Goal: Task Accomplishment & Management: Use online tool/utility

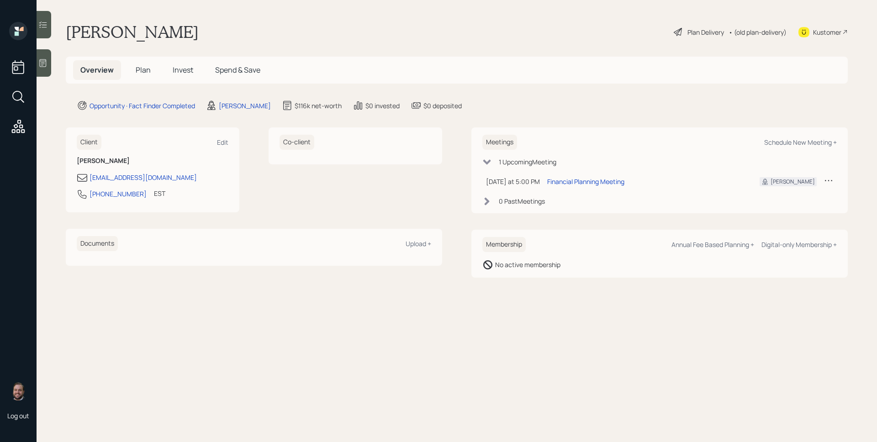
click at [52, 64] on main "[PERSON_NAME] Plan Delivery • (old plan-delivery) Kustomer Overview Plan Invest…" at bounding box center [457, 221] width 840 height 442
click at [47, 63] on icon at bounding box center [42, 62] width 9 height 9
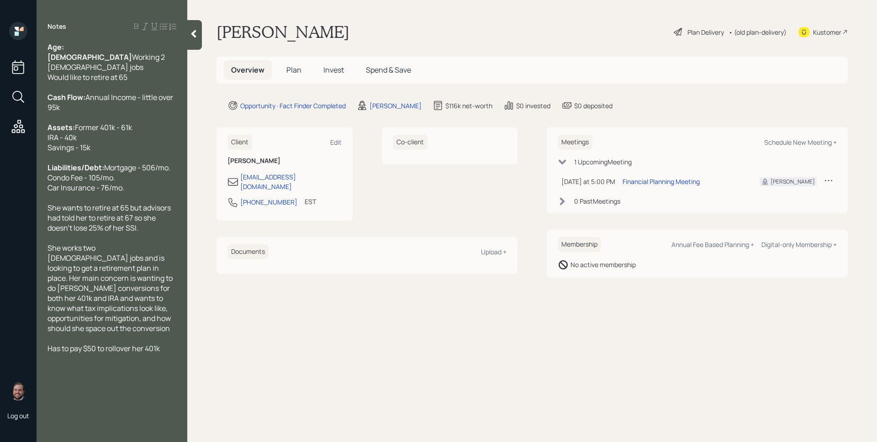
click at [301, 74] on span "Plan" at bounding box center [293, 70] width 15 height 10
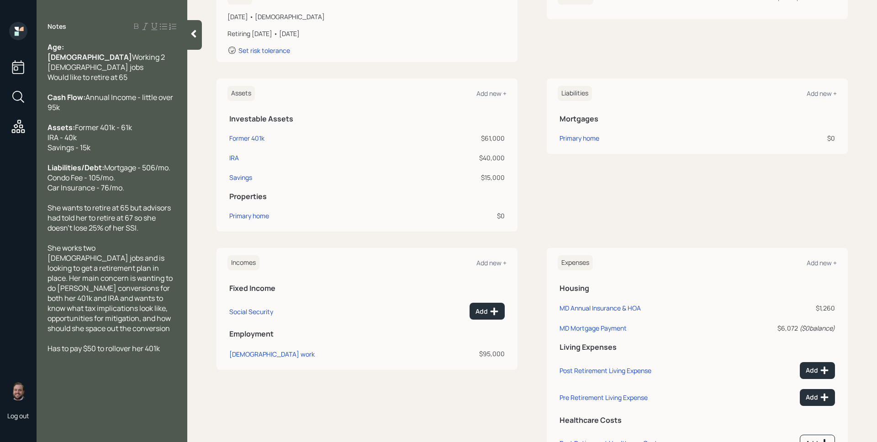
scroll to position [198, 0]
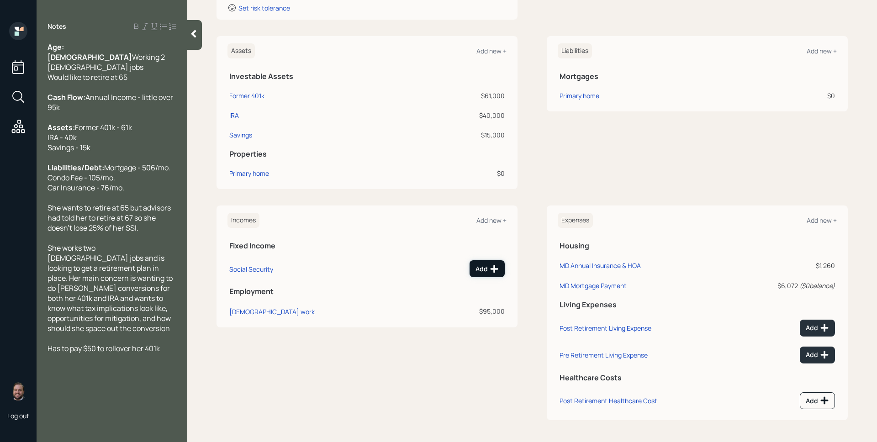
click at [495, 272] on icon at bounding box center [494, 268] width 9 height 9
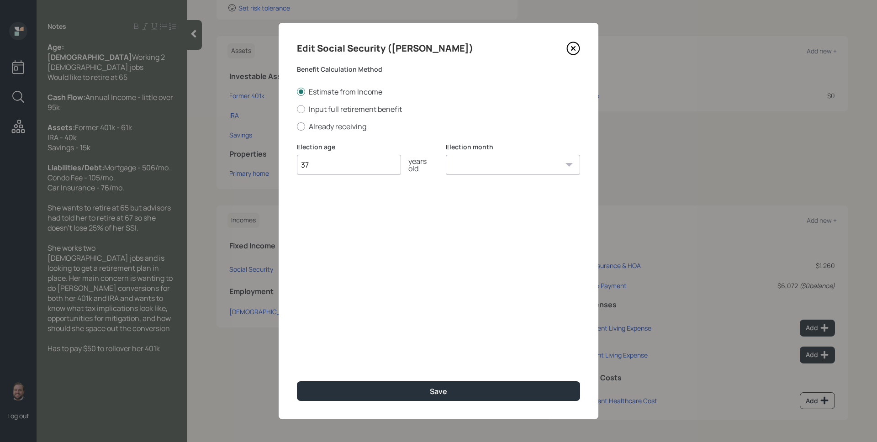
type input "3"
type input "67"
select select "1"
click at [446, 155] on select "January February March April May June July August September October November De…" at bounding box center [513, 165] width 134 height 20
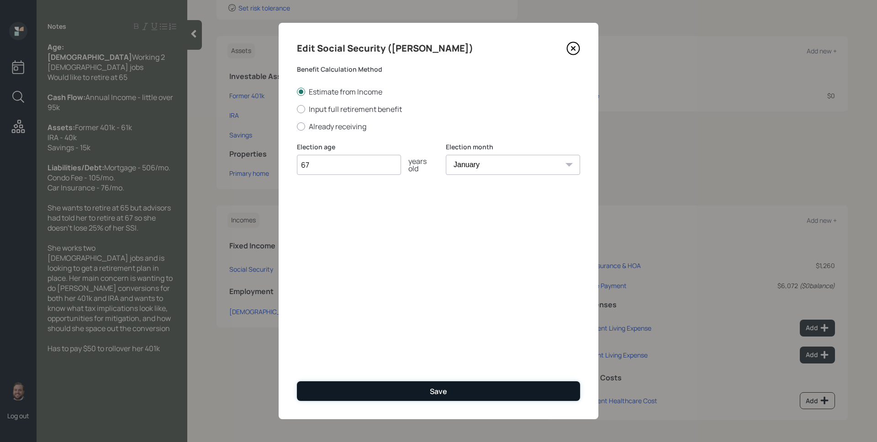
click at [420, 390] on button "Save" at bounding box center [438, 391] width 283 height 20
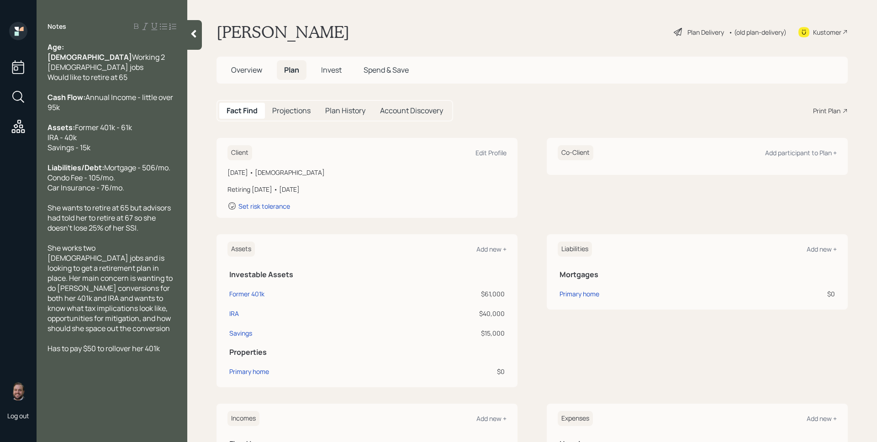
click at [704, 30] on div "Plan Delivery" at bounding box center [705, 32] width 37 height 10
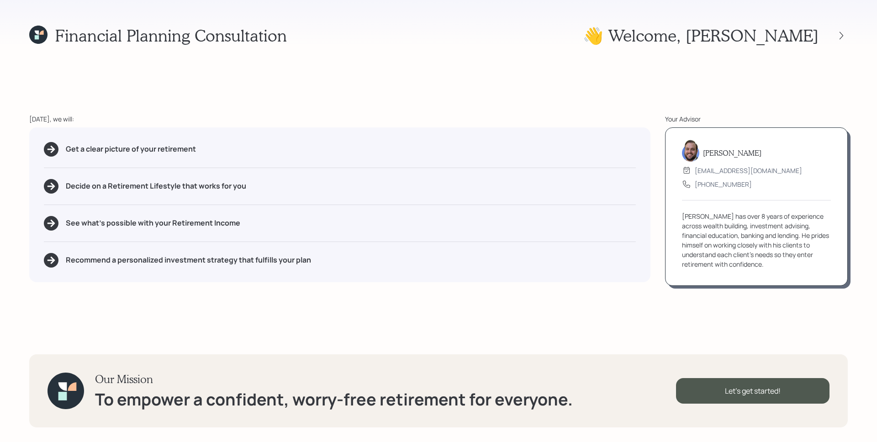
click at [34, 34] on icon at bounding box center [38, 35] width 18 height 18
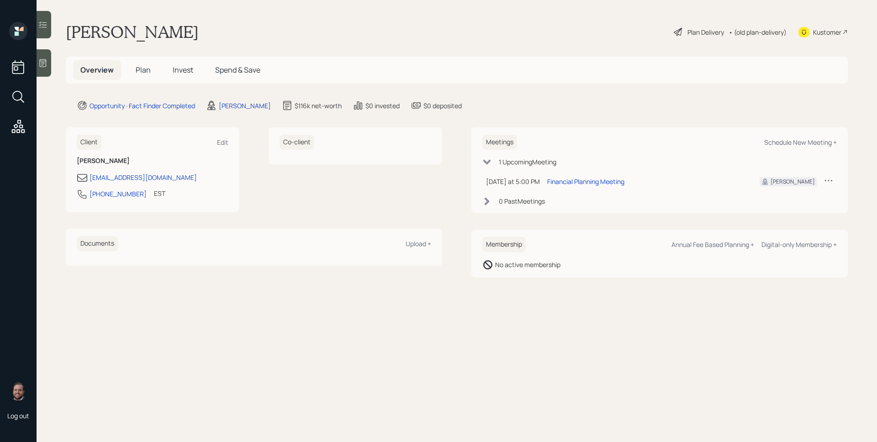
click at [42, 63] on icon at bounding box center [42, 62] width 9 height 9
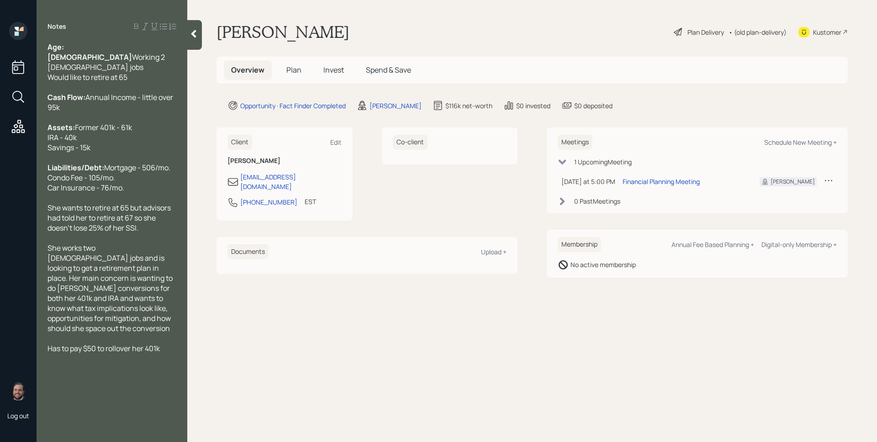
click at [684, 28] on div "Plan Delivery" at bounding box center [699, 31] width 52 height 11
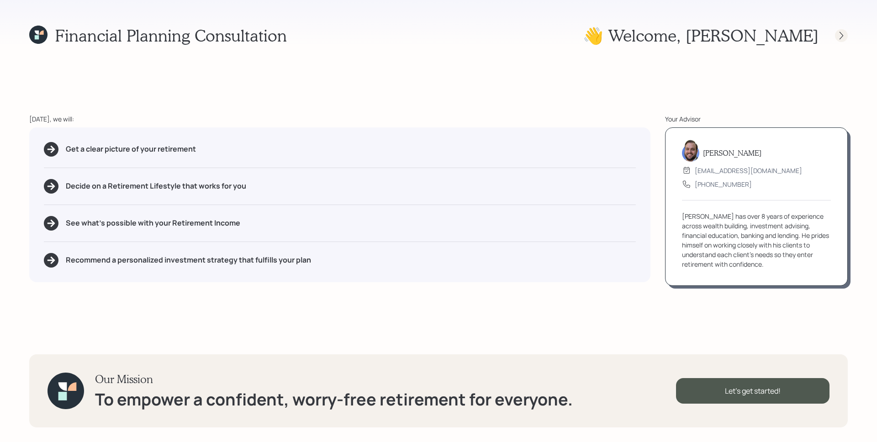
click at [838, 35] on icon at bounding box center [841, 35] width 9 height 9
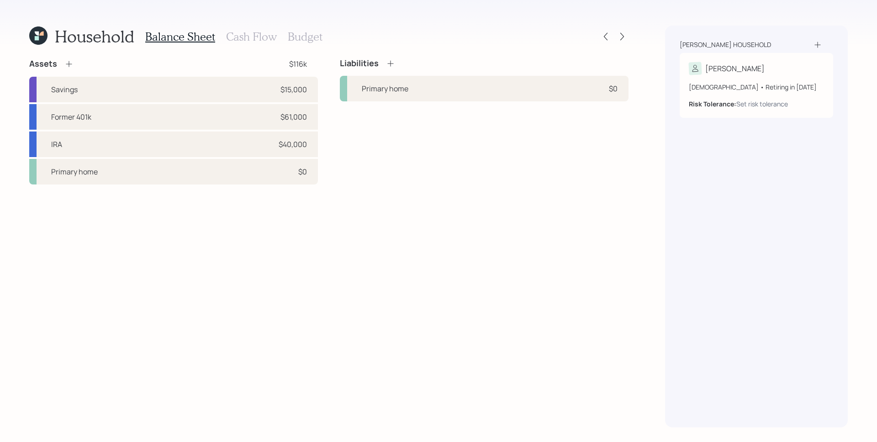
click at [297, 37] on h3 "Budget" at bounding box center [305, 36] width 35 height 13
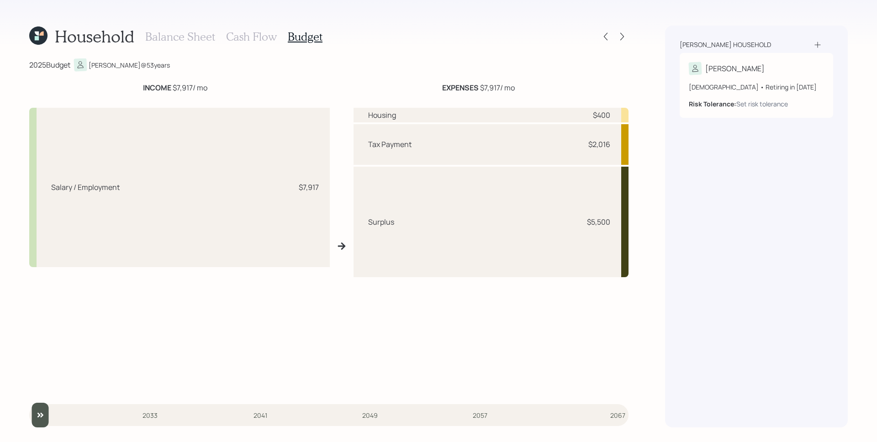
click at [266, 34] on h3 "Cash Flow" at bounding box center [251, 36] width 51 height 13
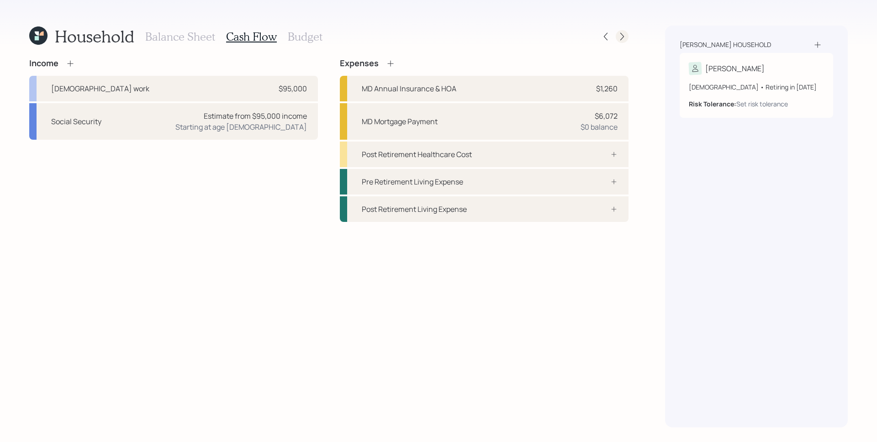
click at [620, 39] on icon at bounding box center [621, 36] width 9 height 9
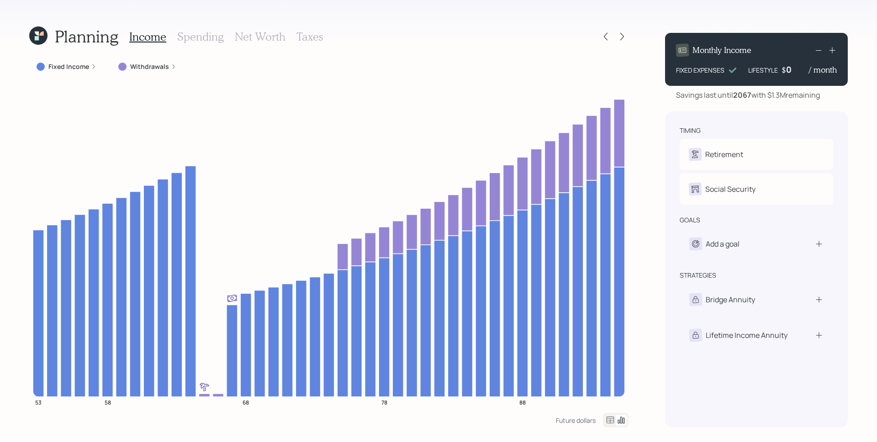
click at [93, 64] on icon at bounding box center [93, 66] width 5 height 5
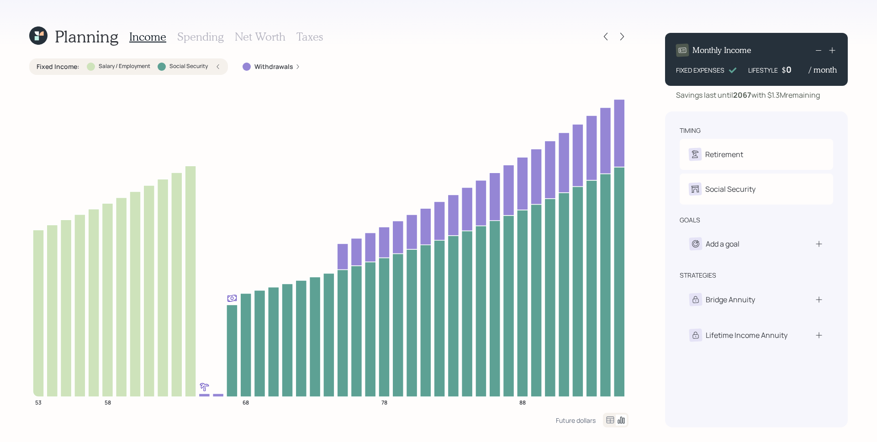
click at [93, 64] on div at bounding box center [91, 67] width 8 height 8
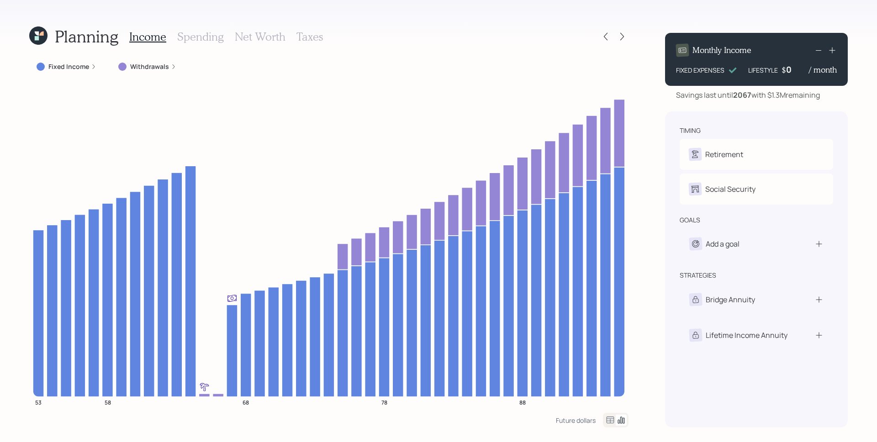
click at [46, 37] on div "Planning" at bounding box center [73, 36] width 89 height 20
click at [46, 37] on icon at bounding box center [38, 35] width 18 height 18
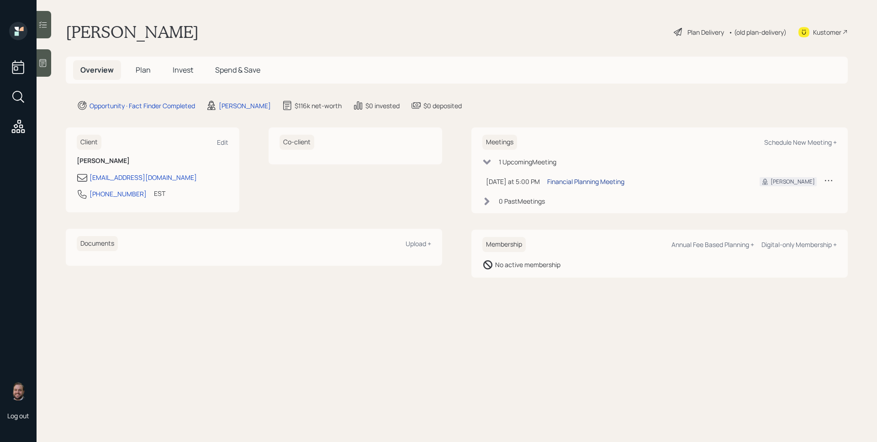
click at [594, 184] on div "Financial Planning Meeting" at bounding box center [585, 182] width 77 height 10
click at [143, 69] on span "Plan" at bounding box center [143, 70] width 15 height 10
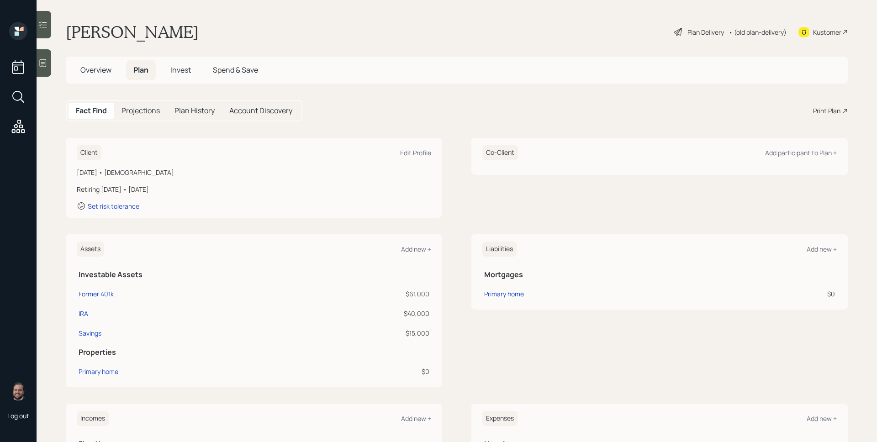
click at [47, 64] on div at bounding box center [44, 62] width 15 height 27
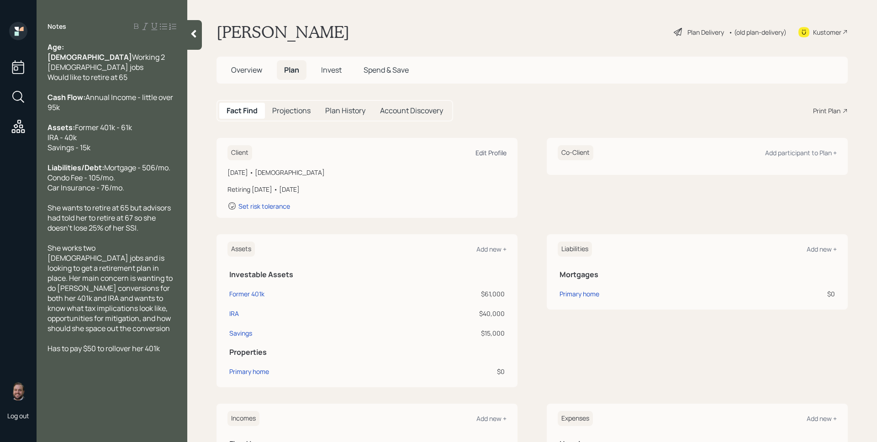
click at [490, 155] on div "Edit Profile" at bounding box center [490, 152] width 31 height 9
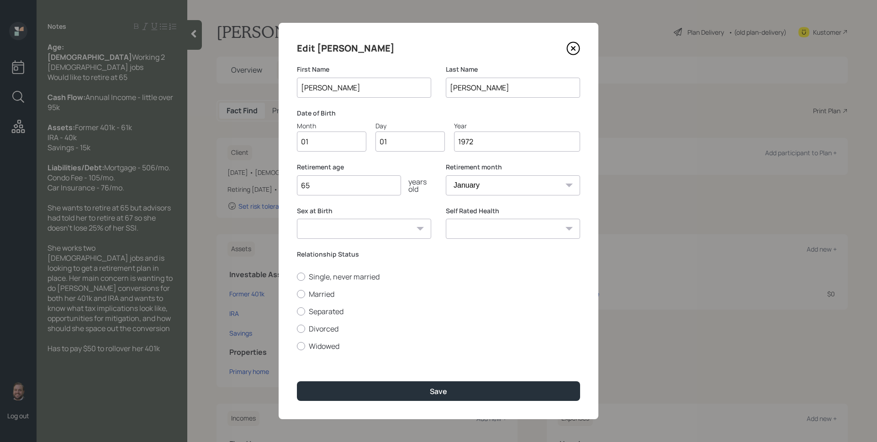
click at [341, 145] on input "01" at bounding box center [331, 142] width 69 height 20
type input "09"
type input "0"
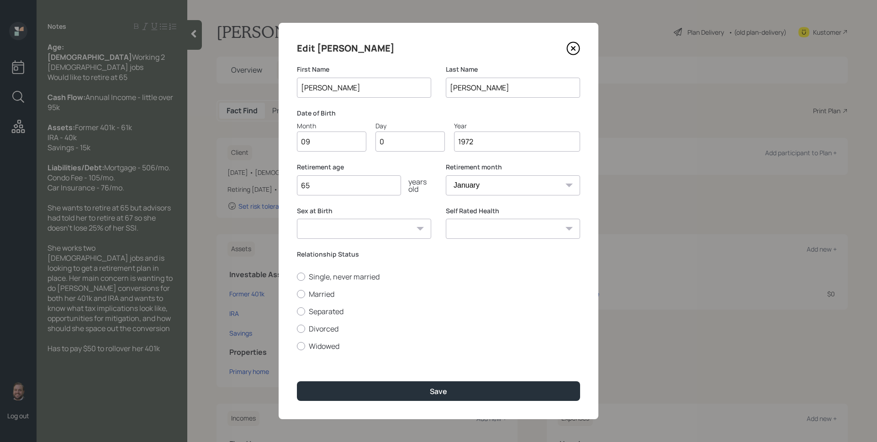
type input "09"
type input "1971"
click at [508, 191] on select "January February March April May June July August September October November De…" at bounding box center [513, 185] width 134 height 20
select select "9"
click at [446, 175] on select "January February March April May June July August September October November De…" at bounding box center [513, 185] width 134 height 20
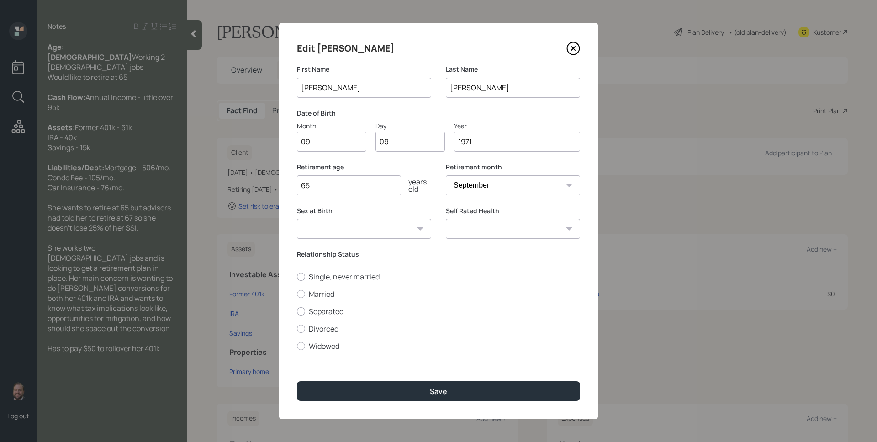
click at [409, 249] on div "Sex at Birth [DEMOGRAPHIC_DATA] [DEMOGRAPHIC_DATA] Other / Prefer not to say" at bounding box center [364, 228] width 134 height 44
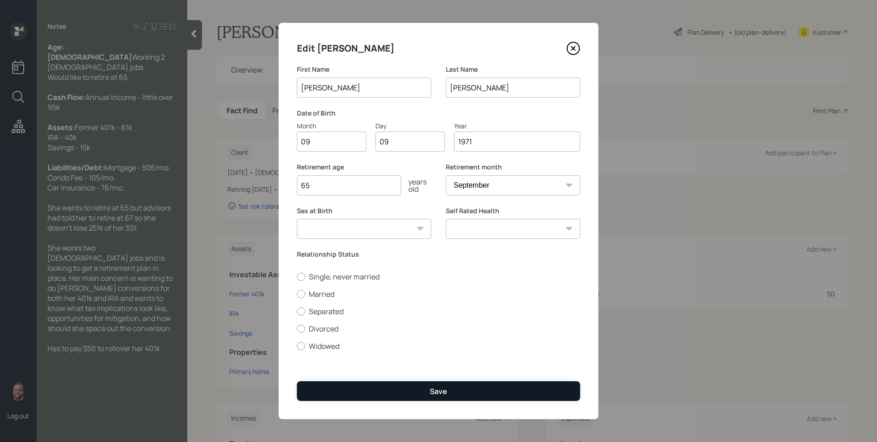
click at [401, 395] on button "Save" at bounding box center [438, 391] width 283 height 20
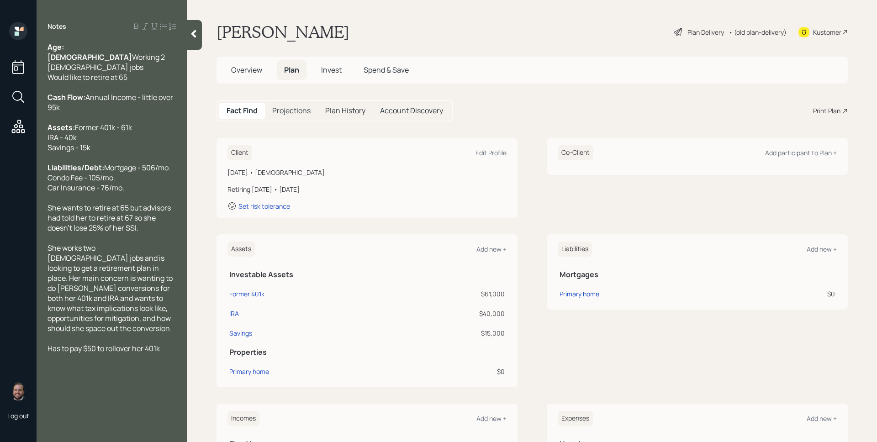
click at [696, 30] on div "Plan Delivery" at bounding box center [705, 32] width 37 height 10
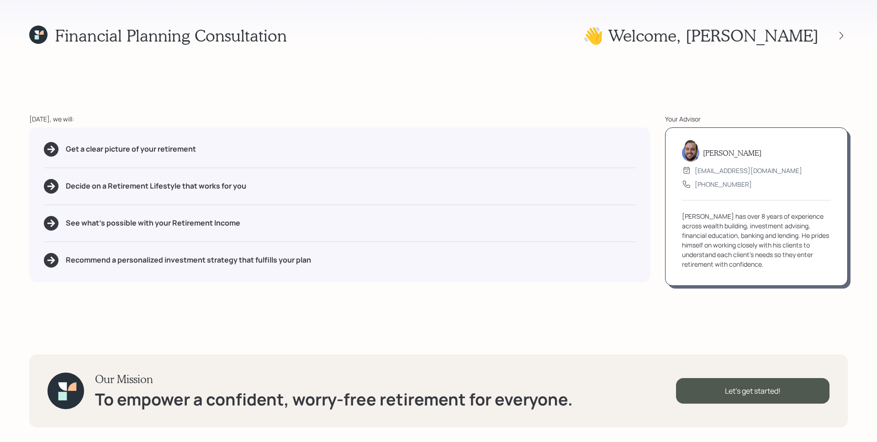
click at [502, 93] on div "Financial Planning Consultation 👋 Welcome , [PERSON_NAME] [DATE], we will: Get …" at bounding box center [438, 221] width 877 height 442
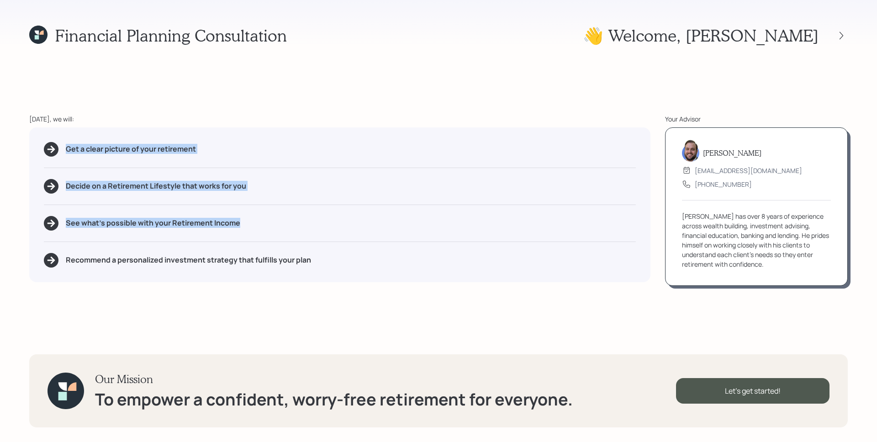
drag, startPoint x: 239, startPoint y: 225, endPoint x: 34, endPoint y: 152, distance: 217.4
click at [34, 152] on div "Get a clear picture of your retirement Decide on a Retirement Lifestyle that wo…" at bounding box center [339, 204] width 621 height 155
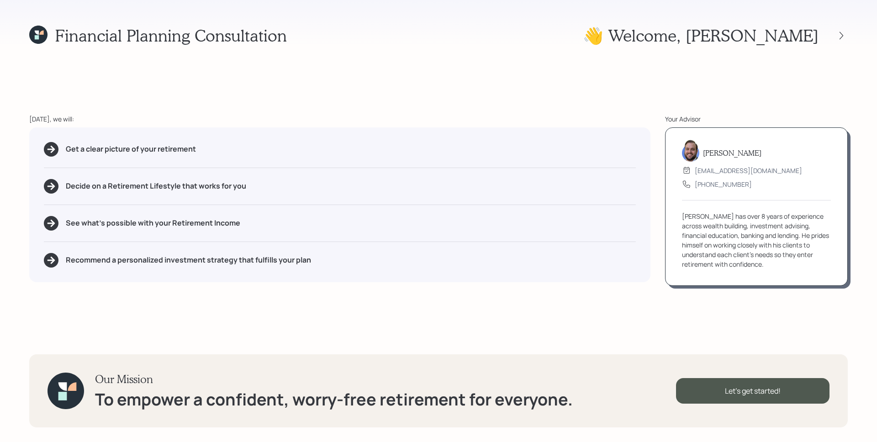
click at [77, 211] on div "Get a clear picture of your retirement Decide on a Retirement Lifestyle that wo…" at bounding box center [339, 204] width 621 height 155
click at [486, 280] on div "Get a clear picture of your retirement Decide on a Retirement Lifestyle that wo…" at bounding box center [339, 204] width 621 height 155
click at [697, 333] on div "Financial Planning Consultation 👋 Welcome , [PERSON_NAME] [DATE], we will: Get …" at bounding box center [438, 221] width 877 height 442
click at [773, 396] on div "Let's get started!" at bounding box center [752, 391] width 153 height 26
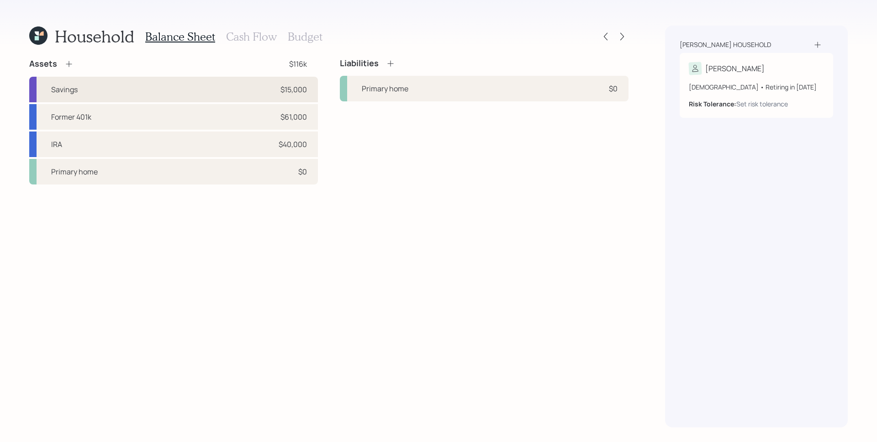
click at [298, 86] on div "$15,000" at bounding box center [293, 89] width 26 height 11
select select "emergency_fund"
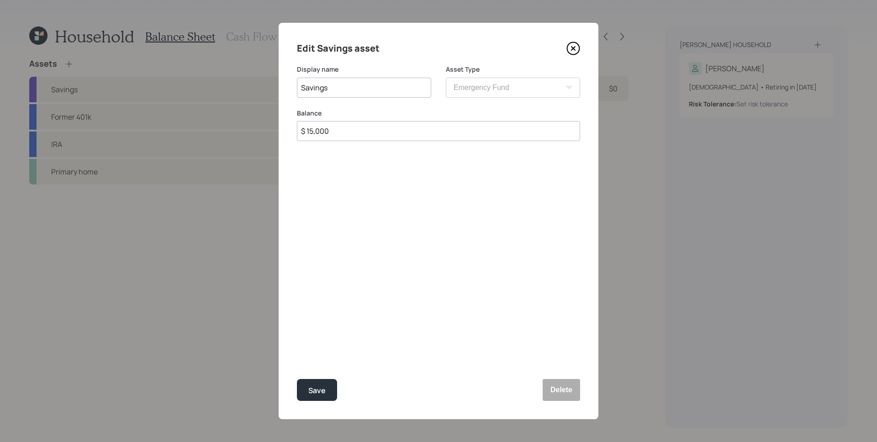
click at [487, 132] on input "$ 15,000" at bounding box center [438, 131] width 283 height 20
type input "$ 10,000"
click at [297, 379] on button "Save" at bounding box center [317, 390] width 40 height 22
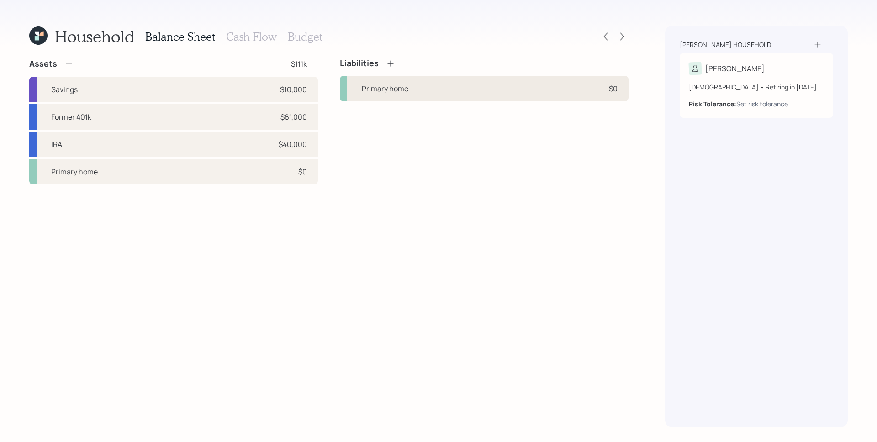
click at [551, 95] on div "Primary home $0" at bounding box center [484, 89] width 289 height 26
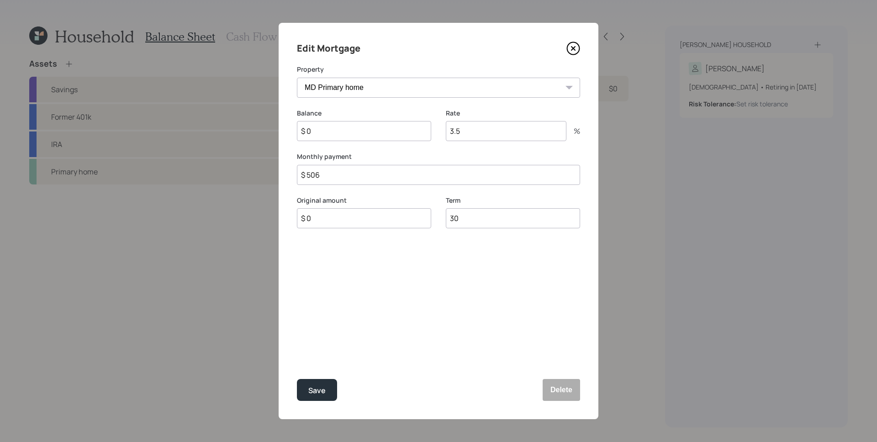
click at [348, 132] on input "$ 0" at bounding box center [364, 131] width 134 height 20
type input "$ 75,000"
click at [306, 385] on button "Save" at bounding box center [317, 390] width 40 height 22
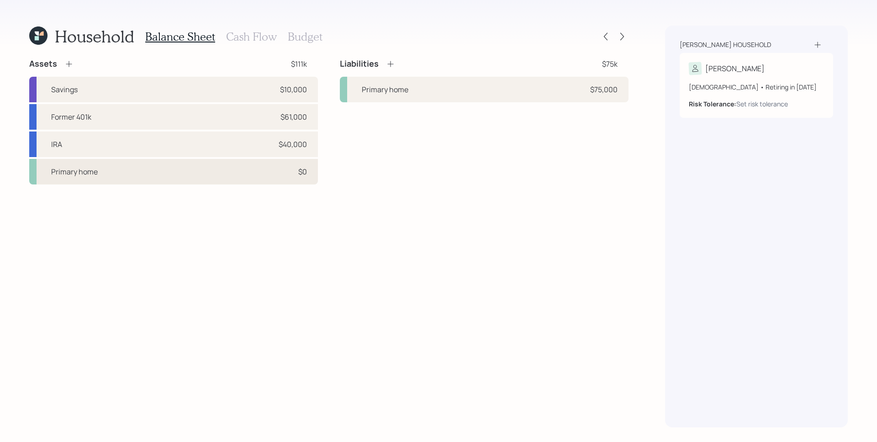
click at [151, 174] on div "Primary home $0" at bounding box center [173, 172] width 289 height 26
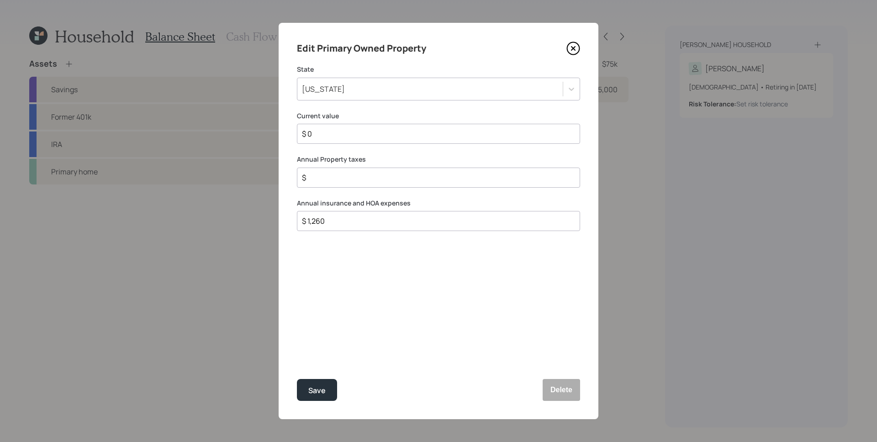
click at [354, 87] on div "[US_STATE]" at bounding box center [429, 89] width 265 height 16
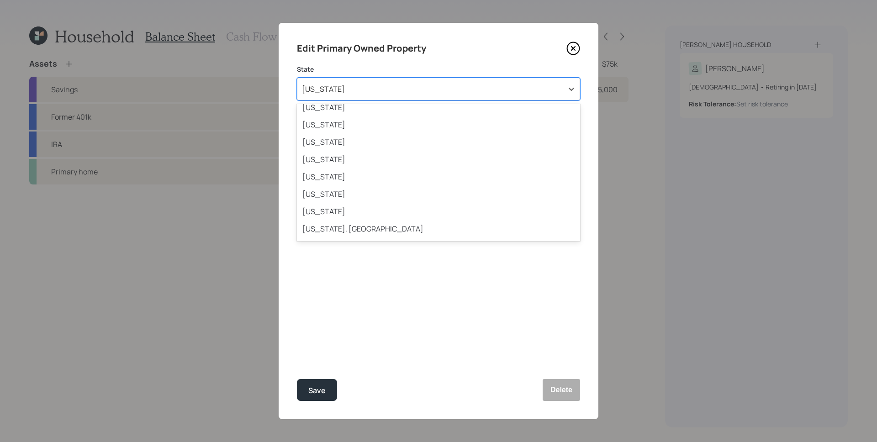
scroll to position [752, 0]
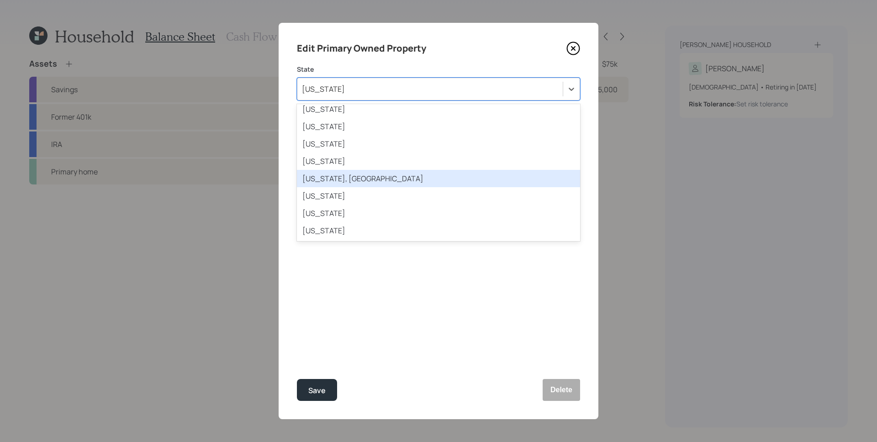
click at [368, 178] on div "[US_STATE], [GEOGRAPHIC_DATA]" at bounding box center [438, 178] width 283 height 17
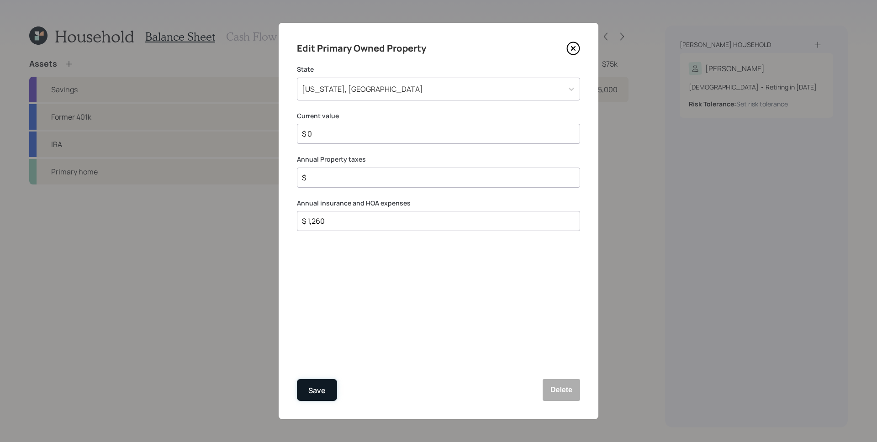
click at [308, 393] on div "Save" at bounding box center [316, 391] width 17 height 12
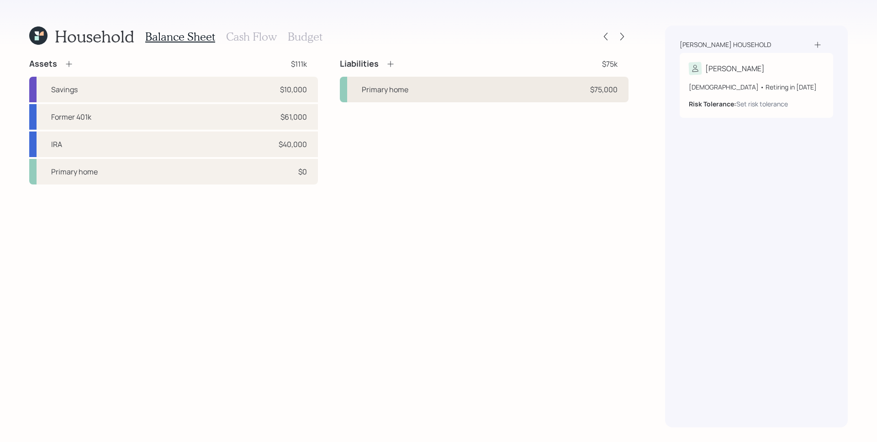
click at [483, 95] on div "Primary home $75,000" at bounding box center [484, 90] width 289 height 26
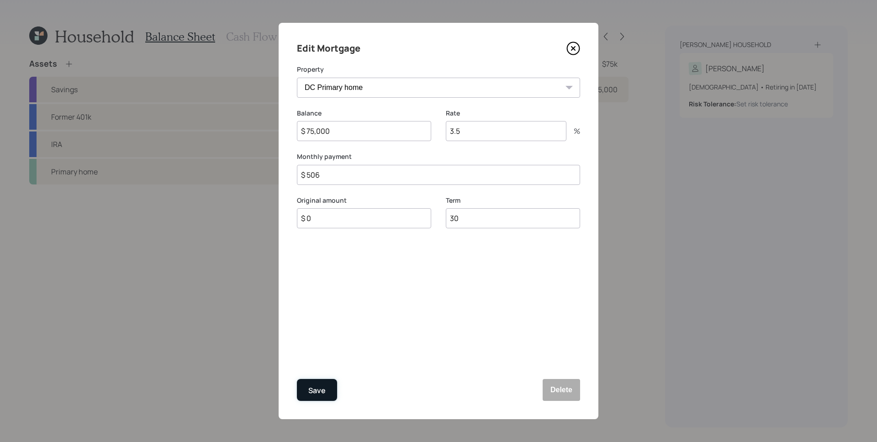
click at [314, 393] on div "Save" at bounding box center [316, 391] width 17 height 12
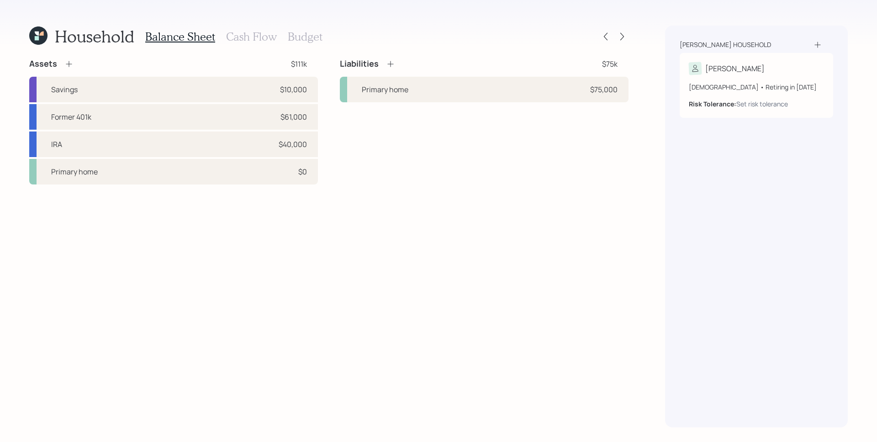
click at [70, 65] on icon at bounding box center [68, 63] width 9 height 9
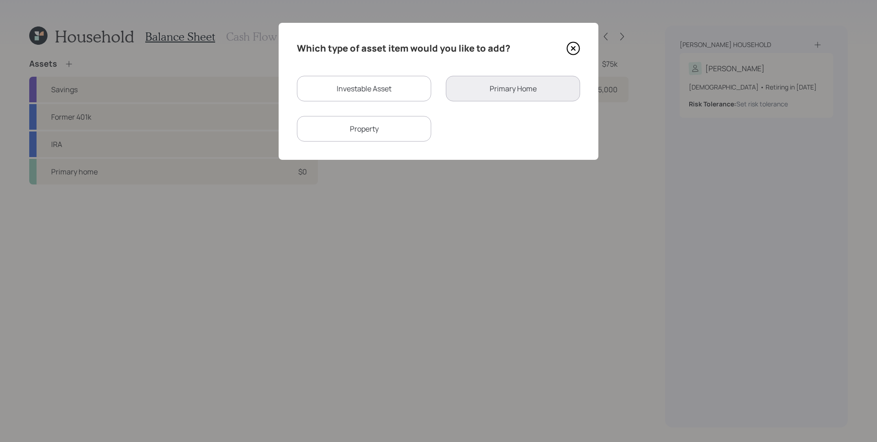
click at [395, 85] on div "Investable Asset" at bounding box center [364, 89] width 134 height 26
select select "taxable"
select select "balanced"
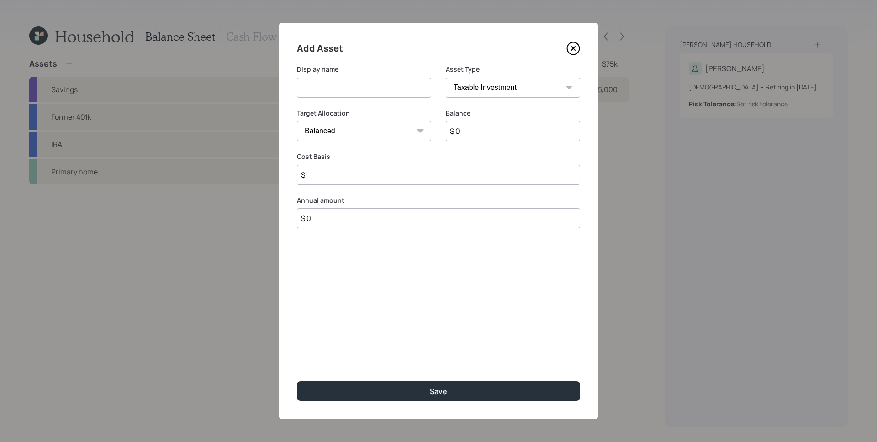
click at [337, 94] on input at bounding box center [364, 88] width 134 height 20
type input "z"
type input "I"
click at [315, 88] on input "Shilo Investment Club #2" at bounding box center [364, 88] width 134 height 20
type input "Shiloh Investment Club #2"
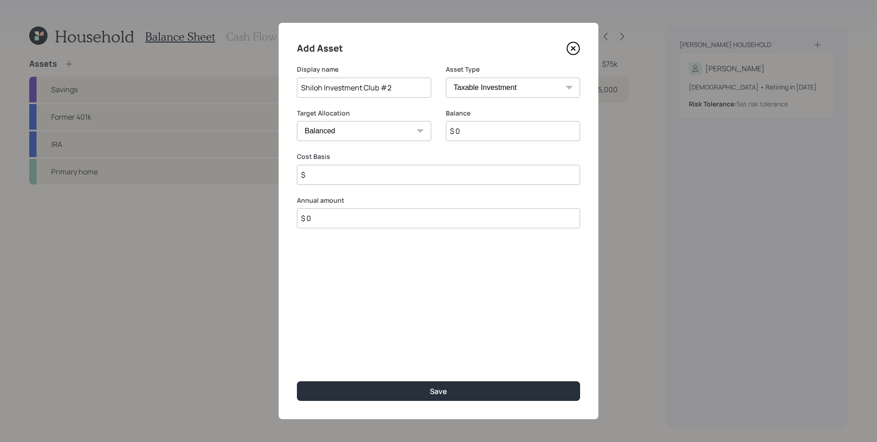
click at [476, 138] on input "$ 0" at bounding box center [513, 131] width 134 height 20
drag, startPoint x: 477, startPoint y: 136, endPoint x: 470, endPoint y: 130, distance: 9.0
click at [475, 133] on input "$ 0" at bounding box center [513, 131] width 134 height 20
click at [470, 130] on input "$ 0" at bounding box center [513, 131] width 134 height 20
type input "$ 8,000"
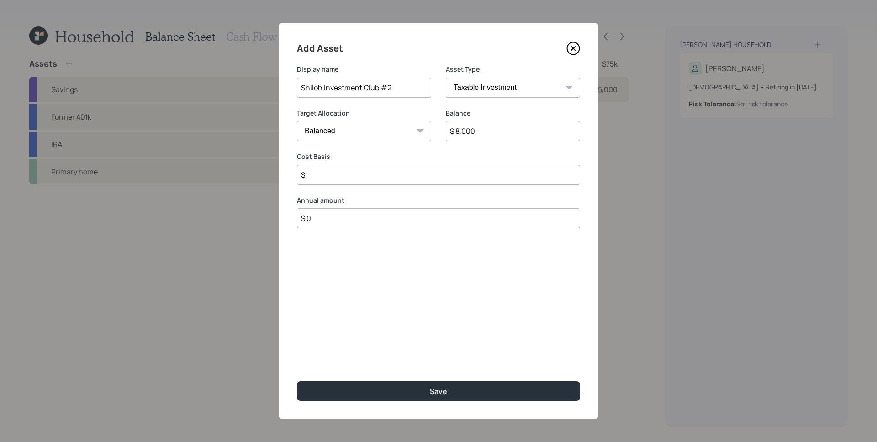
click at [490, 173] on input "$" at bounding box center [438, 175] width 283 height 20
click at [492, 304] on div "Add Asset Display name Shiloh Investment Club #2 Asset Type SEP [PERSON_NAME] I…" at bounding box center [439, 221] width 320 height 396
drag, startPoint x: 338, startPoint y: 175, endPoint x: 305, endPoint y: 166, distance: 35.0
click at [304, 167] on input "$ 1,500" at bounding box center [438, 175] width 283 height 20
click at [312, 175] on input "$ 1,500" at bounding box center [438, 175] width 283 height 20
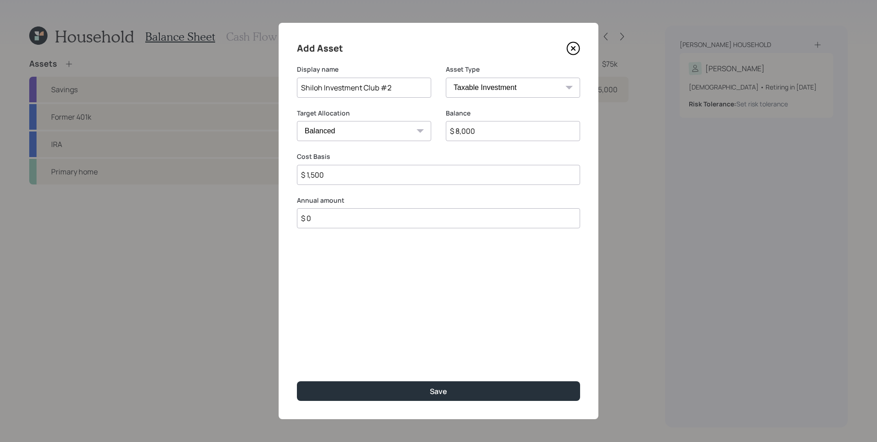
click at [312, 175] on input "$ 1,500" at bounding box center [438, 175] width 283 height 20
click at [314, 174] on input "$ 1,500" at bounding box center [438, 175] width 283 height 20
click at [389, 179] on input "$ 1,500" at bounding box center [438, 175] width 283 height 20
click at [389, 178] on input "$ 1,500" at bounding box center [438, 175] width 283 height 20
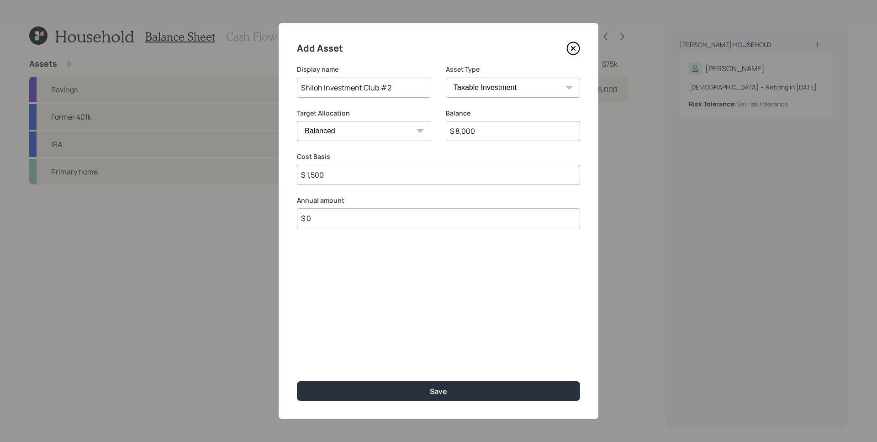
click at [389, 177] on input "$ 1,500" at bounding box center [438, 175] width 283 height 20
drag, startPoint x: 381, startPoint y: 179, endPoint x: 307, endPoint y: 165, distance: 75.2
click at [307, 165] on input "$ 1,500" at bounding box center [438, 175] width 283 height 20
type input "$ 3,900"
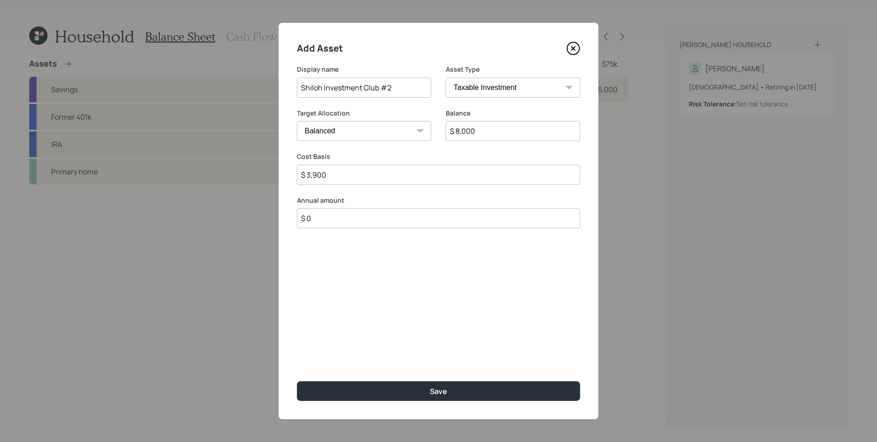
click at [395, 291] on div "Add Asset Display name Shiloh Investment Club #2 Asset Type SEP [PERSON_NAME] I…" at bounding box center [439, 221] width 320 height 396
drag, startPoint x: 330, startPoint y: 178, endPoint x: 292, endPoint y: 178, distance: 37.5
click at [292, 178] on div "Add Asset Display name Shiloh Investment Club #2 Asset Type SEP [PERSON_NAME] I…" at bounding box center [439, 221] width 320 height 396
click at [348, 257] on div "Add Asset Display name Shiloh Investment Club #2 Asset Type SEP [PERSON_NAME] I…" at bounding box center [439, 221] width 320 height 396
click at [341, 221] on input "$ 0" at bounding box center [438, 218] width 283 height 20
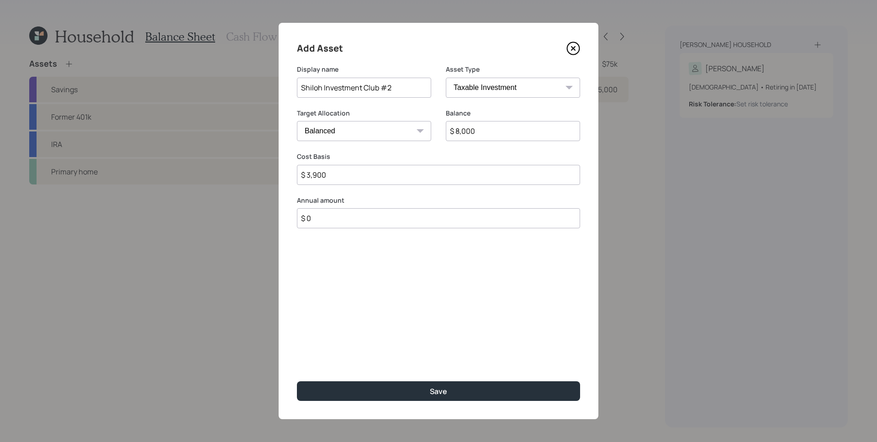
click at [341, 221] on input "$ 0" at bounding box center [438, 218] width 283 height 20
type input "$ 900"
click at [394, 269] on div "Select..." at bounding box center [355, 264] width 116 height 16
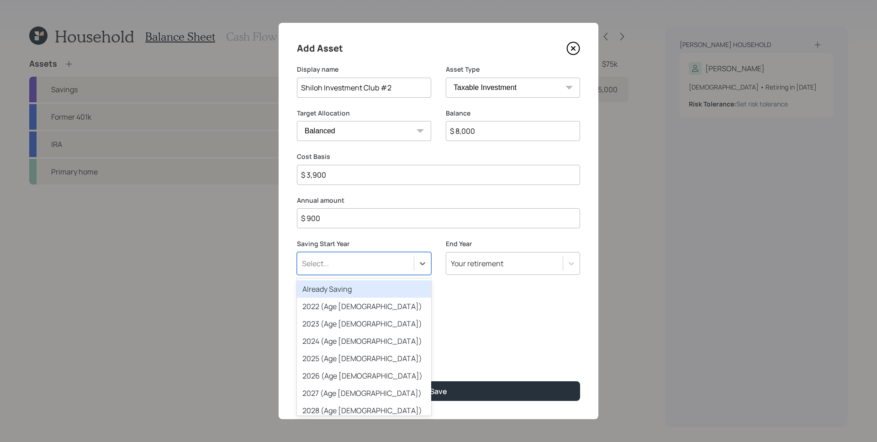
click at [343, 285] on div "Already Saving" at bounding box center [364, 288] width 134 height 17
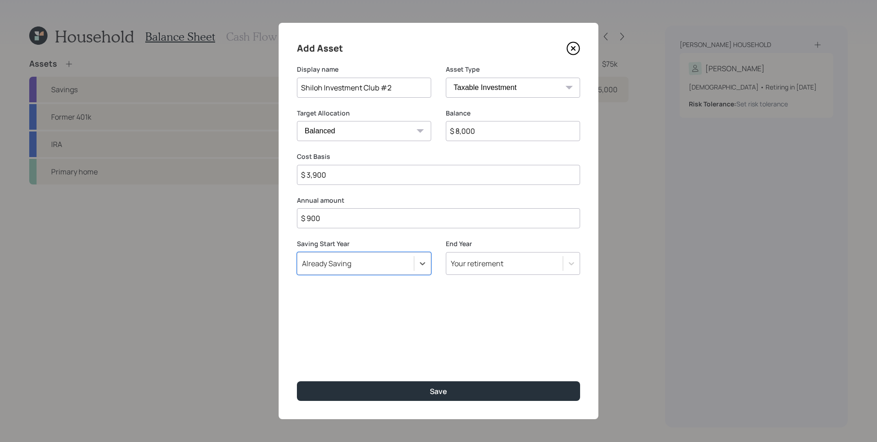
click at [429, 328] on div "Add Asset Display name Shiloh Investment Club #2 Asset Type SEP [PERSON_NAME] I…" at bounding box center [439, 221] width 320 height 396
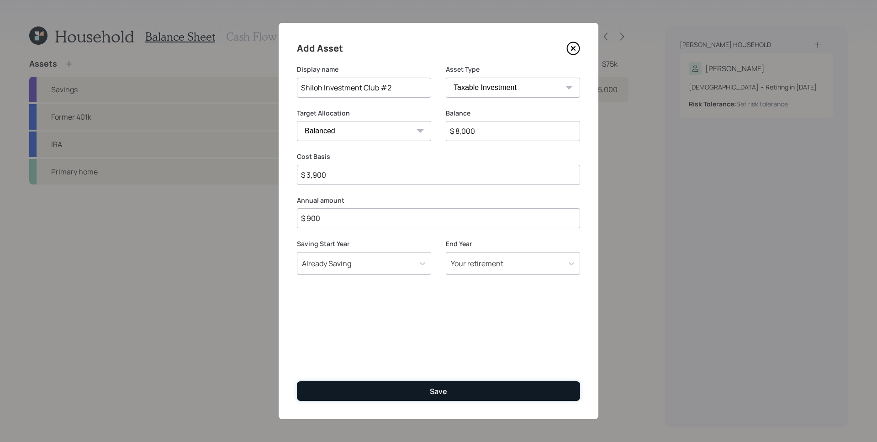
click at [439, 389] on div "Save" at bounding box center [438, 391] width 17 height 10
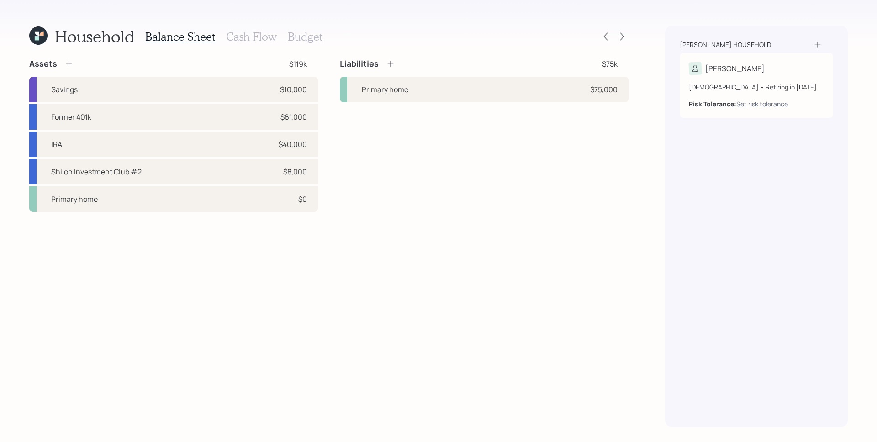
click at [69, 62] on icon at bounding box center [68, 63] width 9 height 9
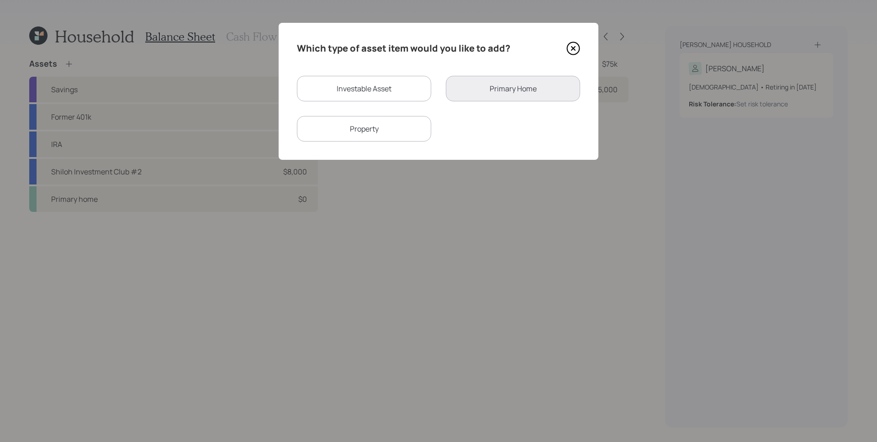
click at [365, 82] on div "Investable Asset" at bounding box center [364, 89] width 134 height 26
select select "taxable"
select select "balanced"
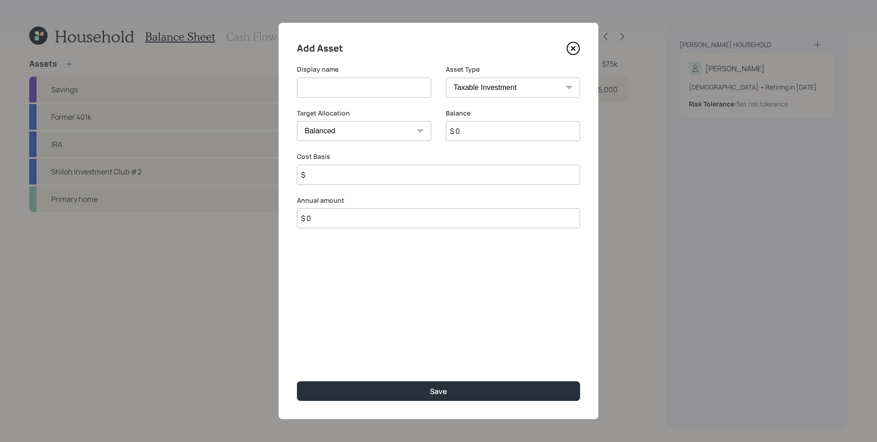
click at [373, 92] on input at bounding box center [364, 88] width 134 height 20
type input "[PERSON_NAME] Group"
click at [515, 84] on select "SEP [PERSON_NAME] IRA 401(k) [PERSON_NAME] 401(k) 403(b) [PERSON_NAME] 403(b) 4…" at bounding box center [513, 88] width 134 height 20
select select "company_sponsored"
click at [446, 78] on select "SEP [PERSON_NAME] IRA 401(k) [PERSON_NAME] 401(k) 403(b) [PERSON_NAME] 403(b) 4…" at bounding box center [513, 88] width 134 height 20
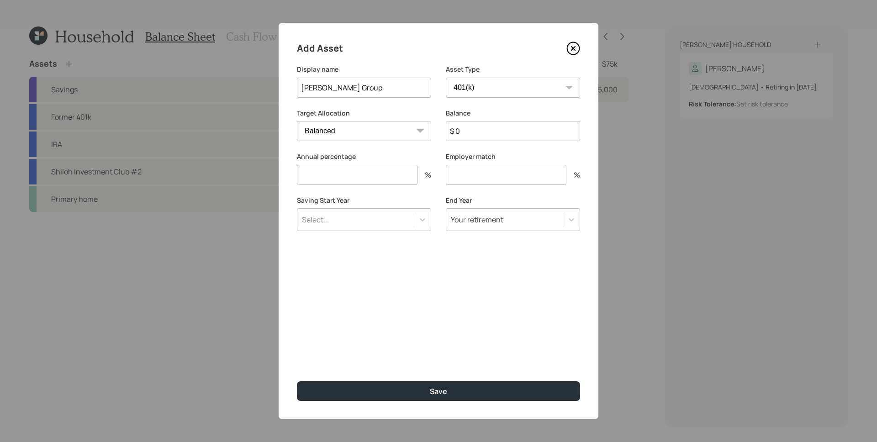
click at [487, 131] on input "$ 0" at bounding box center [513, 131] width 134 height 20
click at [486, 131] on input "$ 0" at bounding box center [513, 131] width 134 height 20
type input "$ 3,000"
click at [513, 173] on input "number" at bounding box center [506, 175] width 121 height 20
type input "5"
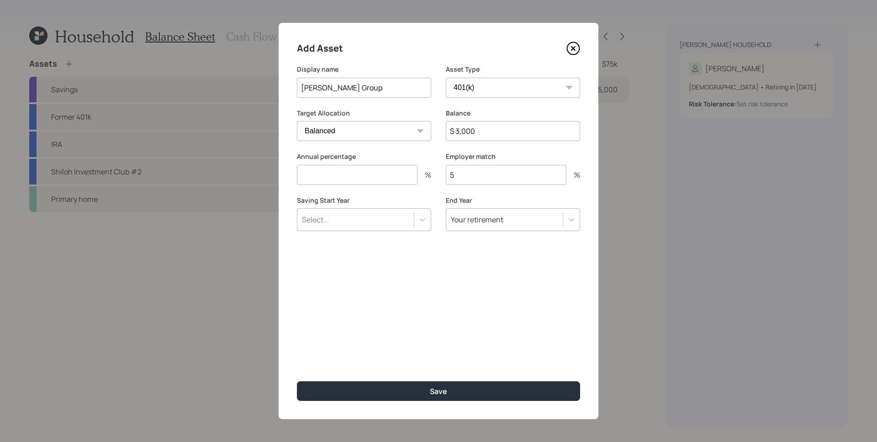
click at [324, 172] on input "number" at bounding box center [357, 175] width 121 height 20
type input "2"
click at [336, 165] on input "15" at bounding box center [357, 175] width 121 height 20
click at [334, 174] on input "15" at bounding box center [357, 175] width 121 height 20
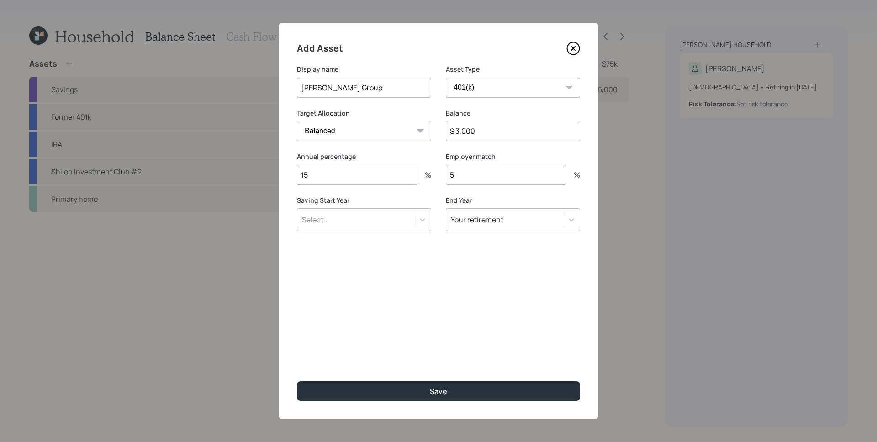
type input "1"
type input "30"
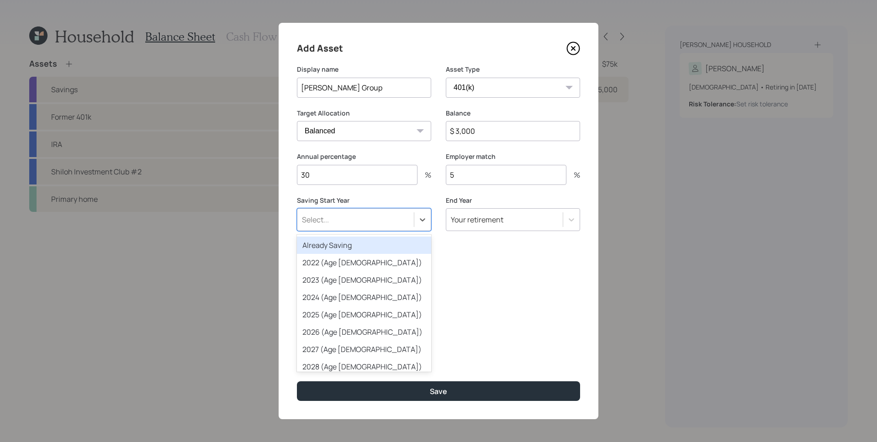
click at [360, 218] on div "Select..." at bounding box center [355, 220] width 116 height 16
click at [363, 246] on div "Already Saving" at bounding box center [364, 245] width 134 height 17
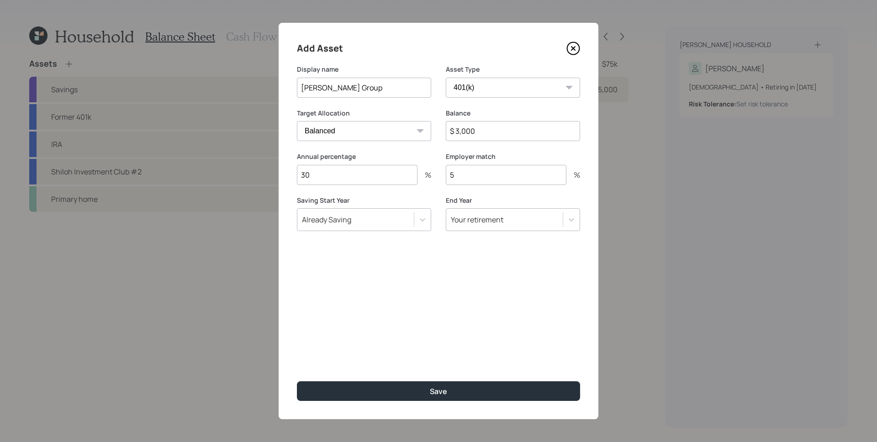
click at [453, 280] on div "Add Asset Display name [PERSON_NAME] Group Asset Type SEP [PERSON_NAME] IRA 401…" at bounding box center [439, 221] width 320 height 396
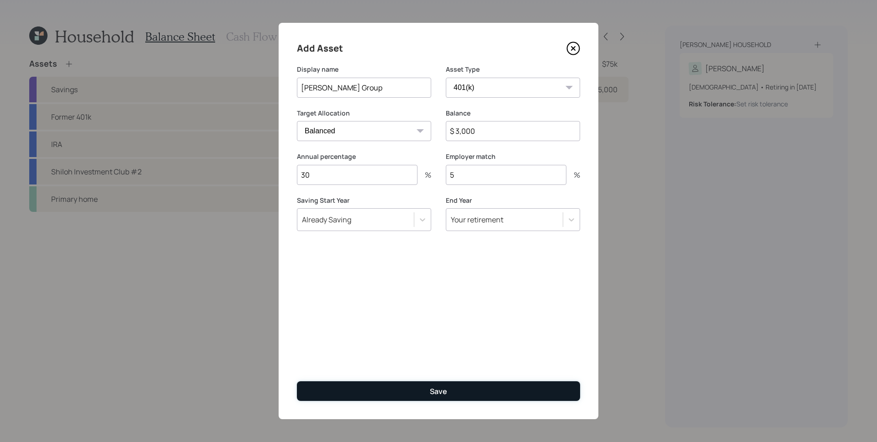
click at [472, 399] on button "Save" at bounding box center [438, 391] width 283 height 20
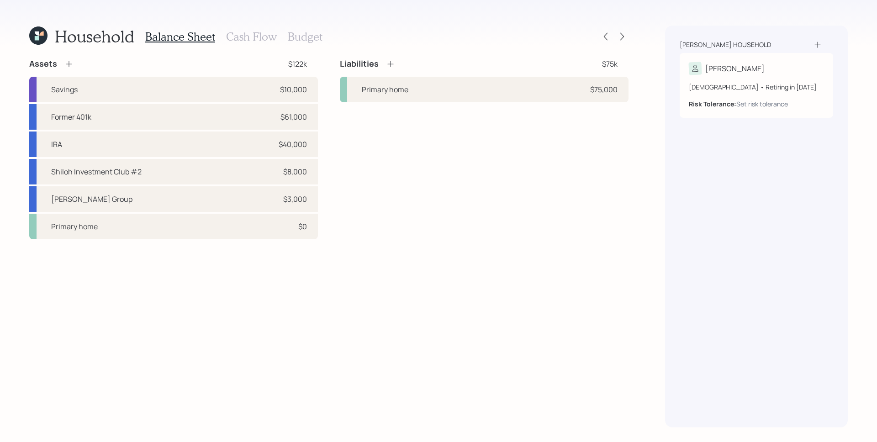
click at [71, 63] on icon at bounding box center [68, 63] width 9 height 9
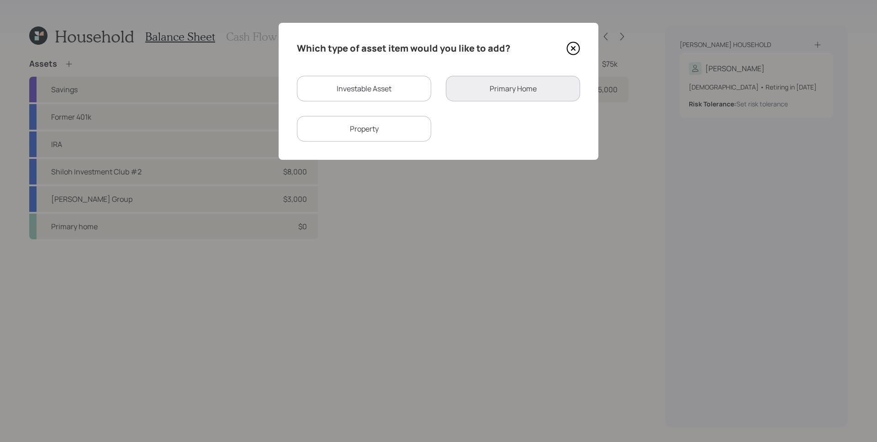
click at [343, 92] on div "Investable Asset" at bounding box center [364, 89] width 134 height 26
select select "taxable"
select select "balanced"
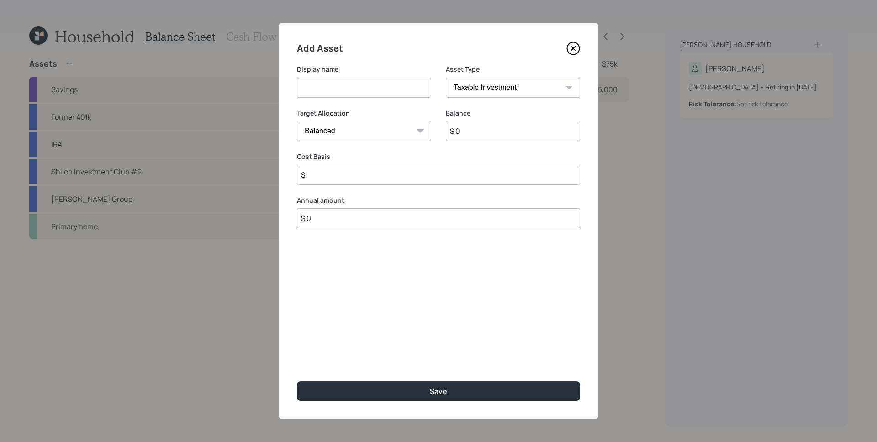
click at [364, 90] on input at bounding box center [364, 88] width 134 height 20
type input "Vanguard 401k"
click at [538, 91] on select "SEP [PERSON_NAME] IRA 401(k) [PERSON_NAME] 401(k) 403(b) [PERSON_NAME] 403(b) 4…" at bounding box center [513, 88] width 134 height 20
select select "ira"
click at [446, 78] on select "SEP [PERSON_NAME] IRA 401(k) [PERSON_NAME] 401(k) 403(b) [PERSON_NAME] 403(b) 4…" at bounding box center [513, 88] width 134 height 20
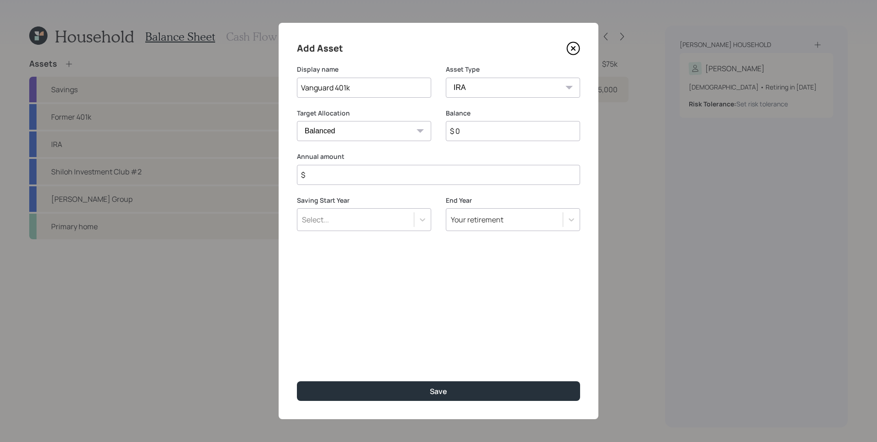
click at [464, 175] on input "$" at bounding box center [438, 175] width 283 height 20
type input "$ 0"
click at [297, 381] on button "Save" at bounding box center [438, 391] width 283 height 20
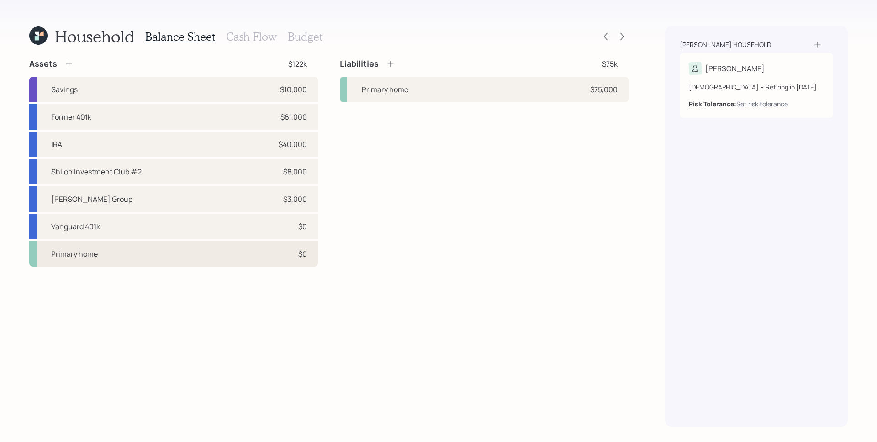
click at [311, 257] on div "Primary home $0" at bounding box center [173, 254] width 289 height 26
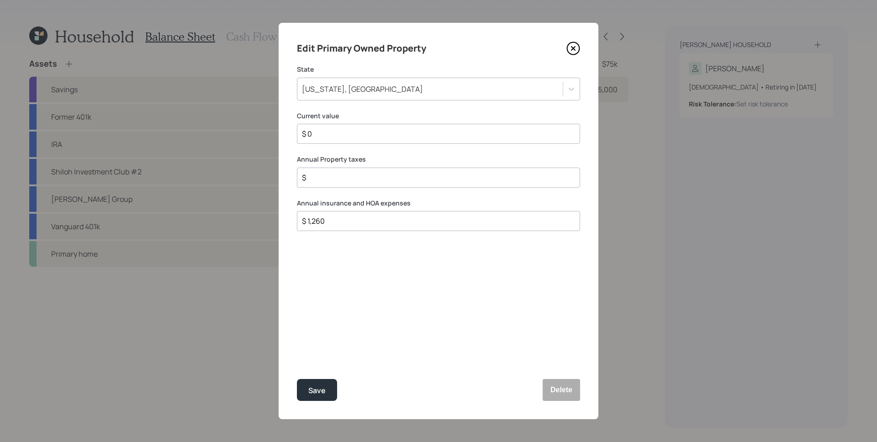
click at [368, 106] on div "Edit Primary Owned Property State [US_STATE], [GEOGRAPHIC_DATA] Current value $…" at bounding box center [439, 221] width 320 height 396
click at [353, 133] on input "$ 0" at bounding box center [435, 133] width 268 height 11
type input "$ 98,000"
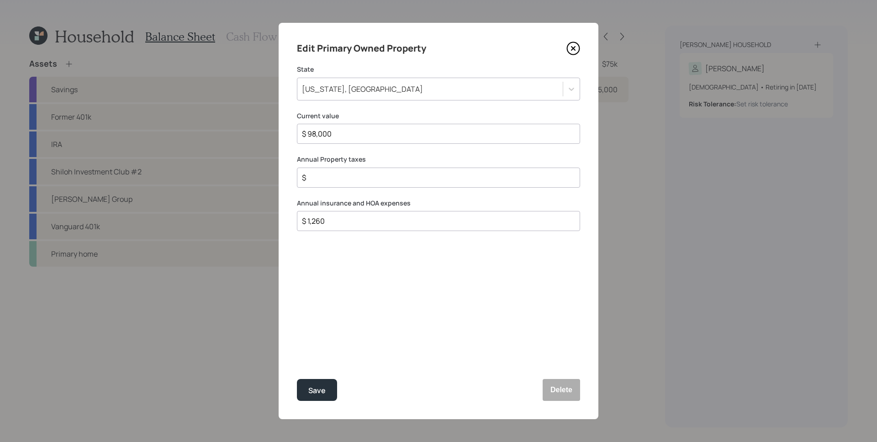
click at [342, 225] on input "$ 1,260" at bounding box center [435, 221] width 268 height 11
type input "$ 4,860"
click at [297, 379] on button "Save" at bounding box center [317, 390] width 40 height 22
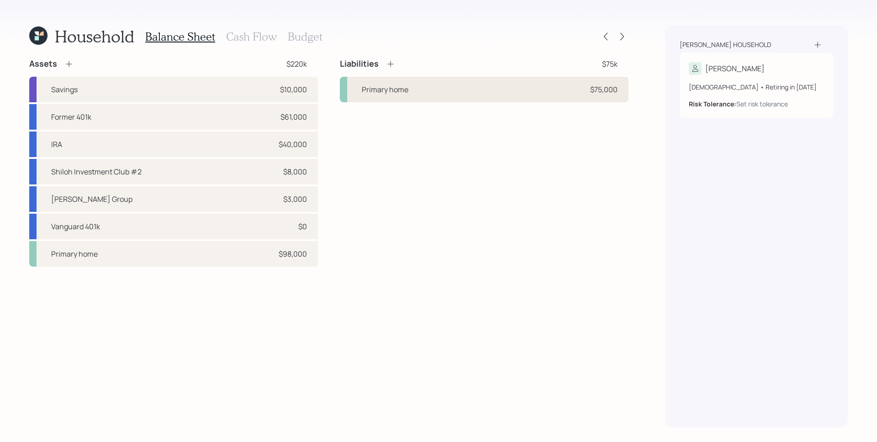
click at [524, 87] on div "Primary home $75,000" at bounding box center [484, 90] width 289 height 26
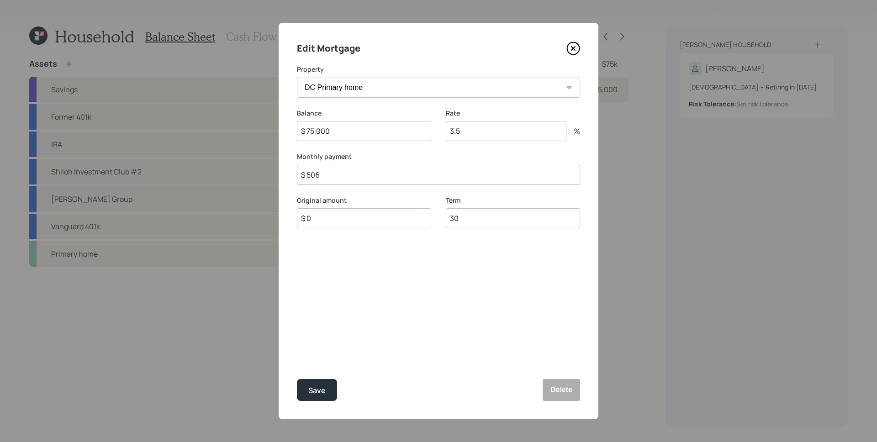
click at [515, 135] on input "3.5" at bounding box center [506, 131] width 121 height 20
type input "6.8"
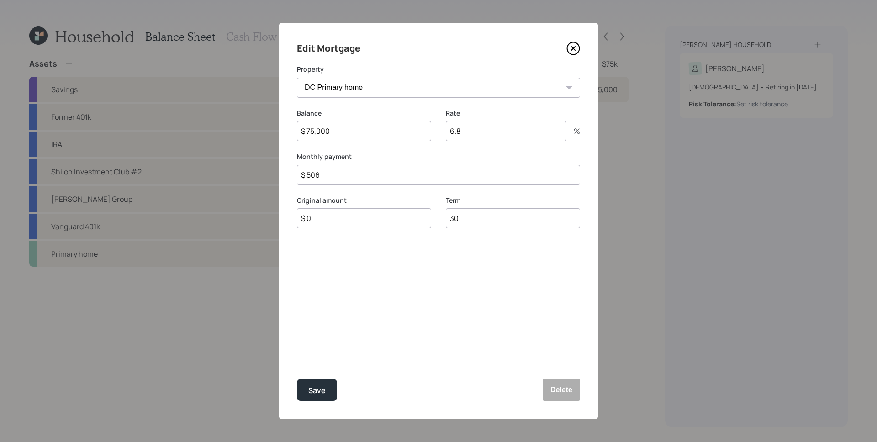
click at [398, 277] on div "Edit Mortgage Property DC Primary home Balance $ 75,000 Rate 6.8 % Monthly paym…" at bounding box center [439, 221] width 320 height 396
click at [370, 218] on input "$ 0" at bounding box center [364, 218] width 134 height 20
type input "$ 75,000"
click at [297, 379] on button "Save" at bounding box center [317, 390] width 40 height 22
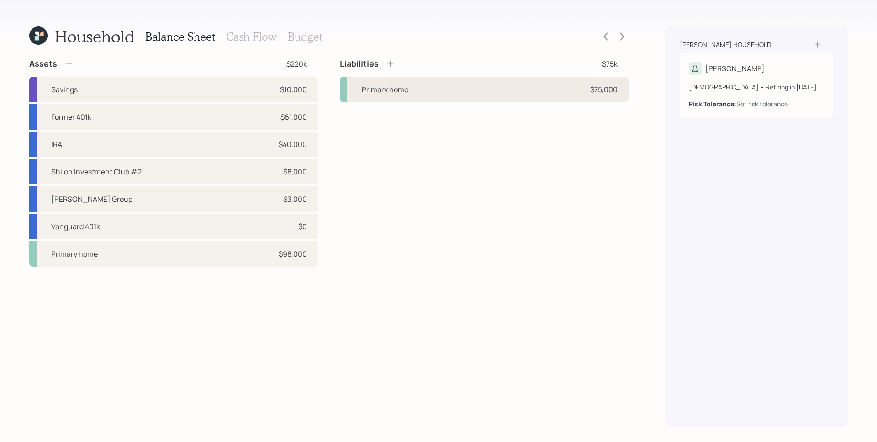
click at [442, 95] on div "Primary home $75,000" at bounding box center [484, 90] width 289 height 26
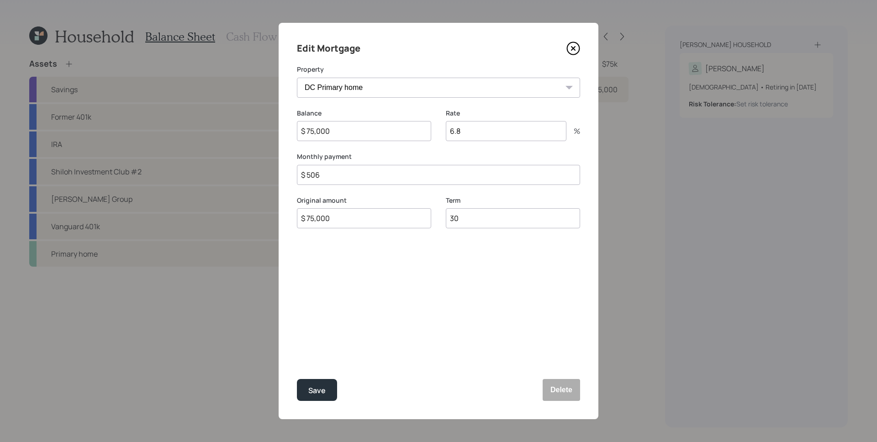
click at [577, 47] on icon at bounding box center [573, 49] width 14 height 14
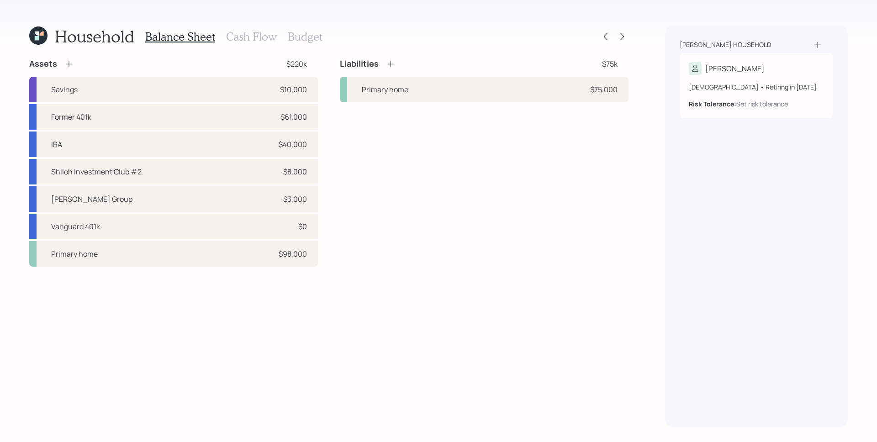
click at [555, 295] on div "Assets $220k Savings $10,000 Former 401k $61,000 IRA $40,000 Shiloh Investment …" at bounding box center [328, 242] width 599 height 369
click at [524, 309] on div "Assets $220k Savings $10,000 Former 401k $61,000 IRA $40,000 Shiloh Investment …" at bounding box center [328, 242] width 599 height 369
click at [592, 184] on div "Liabilities $75k Primary home $75,000" at bounding box center [484, 162] width 289 height 208
click at [389, 63] on icon at bounding box center [390, 63] width 9 height 9
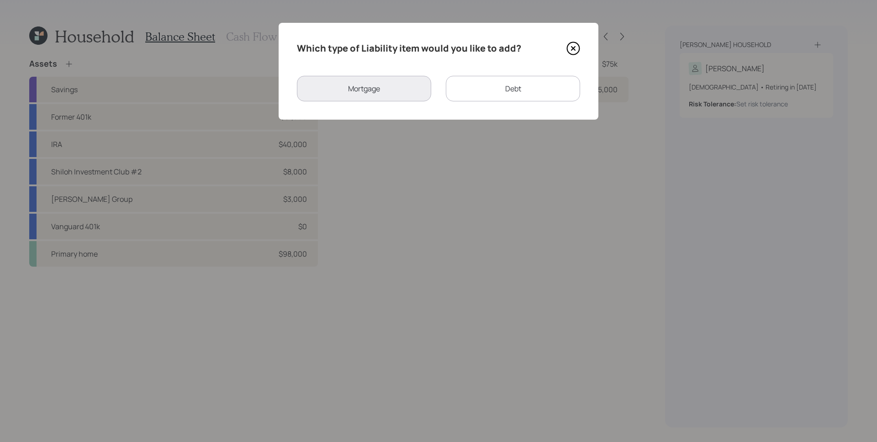
click at [484, 91] on div "Debt" at bounding box center [513, 89] width 134 height 26
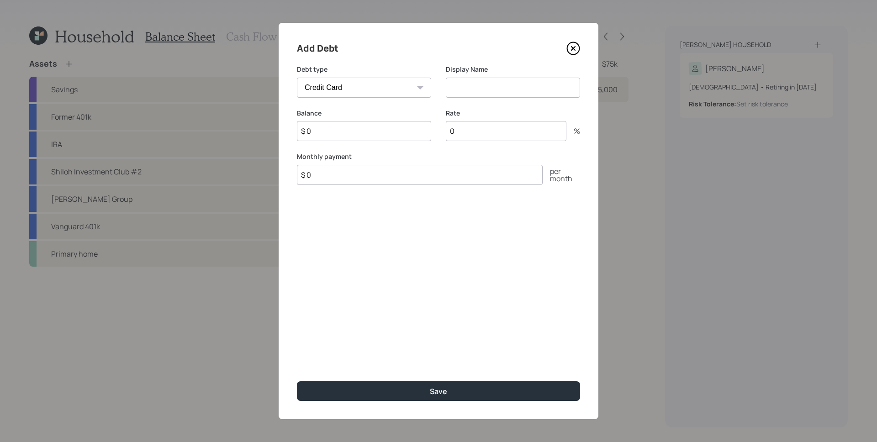
click at [353, 87] on select "Car Credit Card Medical Student Other" at bounding box center [364, 88] width 134 height 20
select select "student"
click at [297, 78] on select "Car Credit Card Medical Student Other" at bounding box center [364, 88] width 134 height 20
click at [515, 91] on input at bounding box center [513, 88] width 134 height 20
type input "Student Loans"
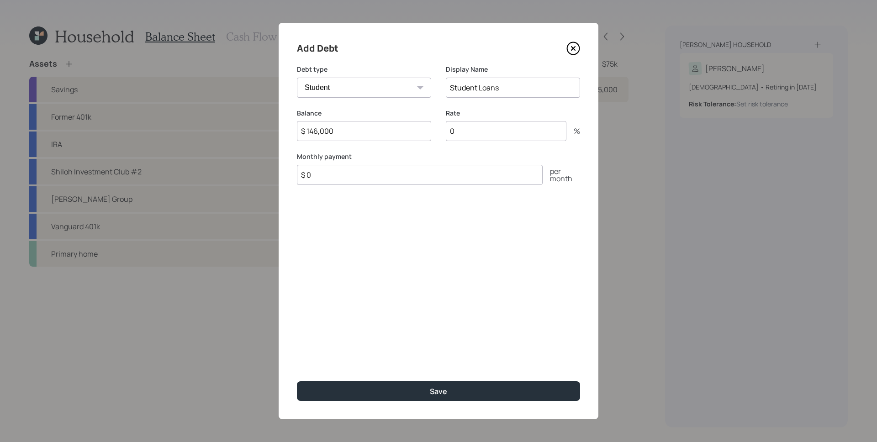
type input "$ 146,000"
click at [422, 182] on input "$ 0" at bounding box center [420, 175] width 246 height 20
type input "$ 300"
click at [440, 255] on div "Add Debt Debt type Car Credit Card Medical Student Other Display Name Student L…" at bounding box center [439, 221] width 320 height 396
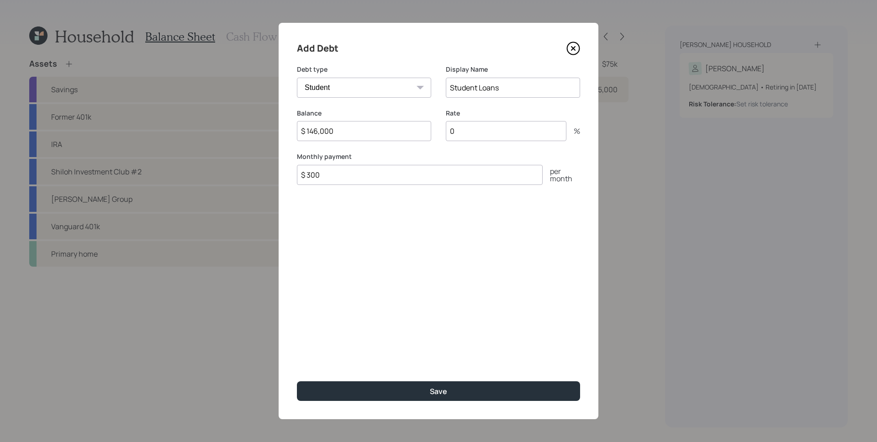
click at [481, 131] on input "0" at bounding box center [506, 131] width 121 height 20
click at [482, 139] on input "0" at bounding box center [506, 131] width 121 height 20
click at [483, 134] on input "0" at bounding box center [506, 131] width 121 height 20
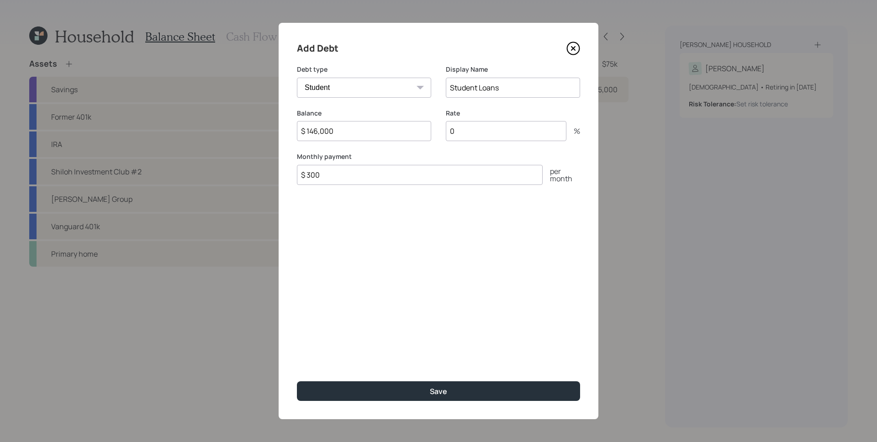
click at [483, 134] on input "0" at bounding box center [506, 131] width 121 height 20
type input "7.94"
click at [478, 256] on div "Add Debt Debt type Car Credit Card Medical Student Other Display Name Student L…" at bounding box center [439, 221] width 320 height 396
click at [471, 275] on div "Add Debt Debt type Car Credit Card Medical Student Other Display Name Student L…" at bounding box center [439, 221] width 320 height 396
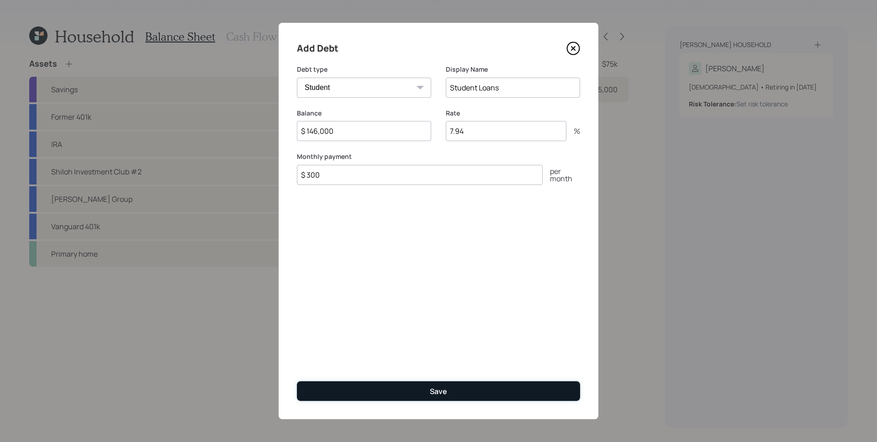
click at [465, 394] on button "Save" at bounding box center [438, 391] width 283 height 20
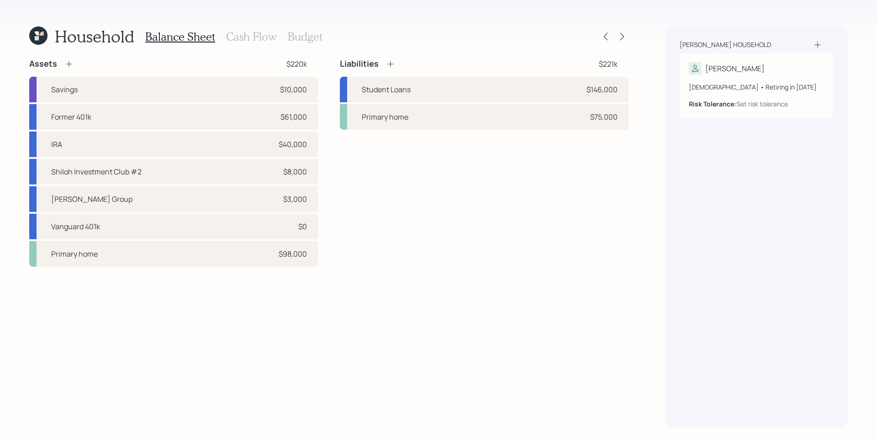
click at [258, 40] on h3 "Cash Flow" at bounding box center [251, 36] width 51 height 13
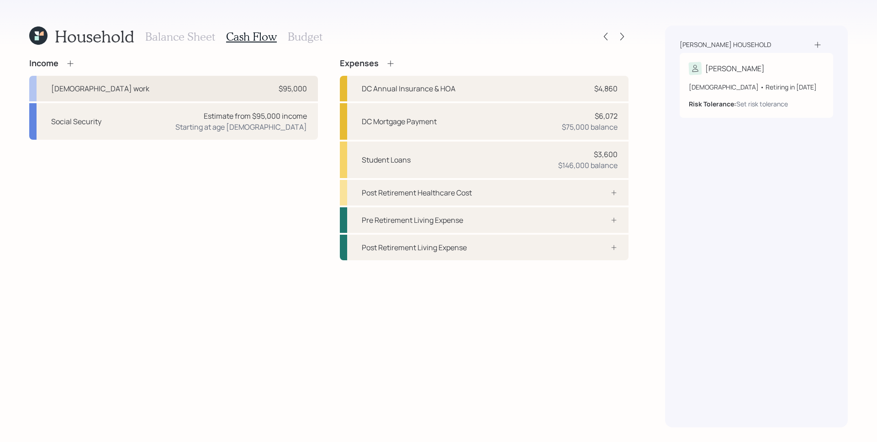
click at [285, 95] on div "[DEMOGRAPHIC_DATA] work $95,000" at bounding box center [173, 89] width 289 height 26
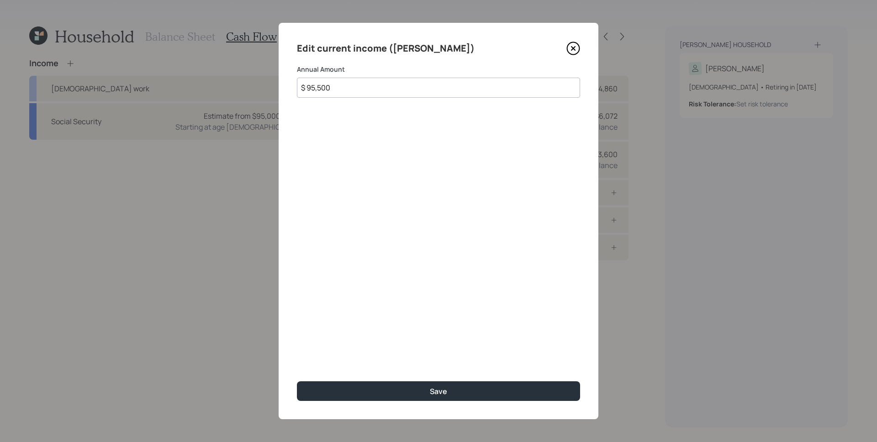
type input "$ 95,500"
click at [297, 381] on button "Save" at bounding box center [438, 391] width 283 height 20
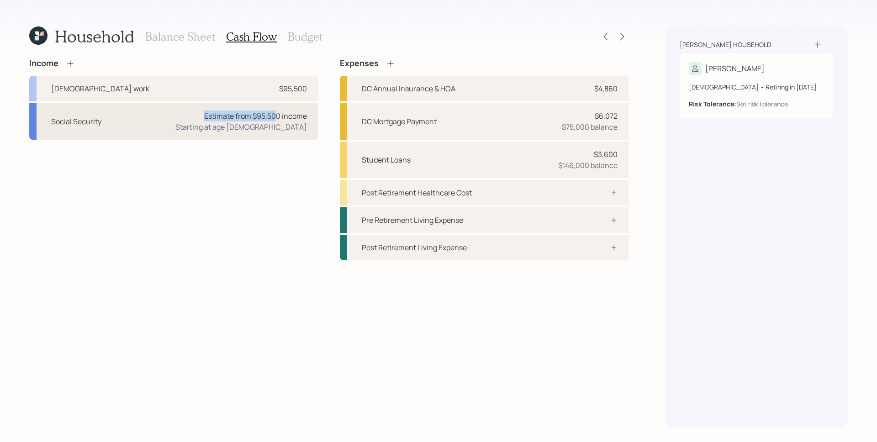
drag, startPoint x: 274, startPoint y: 110, endPoint x: 289, endPoint y: 121, distance: 18.0
click at [275, 111] on div "Estimate from $95,500 income" at bounding box center [255, 116] width 103 height 11
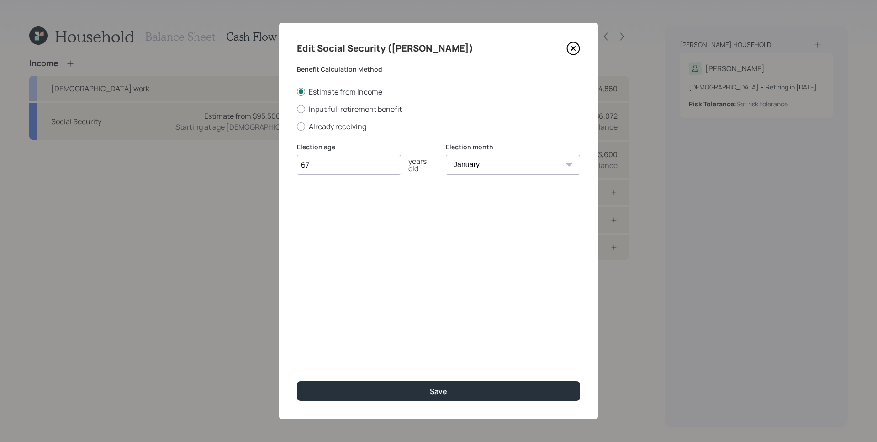
click at [325, 108] on label "Input full retirement benefit" at bounding box center [438, 109] width 283 height 10
click at [297, 109] on input "Input full retirement benefit" at bounding box center [296, 109] width 0 height 0
radio input "true"
click at [486, 168] on select "January February March April May June July August September October November De…" at bounding box center [513, 165] width 134 height 20
select select "9"
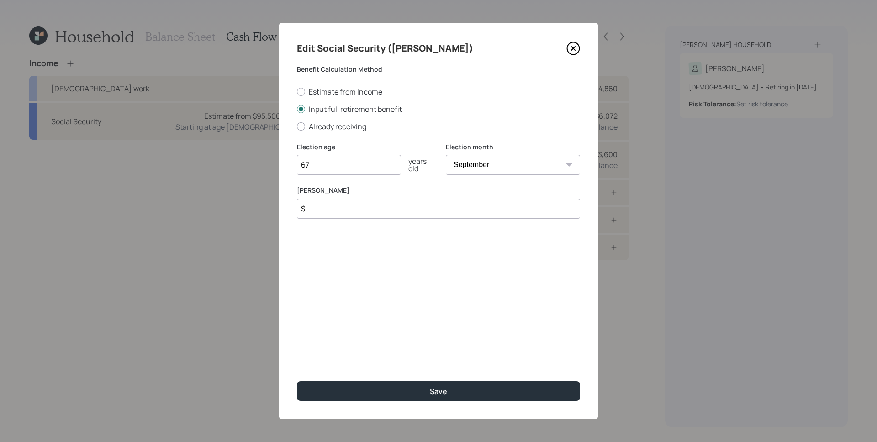
click at [446, 155] on select "January February March April May June July August September October November De…" at bounding box center [513, 165] width 134 height 20
click at [369, 214] on input "$" at bounding box center [438, 209] width 283 height 20
click at [347, 94] on label "Estimate from Income" at bounding box center [438, 92] width 283 height 10
click at [297, 92] on input "Estimate from Income" at bounding box center [296, 91] width 0 height 0
radio input "true"
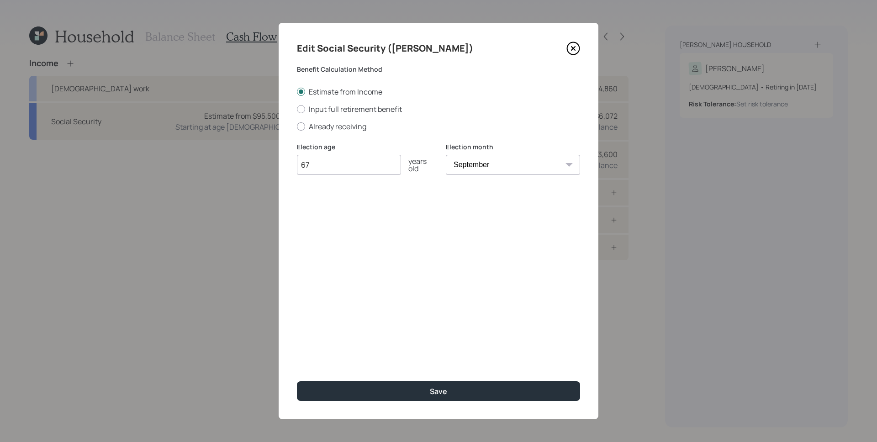
click at [434, 379] on div "Edit Social Security ([PERSON_NAME]) Benefit Calculation Method Estimate from I…" at bounding box center [439, 221] width 320 height 396
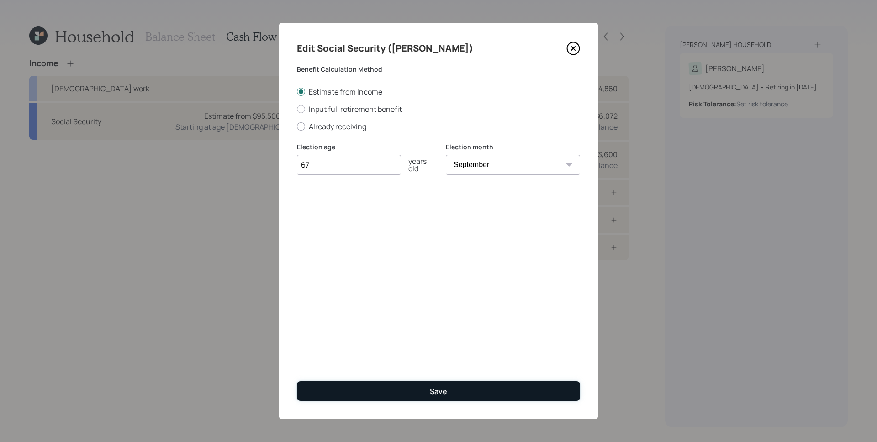
click at [436, 384] on button "Save" at bounding box center [438, 391] width 283 height 20
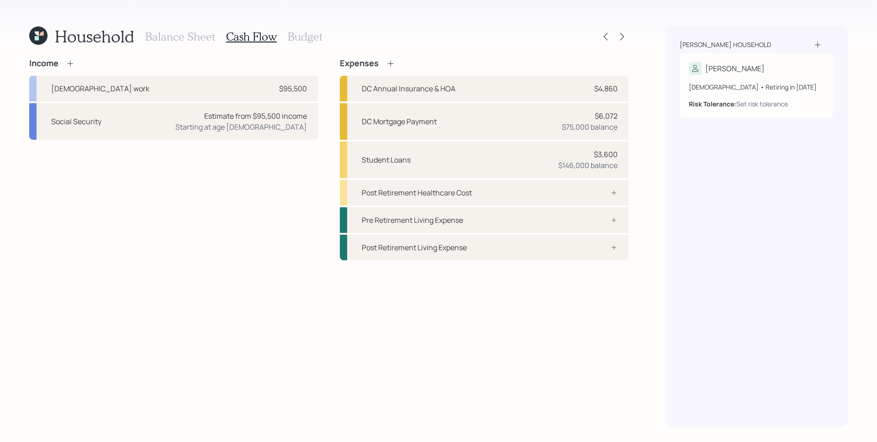
click at [176, 34] on h3 "Balance Sheet" at bounding box center [180, 36] width 70 height 13
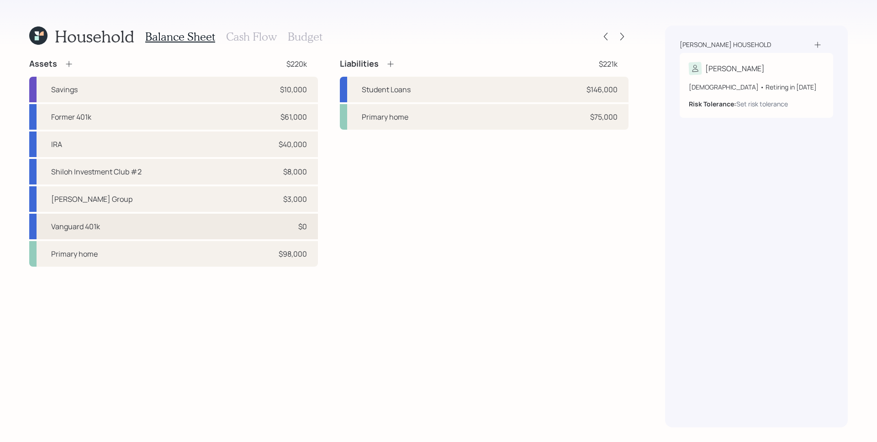
click at [294, 224] on div "$0" at bounding box center [292, 226] width 27 height 11
select select "ira"
select select "balanced"
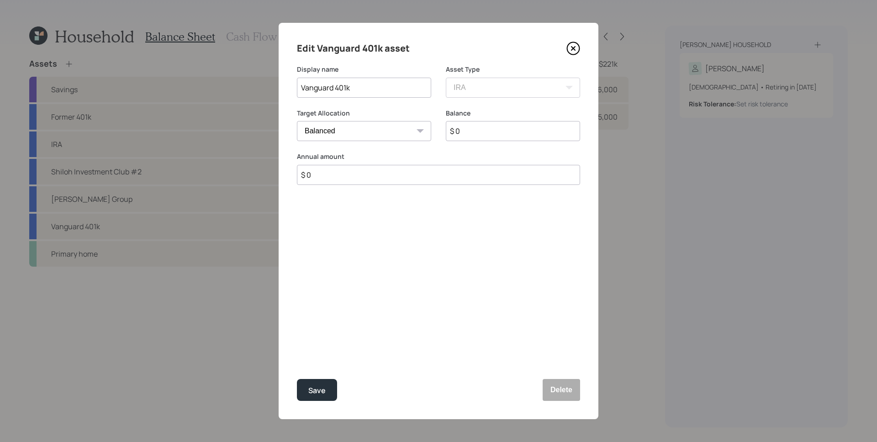
click at [493, 121] on input "$ 0" at bounding box center [513, 131] width 134 height 20
click at [493, 131] on input "$ 0" at bounding box center [513, 131] width 134 height 20
type input "$ 5,304"
click at [470, 221] on div "Edit Vanguard 401k asset Display name Vanguard 401k Asset Type SEP [PERSON_NAME…" at bounding box center [439, 221] width 320 height 396
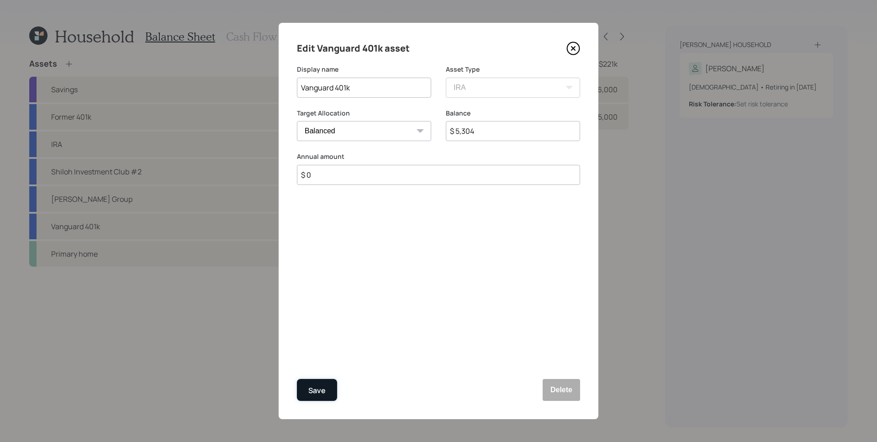
click at [316, 389] on div "Save" at bounding box center [316, 391] width 17 height 12
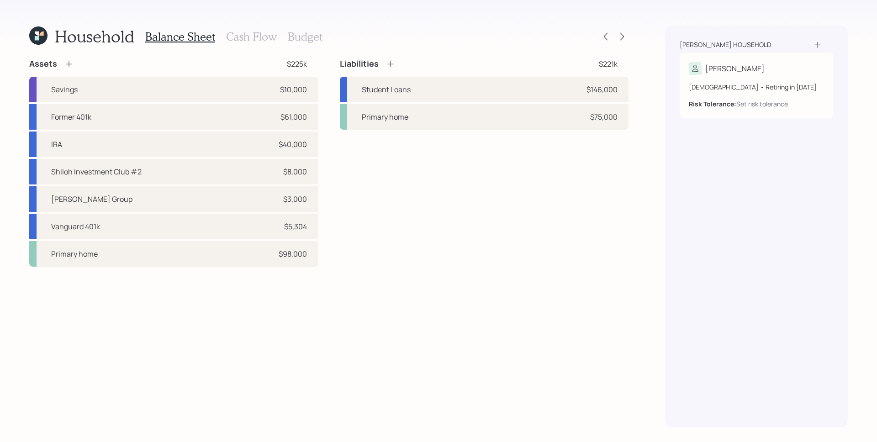
click at [266, 32] on h3 "Cash Flow" at bounding box center [251, 36] width 51 height 13
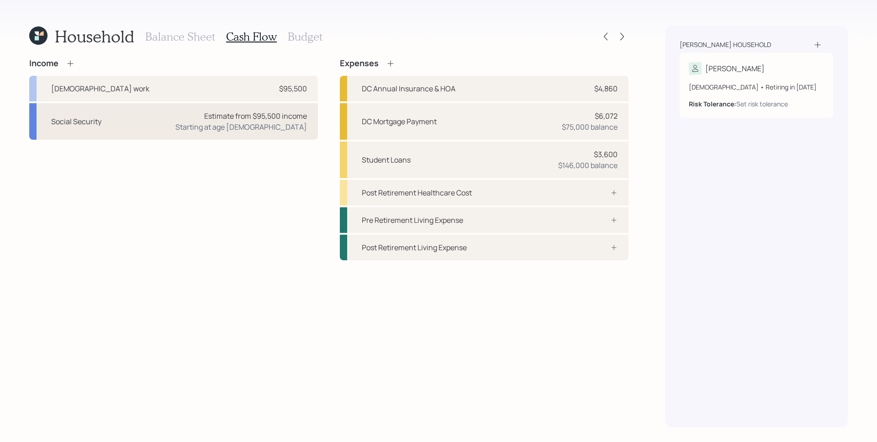
click at [279, 121] on div "Starting at age [DEMOGRAPHIC_DATA]" at bounding box center [241, 126] width 132 height 11
select select "9"
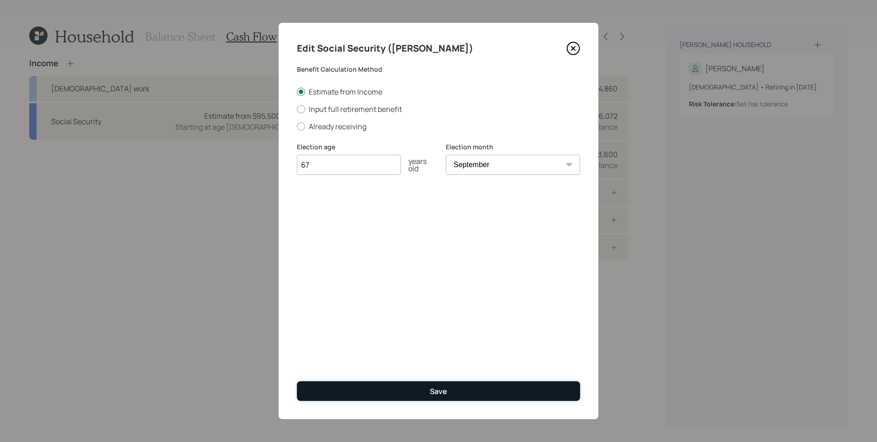
click at [475, 394] on button "Save" at bounding box center [438, 391] width 283 height 20
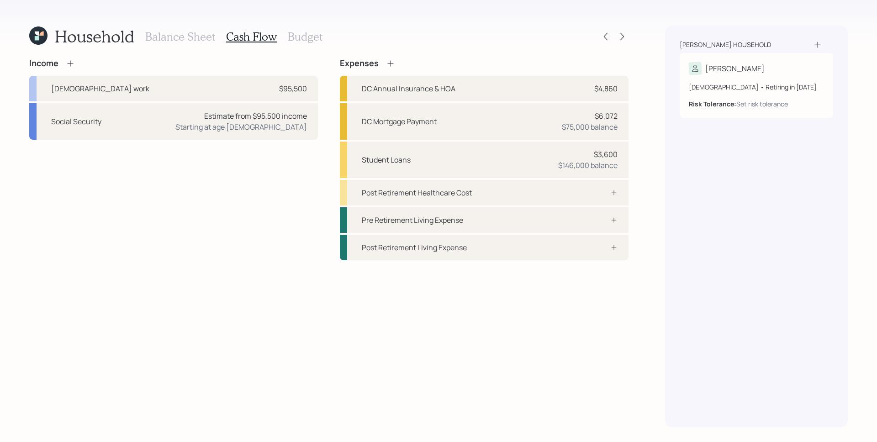
click at [292, 284] on div "Income [DEMOGRAPHIC_DATA] work $95,500 Social Security Estimate from $95,500 in…" at bounding box center [328, 242] width 599 height 369
click at [527, 192] on div "Post Retirement Healthcare Cost" at bounding box center [484, 193] width 289 height 26
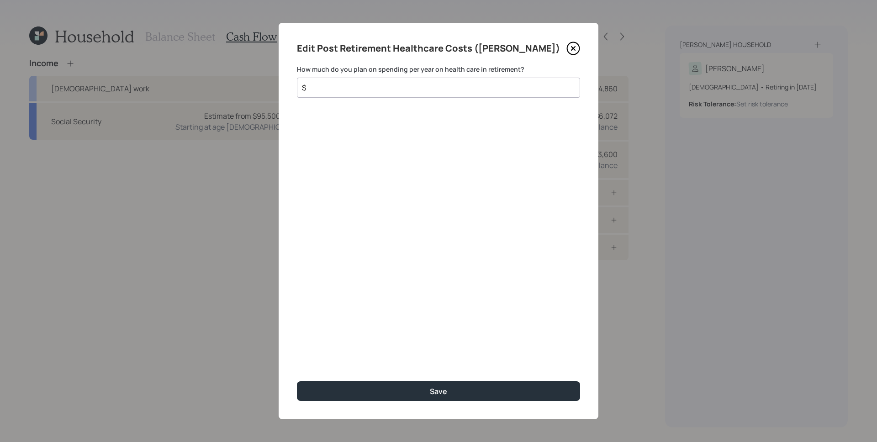
click at [453, 90] on input "$" at bounding box center [435, 87] width 268 height 11
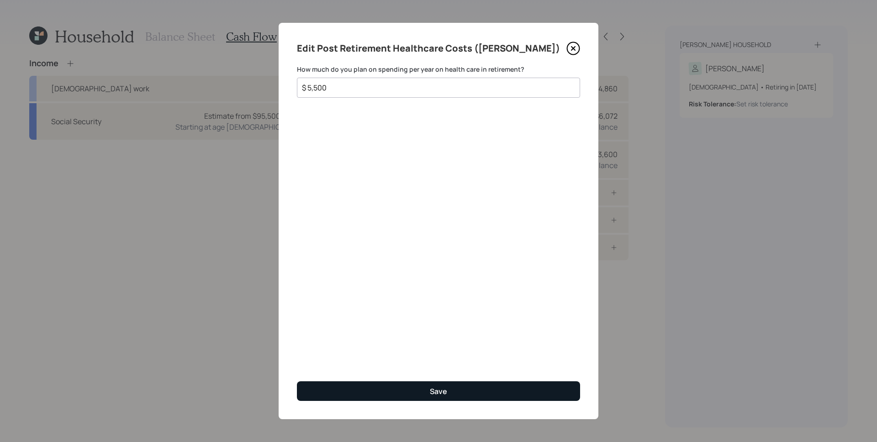
type input "$ 5,500"
click at [445, 395] on div "Save" at bounding box center [438, 391] width 17 height 10
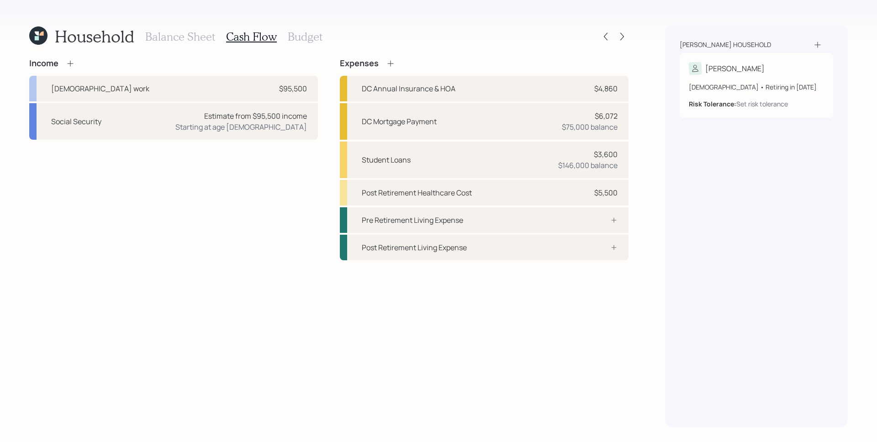
click at [318, 37] on h3 "Budget" at bounding box center [305, 36] width 35 height 13
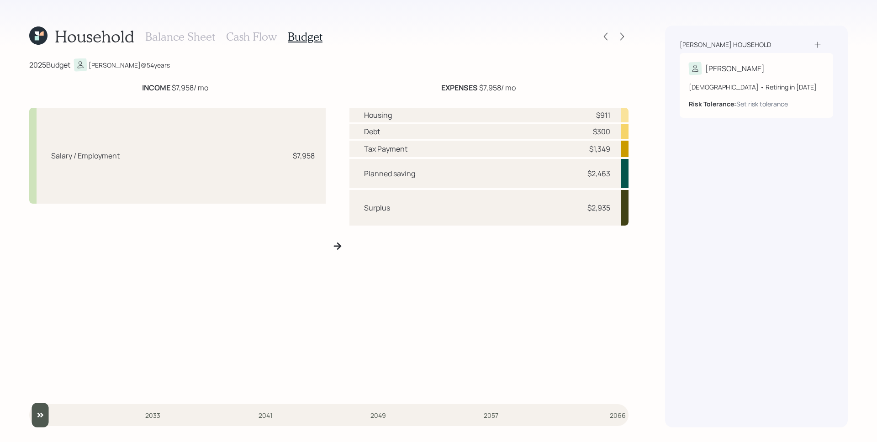
click at [159, 38] on h3 "Balance Sheet" at bounding box center [180, 36] width 70 height 13
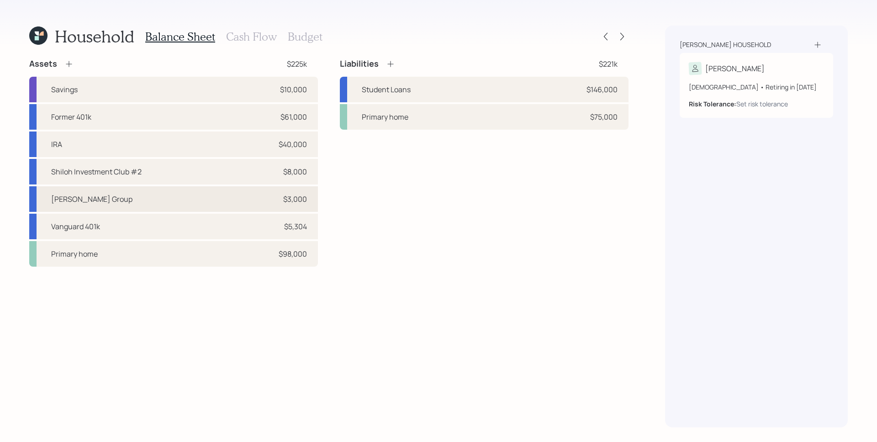
click at [169, 197] on div "[PERSON_NAME] Group $3,000" at bounding box center [173, 199] width 289 height 26
select select "company_sponsored"
select select "balanced"
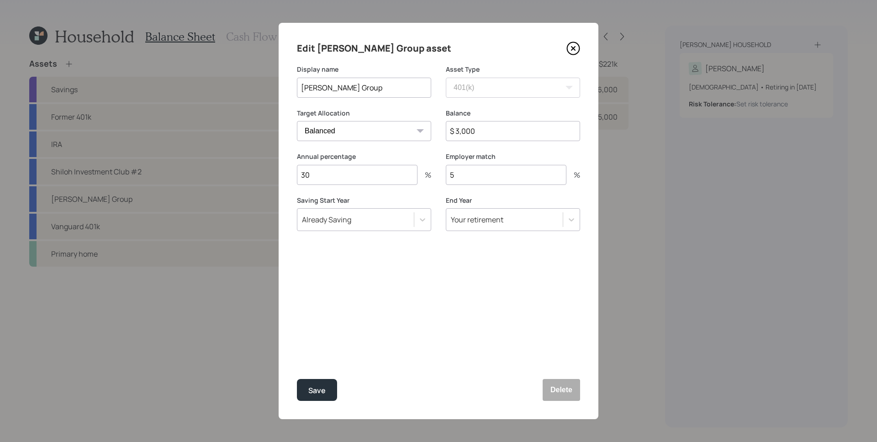
click at [364, 177] on input "30" at bounding box center [357, 175] width 121 height 20
click at [348, 178] on input "30" at bounding box center [357, 175] width 121 height 20
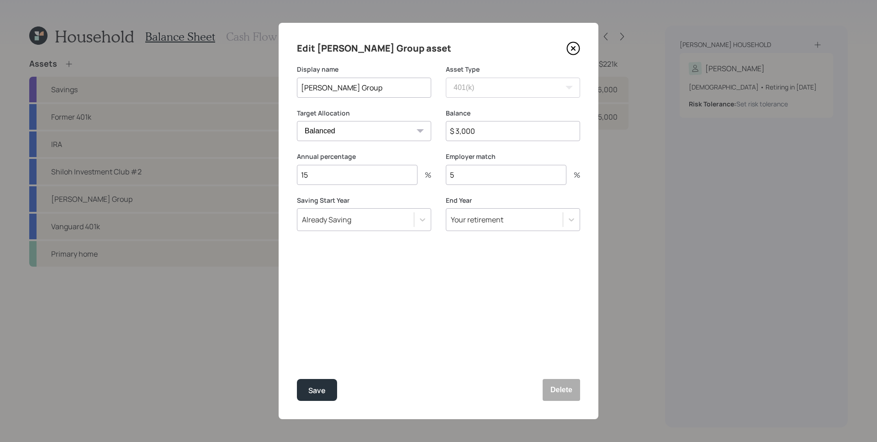
type input "15"
click at [297, 379] on button "Save" at bounding box center [317, 390] width 40 height 22
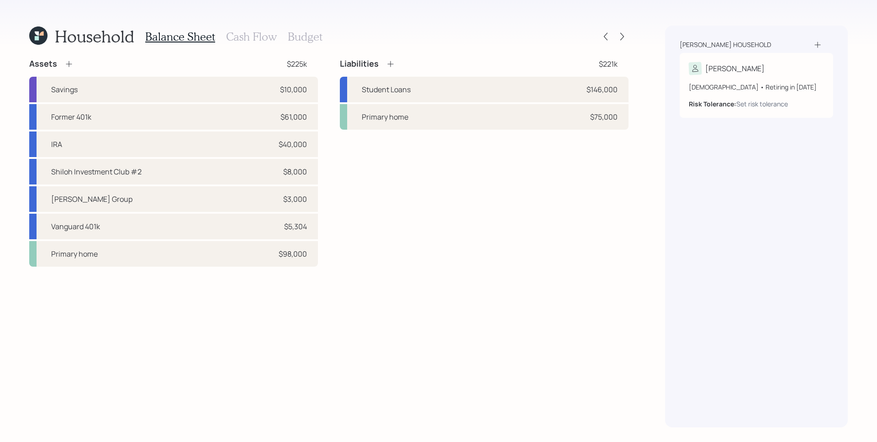
click at [304, 37] on h3 "Budget" at bounding box center [305, 36] width 35 height 13
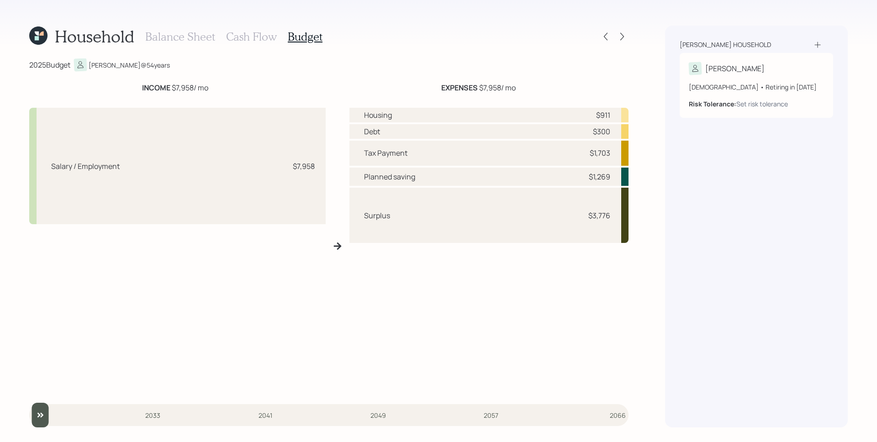
click at [259, 37] on h3 "Cash Flow" at bounding box center [251, 36] width 51 height 13
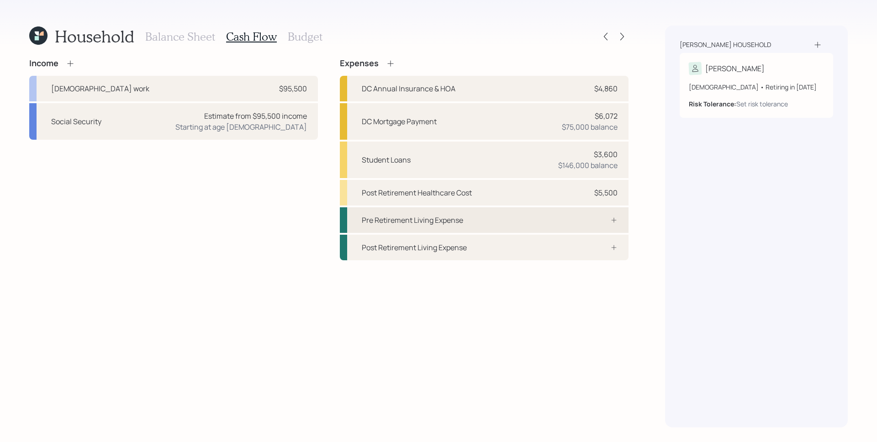
click at [489, 223] on div "Pre Retirement Living Expense" at bounding box center [484, 220] width 289 height 26
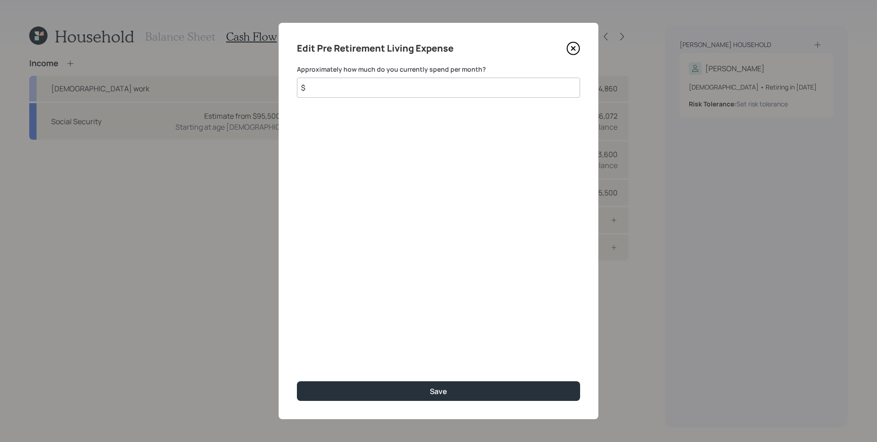
click at [391, 88] on input "$" at bounding box center [438, 88] width 283 height 20
type input "$ 1,650"
click at [297, 381] on button "Save" at bounding box center [438, 391] width 283 height 20
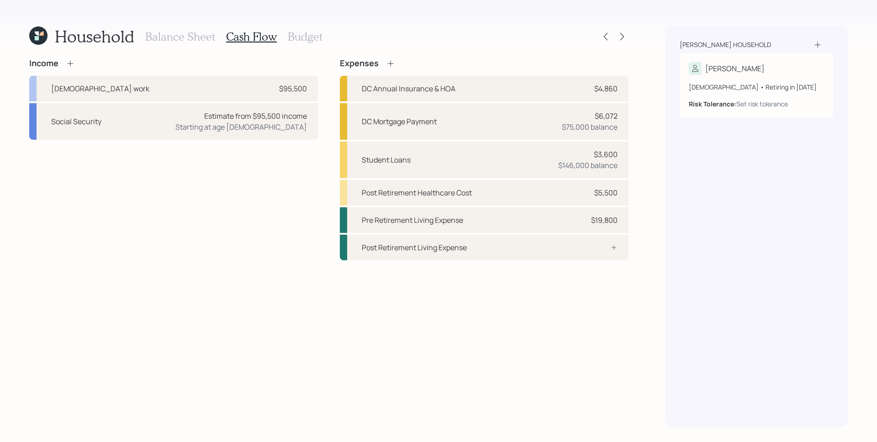
click at [295, 37] on h3 "Budget" at bounding box center [305, 36] width 35 height 13
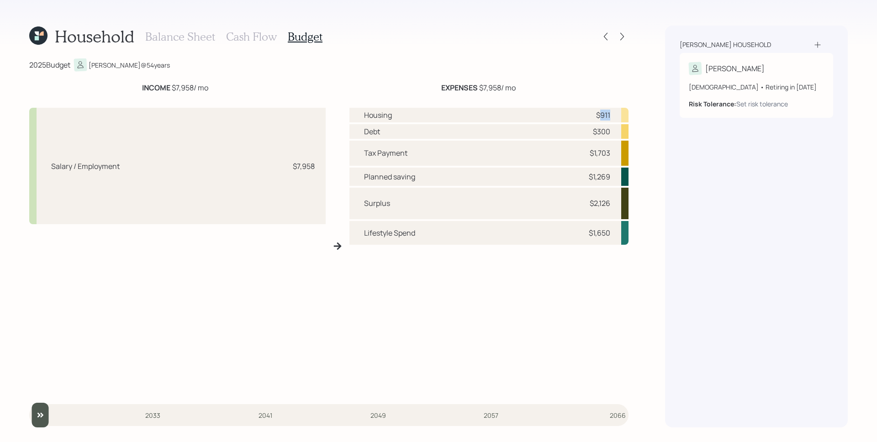
drag, startPoint x: 599, startPoint y: 114, endPoint x: 614, endPoint y: 112, distance: 15.2
click at [614, 112] on div "Housing $911" at bounding box center [488, 115] width 279 height 15
click at [614, 116] on div "Housing $911" at bounding box center [488, 115] width 279 height 15
drag, startPoint x: 612, startPoint y: 130, endPoint x: 594, endPoint y: 132, distance: 18.5
click at [594, 132] on div "Debt $300" at bounding box center [488, 131] width 279 height 15
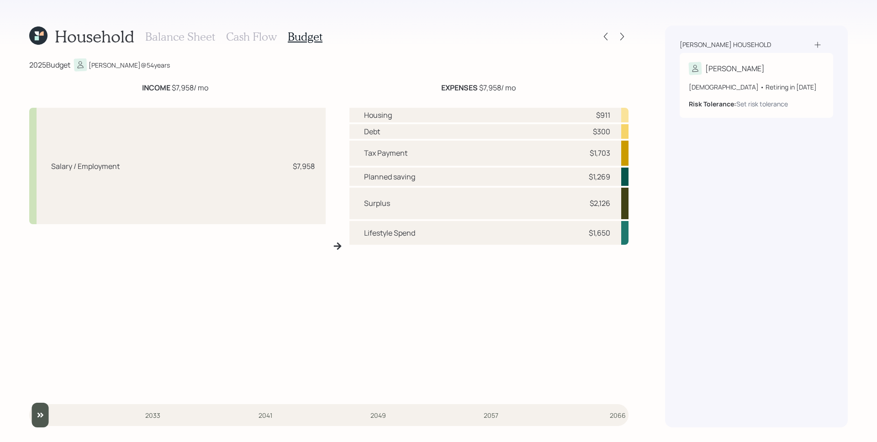
click at [590, 148] on div "$1,703" at bounding box center [600, 153] width 21 height 11
drag, startPoint x: 590, startPoint y: 155, endPoint x: 628, endPoint y: 158, distance: 38.0
click at [628, 158] on div "Tax Payment $1,703" at bounding box center [488, 153] width 279 height 25
drag, startPoint x: 616, startPoint y: 177, endPoint x: 582, endPoint y: 178, distance: 33.8
click at [582, 178] on div "Planned saving $1,269" at bounding box center [488, 177] width 279 height 19
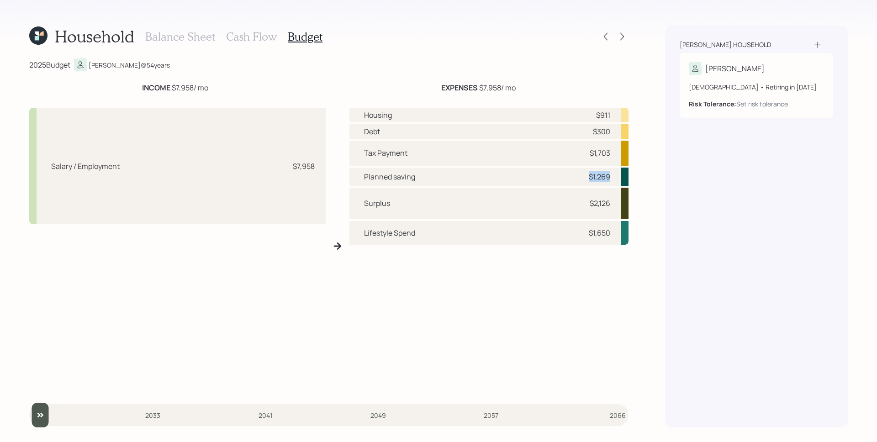
click at [576, 177] on div "Planned saving $1,269" at bounding box center [488, 177] width 279 height 19
drag, startPoint x: 608, startPoint y: 234, endPoint x: 575, endPoint y: 234, distance: 32.9
click at [575, 234] on div "Lifestyle Spend $1,650" at bounding box center [488, 233] width 279 height 24
click at [576, 227] on div "Lifestyle Spend $1,650" at bounding box center [488, 233] width 279 height 24
drag, startPoint x: 593, startPoint y: 207, endPoint x: 626, endPoint y: 211, distance: 32.6
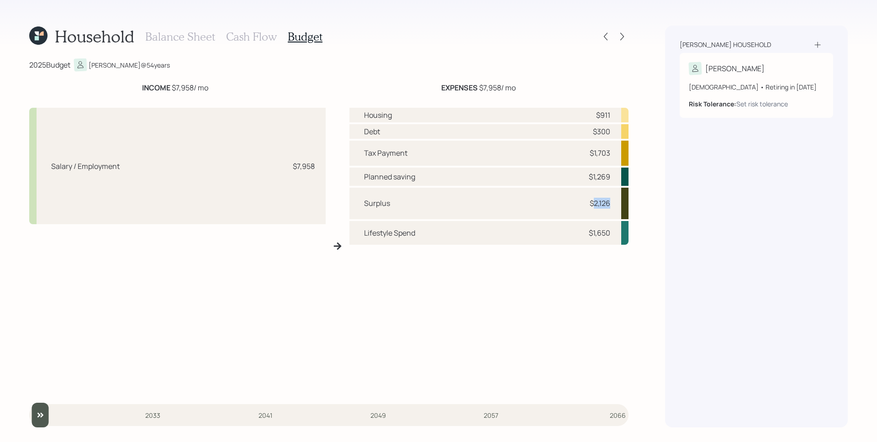
click at [614, 207] on div "Surplus $2,126" at bounding box center [488, 203] width 279 height 31
click at [669, 181] on div "[PERSON_NAME] household [PERSON_NAME] [DEMOGRAPHIC_DATA] • Retiring in [DATE] R…" at bounding box center [756, 227] width 183 height 402
click at [621, 37] on icon at bounding box center [621, 36] width 9 height 9
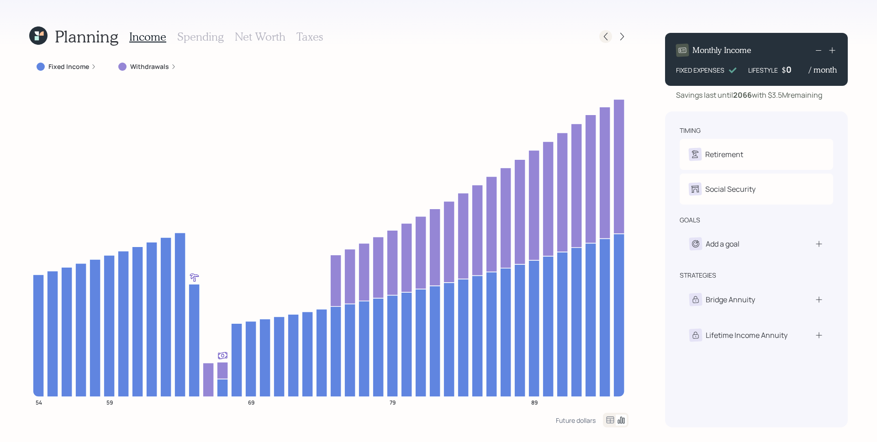
click at [609, 33] on icon at bounding box center [605, 36] width 9 height 9
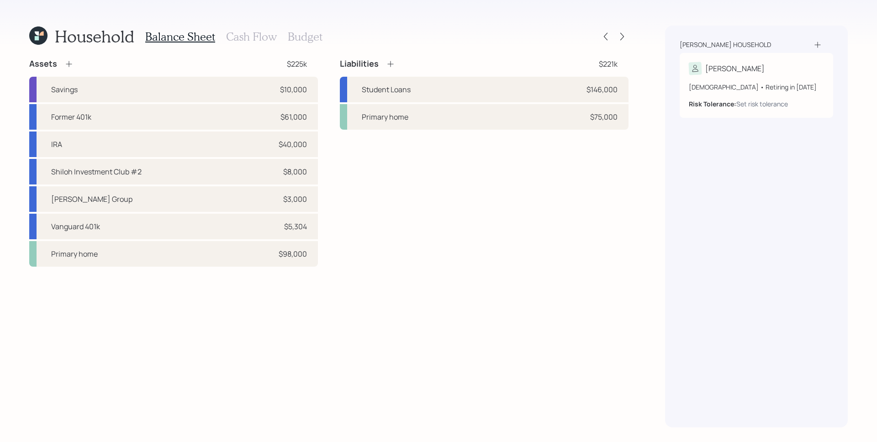
click at [267, 33] on h3 "Cash Flow" at bounding box center [251, 36] width 51 height 13
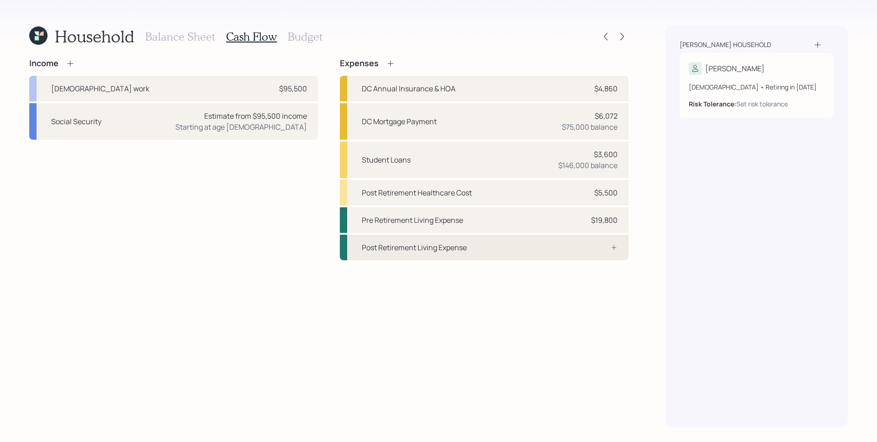
click at [542, 243] on div "Post Retirement Living Expense" at bounding box center [484, 248] width 289 height 26
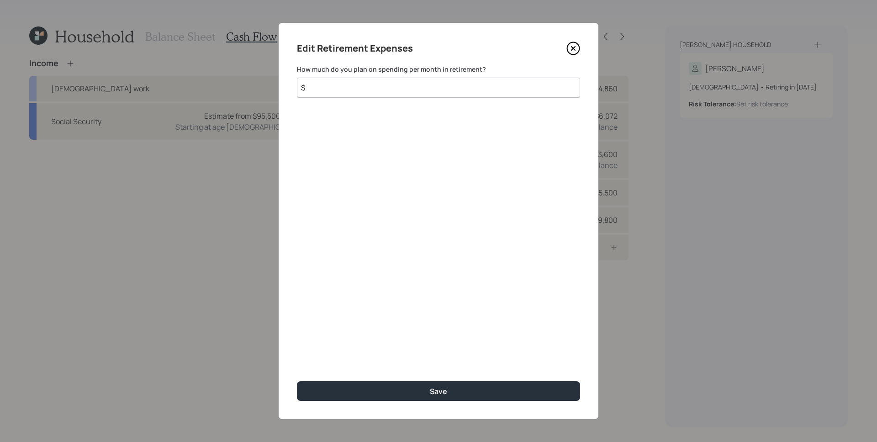
click at [419, 94] on input "$" at bounding box center [438, 88] width 283 height 20
type input "$ 1,650"
click at [297, 381] on button "Save" at bounding box center [438, 391] width 283 height 20
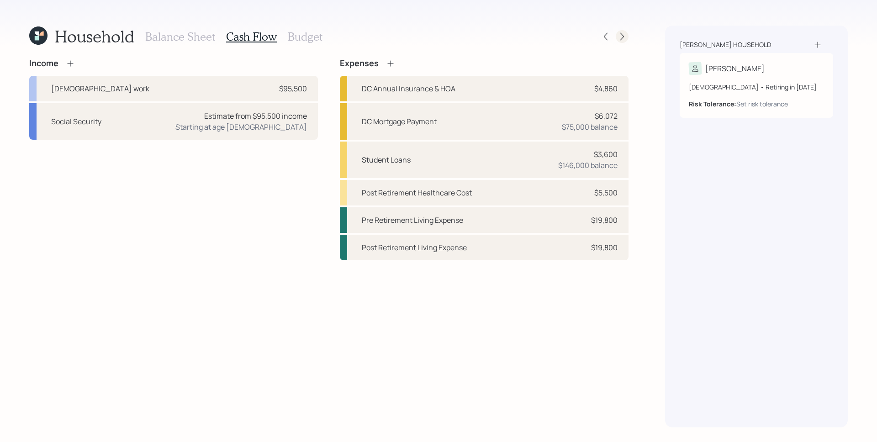
click at [625, 37] on icon at bounding box center [621, 36] width 9 height 9
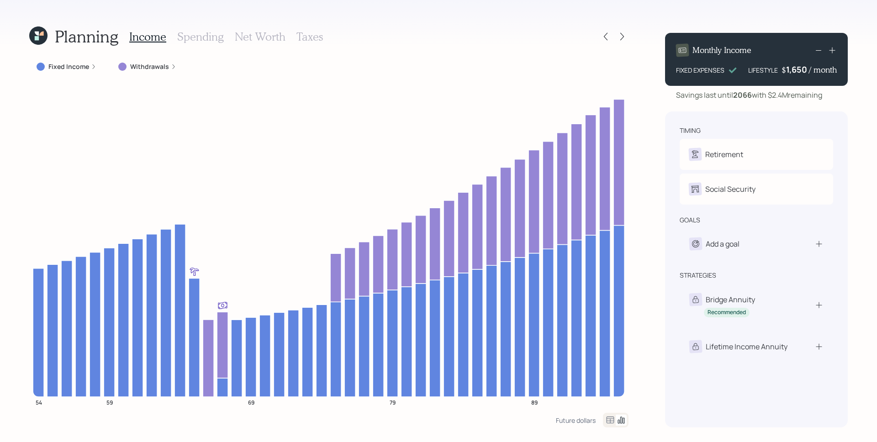
click at [89, 68] on div "Fixed Income" at bounding box center [67, 66] width 60 height 9
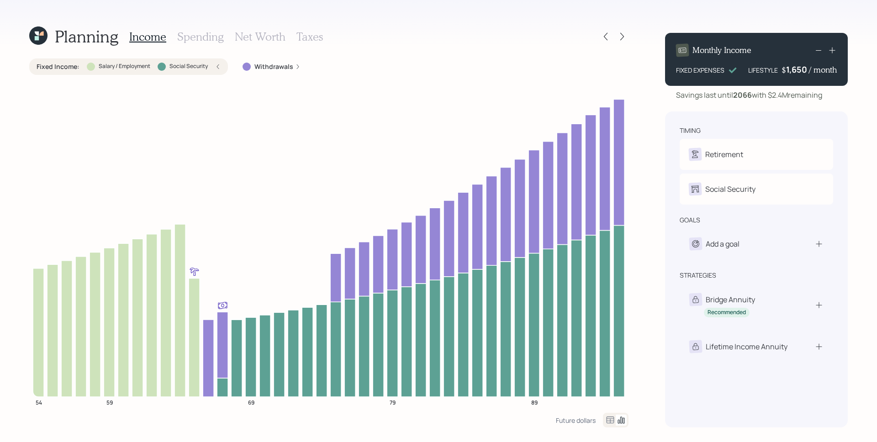
click at [221, 69] on div "Fixed Income : Salary / Employment Social Security" at bounding box center [128, 66] width 199 height 16
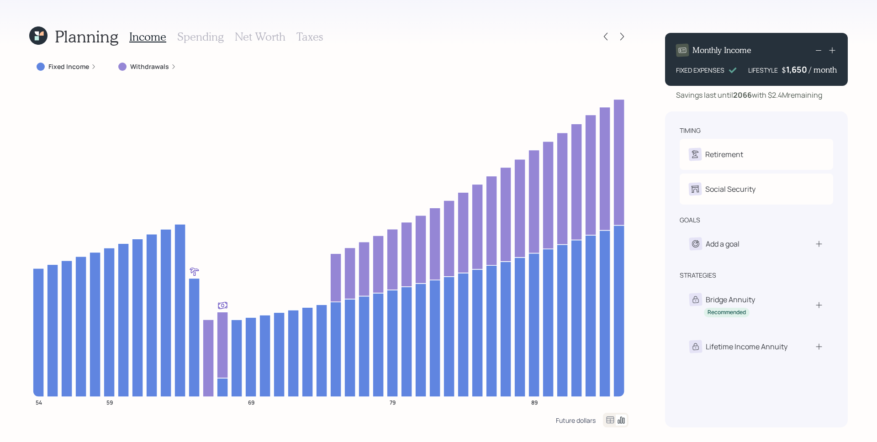
click at [573, 421] on div "Future dollars" at bounding box center [576, 420] width 40 height 9
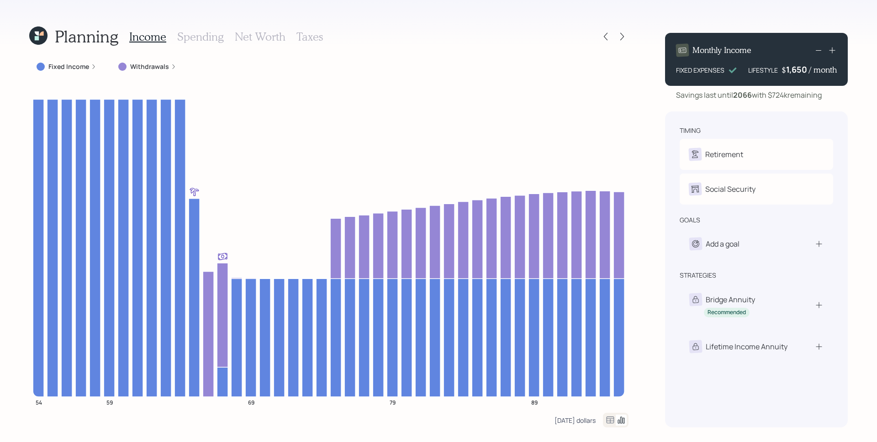
click at [585, 421] on div "[DATE] dollars" at bounding box center [574, 420] width 41 height 9
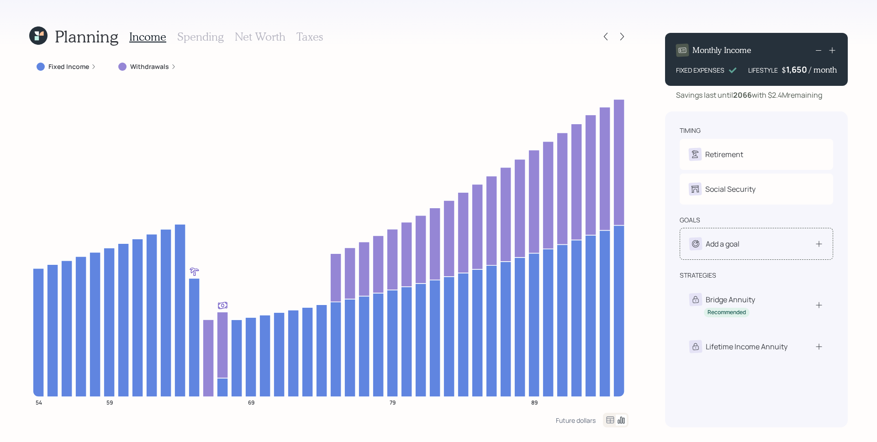
click at [760, 238] on div "Add a goal" at bounding box center [756, 243] width 134 height 13
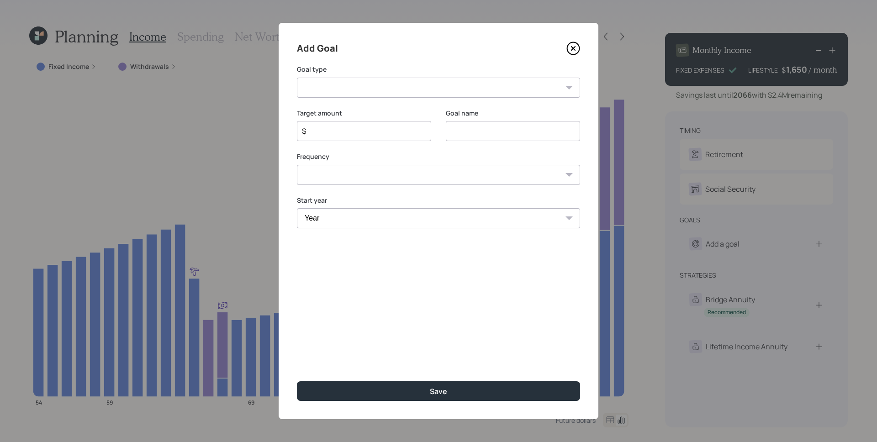
click at [354, 80] on select "Create an emergency fund Donate to charity Purchase a home Make a purchase Supp…" at bounding box center [438, 88] width 283 height 20
select select "vacation"
click at [297, 78] on select "Create an emergency fund Donate to charity Purchase a home Make a purchase Supp…" at bounding box center [438, 88] width 283 height 20
type input "Plan for travel"
click at [350, 120] on div "Target amount $" at bounding box center [364, 125] width 134 height 33
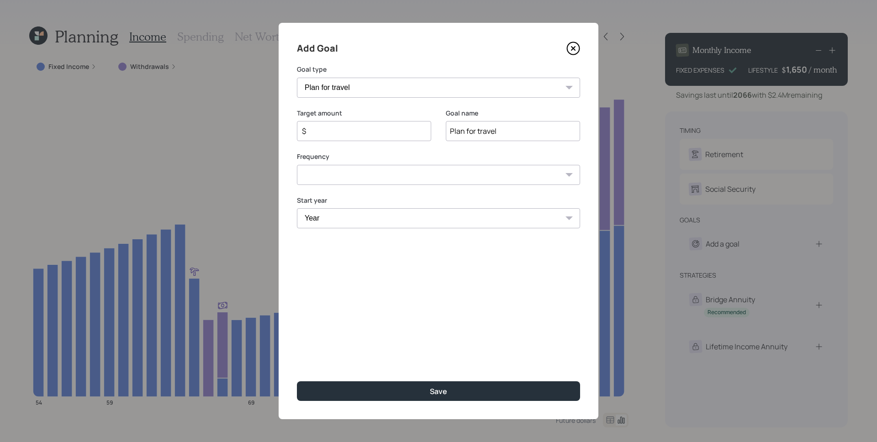
click at [352, 128] on input "$" at bounding box center [360, 131] width 119 height 11
type input "$ 4,000"
click at [327, 185] on div "Add Goal Goal type Create an emergency fund Donate to charity Purchase a home M…" at bounding box center [439, 221] width 320 height 396
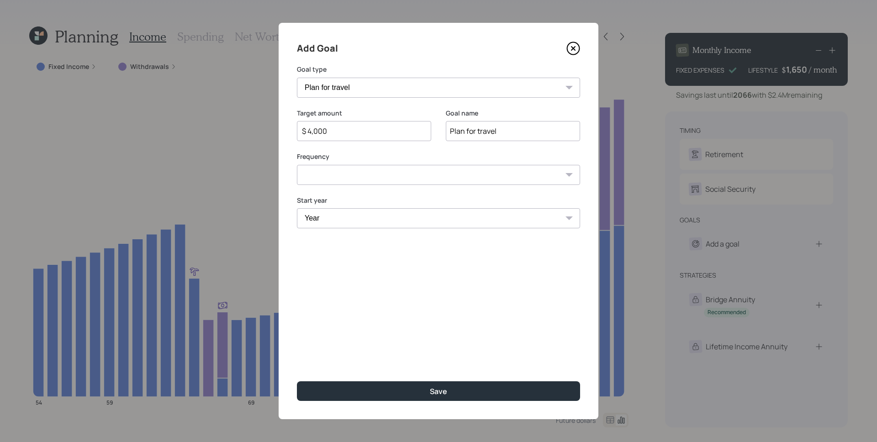
click at [332, 176] on select "One time Every 1 year Every 2 years Every 3 years Every 4 years Every 5 years E…" at bounding box center [438, 175] width 283 height 20
select select "1"
click at [297, 165] on select "One time Every 1 year Every 2 years Every 3 years Every 4 years Every 5 years E…" at bounding box center [438, 175] width 283 height 20
click at [368, 214] on select "Year [DATE] 2026 2027 2028 2029 2030 2031 2032 2033 2034 2035 2036 2037 2038 20…" at bounding box center [364, 218] width 134 height 20
select select "2034"
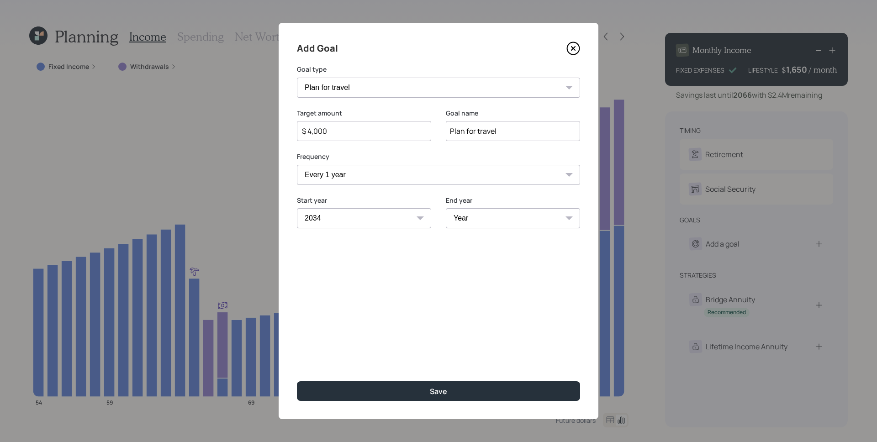
click at [297, 208] on select "Year [DATE] 2026 2027 2028 2029 2030 2031 2032 2033 2034 2035 2036 2037 2038 20…" at bounding box center [364, 218] width 134 height 20
click at [481, 212] on select "Year [DATE] 2035 2036 2037 2038 2039 2040 2041 2042 2043 2044 2045 2046 2047 20…" at bounding box center [513, 218] width 134 height 20
select select "2064"
click at [446, 208] on select "Year [DATE] 2035 2036 2037 2038 2039 2040 2041 2042 2043 2044 2045 2046 2047 20…" at bounding box center [513, 218] width 134 height 20
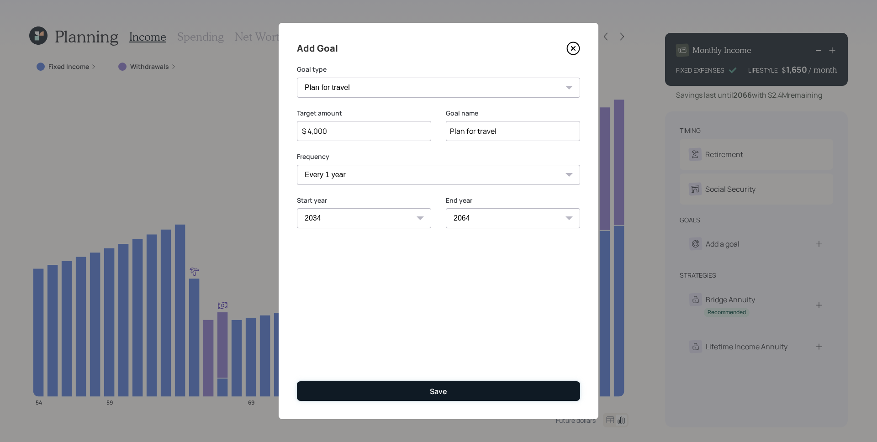
click at [412, 394] on button "Save" at bounding box center [438, 391] width 283 height 20
type input "$"
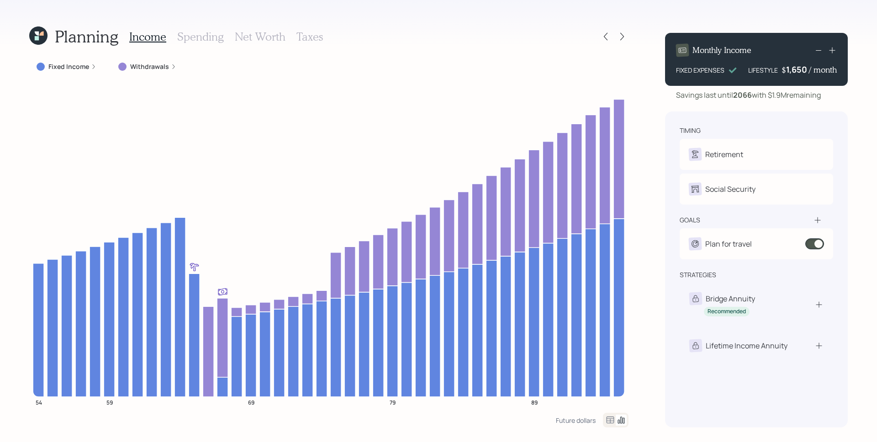
click at [198, 39] on h3 "Spending" at bounding box center [200, 36] width 47 height 13
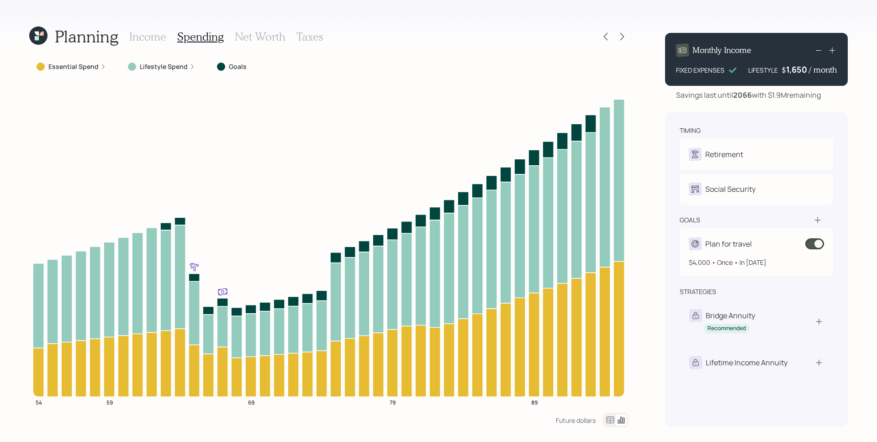
click at [752, 246] on div "Plan for travel" at bounding box center [756, 243] width 135 height 13
select select "1"
select select "2034"
select select "2064"
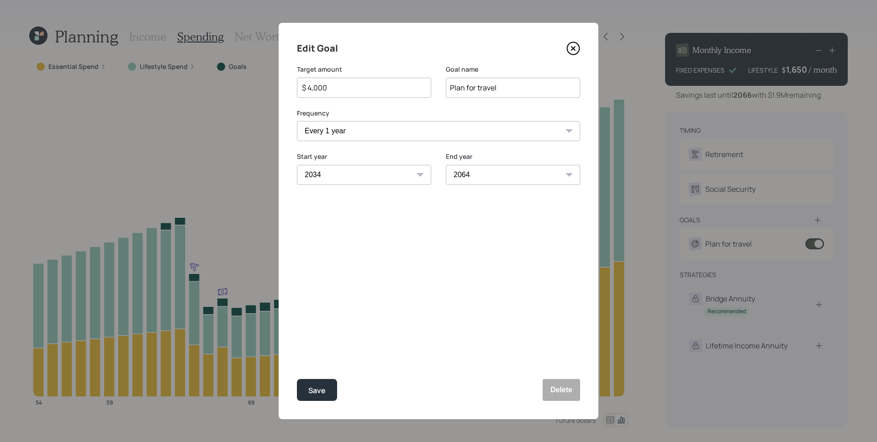
click at [412, 169] on select "2025 2026 2027 2028 2029 2030 2031 2032 2033 2034 2035 2036 2037 2038 2039 2040…" at bounding box center [364, 175] width 134 height 20
click at [297, 165] on select "2025 2026 2027 2028 2029 2030 2031 2032 2033 2034 2035 2036 2037 2038 2039 2040…" at bounding box center [364, 175] width 134 height 20
click at [325, 384] on button "Save" at bounding box center [317, 390] width 40 height 22
select select "2034"
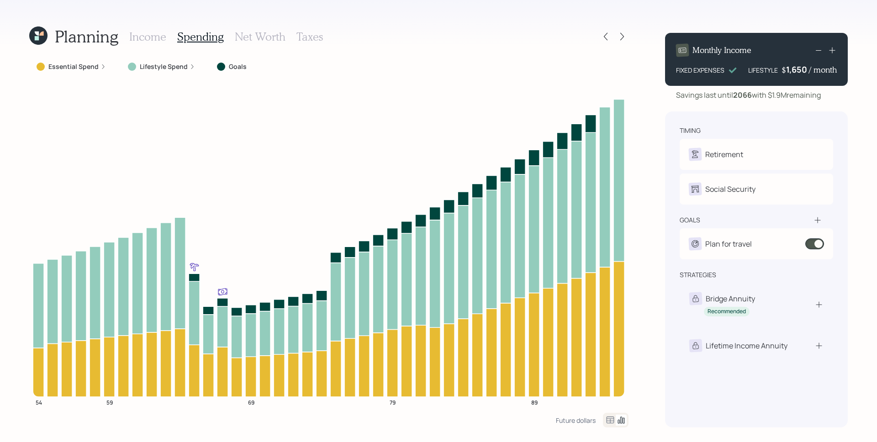
click at [156, 41] on h3 "Income" at bounding box center [147, 36] width 37 height 13
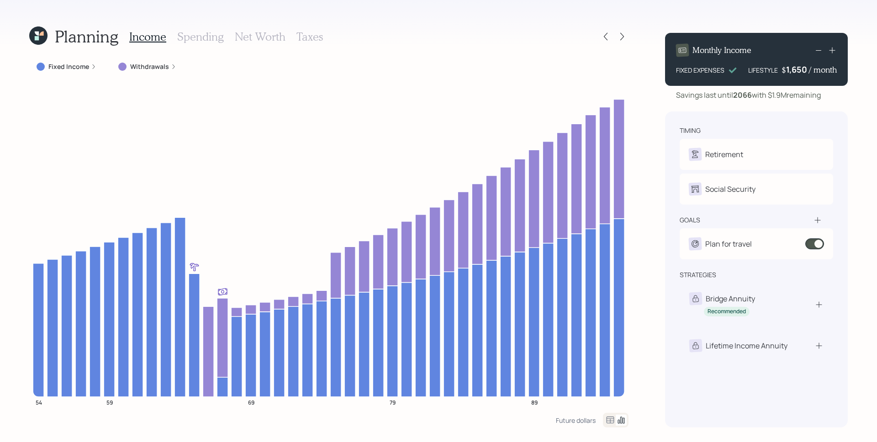
click at [799, 71] on div "1,650" at bounding box center [797, 69] width 23 height 11
click at [799, 71] on div "1650" at bounding box center [797, 69] width 23 height 11
click at [790, 116] on div "timing Retirement D Retire at 64y 9m Social Security D Elect at 67y 9m goals Pl…" at bounding box center [756, 269] width 183 height 316
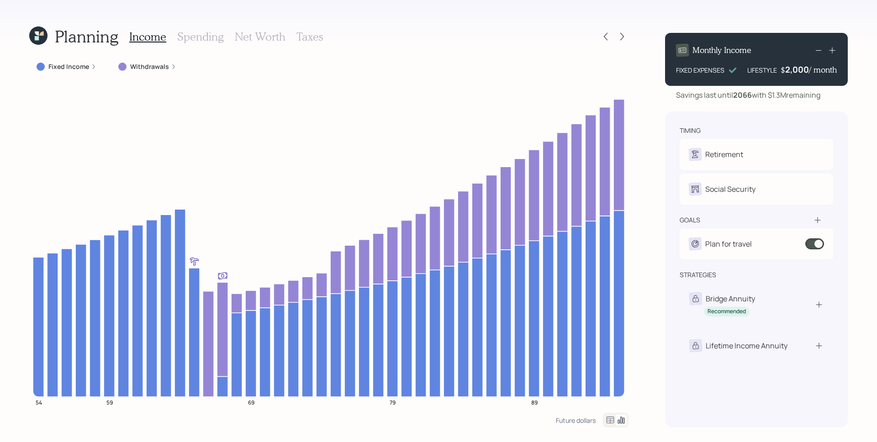
click at [806, 71] on div "2,000" at bounding box center [797, 69] width 24 height 11
click at [806, 71] on div "2000" at bounding box center [797, 69] width 23 height 11
click at [792, 70] on div "2000" at bounding box center [797, 69] width 23 height 11
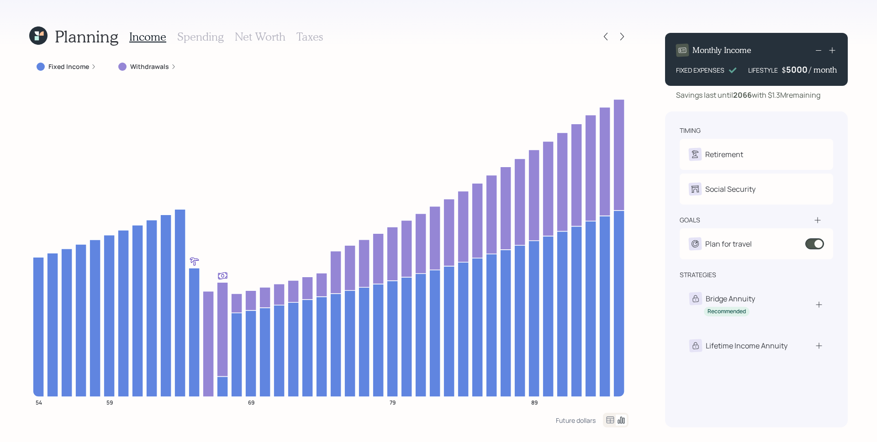
click at [741, 105] on div "Monthly Income FIXED EXPENSES LIFESTYLE $ 5000 / month Savings last until [DATE…" at bounding box center [756, 227] width 183 height 402
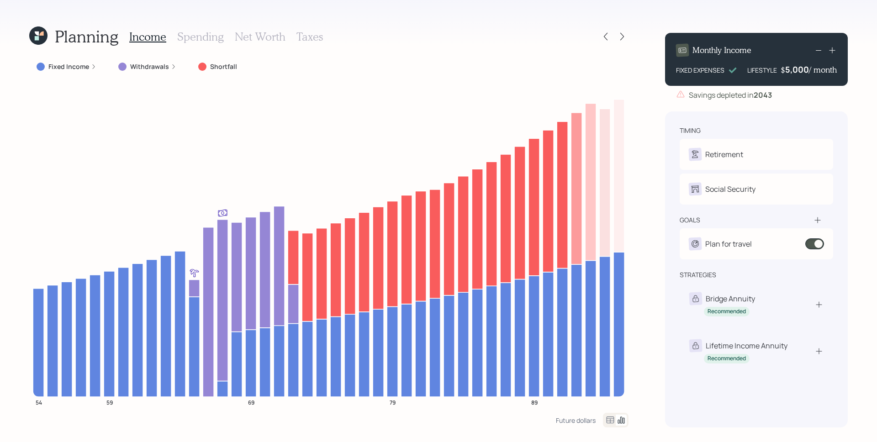
click at [796, 69] on div "5,000" at bounding box center [797, 69] width 24 height 11
click at [796, 69] on div "5000" at bounding box center [797, 69] width 23 height 11
click at [726, 121] on div "timing Retirement D Retire at 64y 9m Social Security D Elect at 67y 9m goals Pl…" at bounding box center [756, 269] width 183 height 316
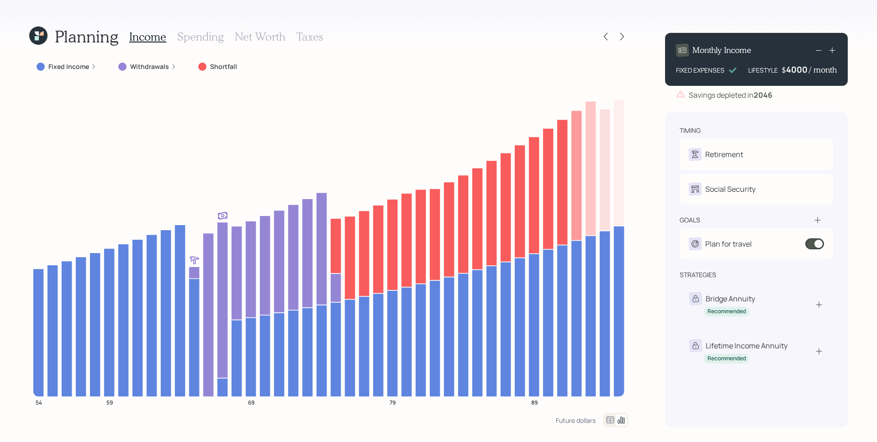
click at [808, 67] on div "4000" at bounding box center [797, 69] width 23 height 11
click at [813, 93] on div "Savings depleted in [DATE]" at bounding box center [756, 95] width 183 height 11
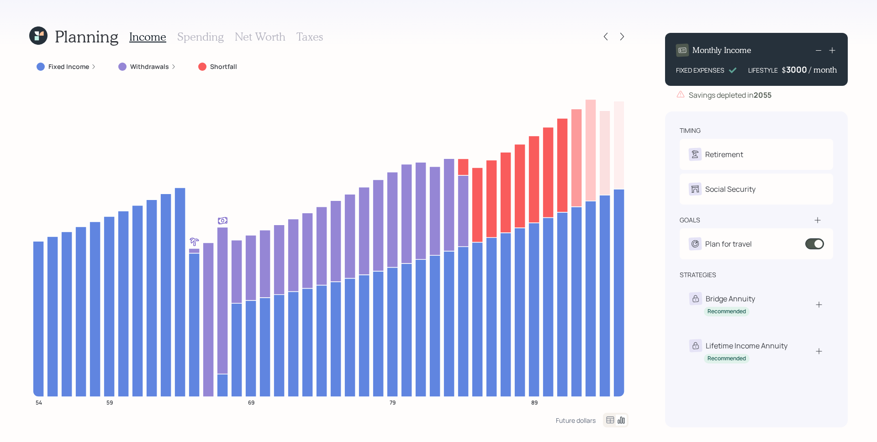
click at [799, 64] on div "3000" at bounding box center [797, 69] width 23 height 11
click at [787, 107] on div "Monthly Income FIXED EXPENSES LIFESTYLE $ 2,500 / month Savings depleted in [DA…" at bounding box center [756, 227] width 183 height 402
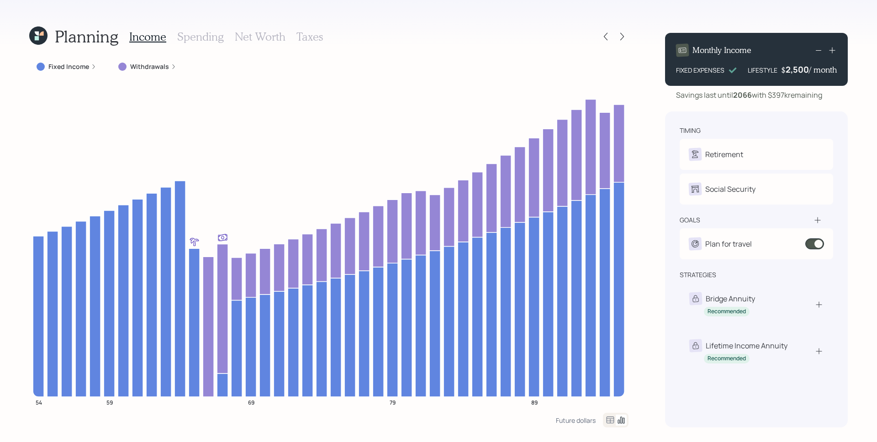
click at [801, 71] on div "2,500" at bounding box center [797, 69] width 23 height 11
click at [801, 71] on div "2500" at bounding box center [797, 69] width 23 height 11
click at [792, 100] on div "Monthly Income FIXED EXPENSES LIFESTYLE $ 1650 / month Savings last until [DATE…" at bounding box center [756, 227] width 183 height 402
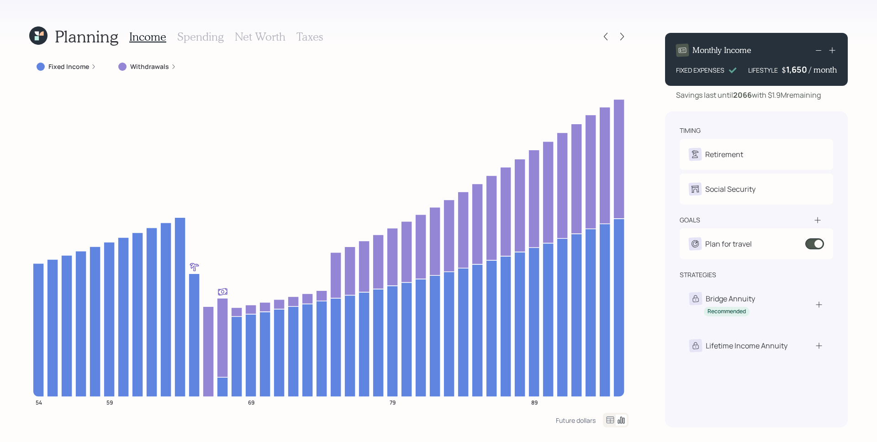
click at [195, 39] on h3 "Spending" at bounding box center [200, 36] width 47 height 13
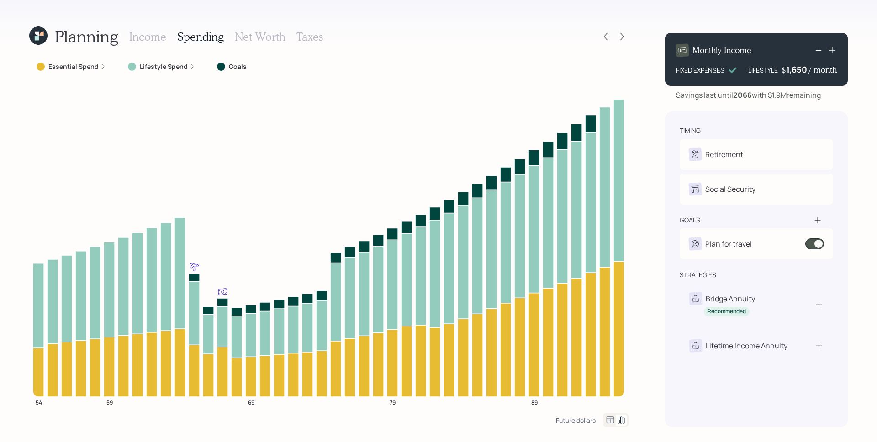
click at [99, 70] on div "Essential Spend" at bounding box center [71, 66] width 69 height 9
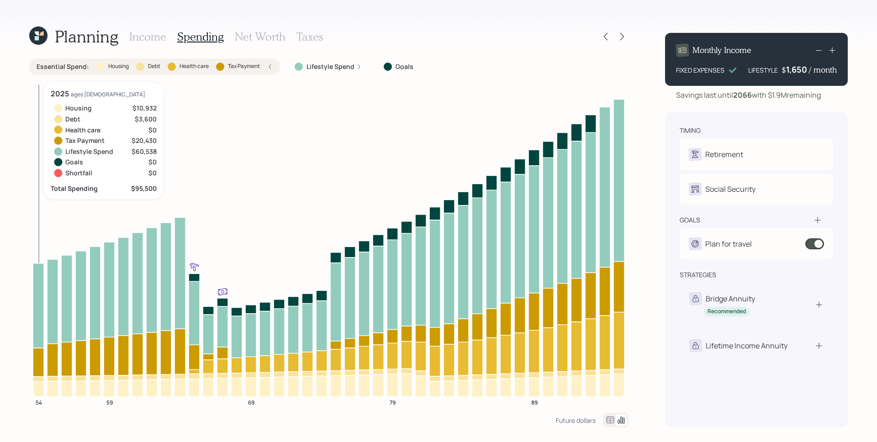
click at [39, 378] on icon at bounding box center [38, 378] width 11 height 5
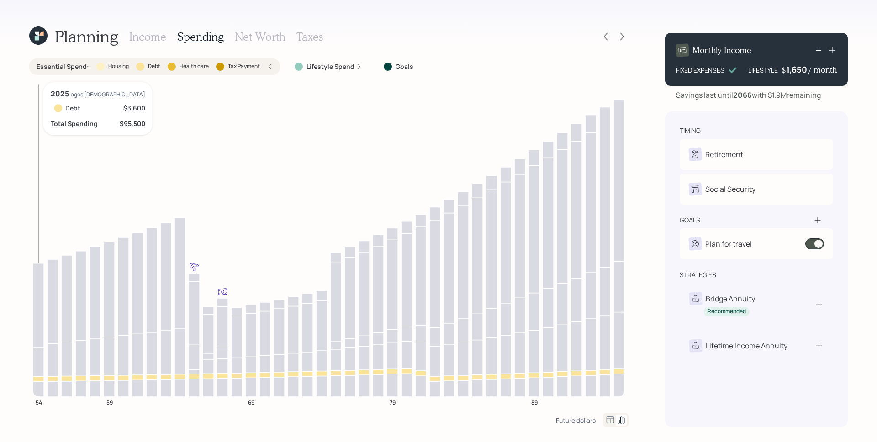
click at [41, 380] on icon at bounding box center [38, 378] width 11 height 5
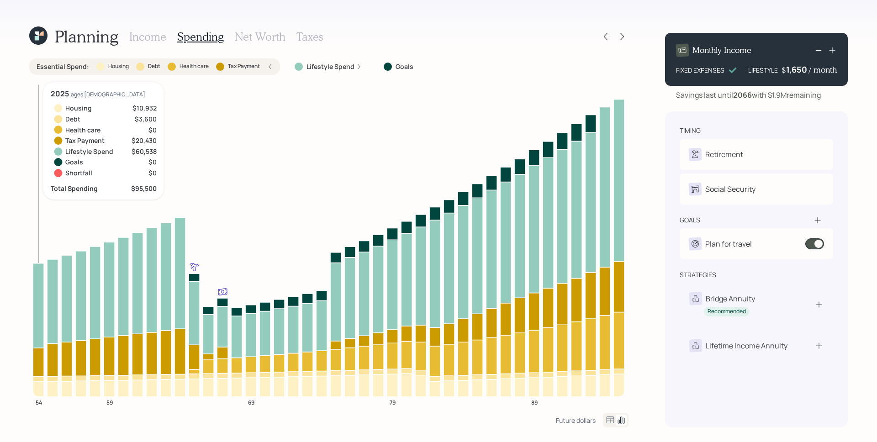
click at [40, 362] on icon at bounding box center [38, 362] width 11 height 29
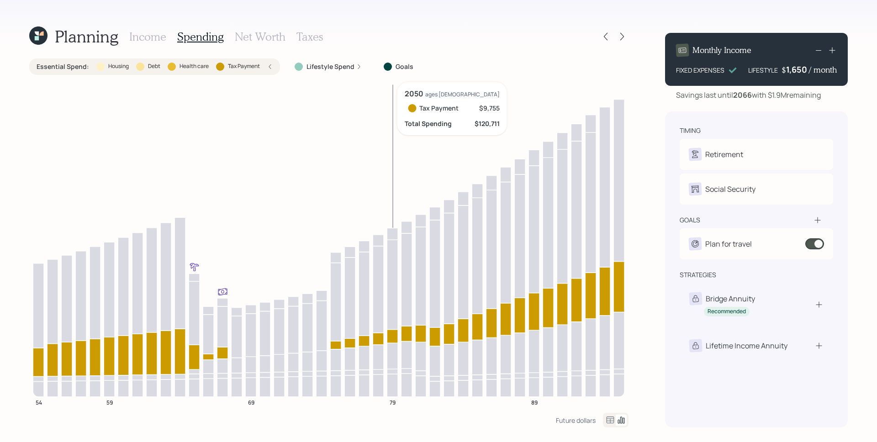
click at [390, 341] on icon at bounding box center [392, 336] width 11 height 14
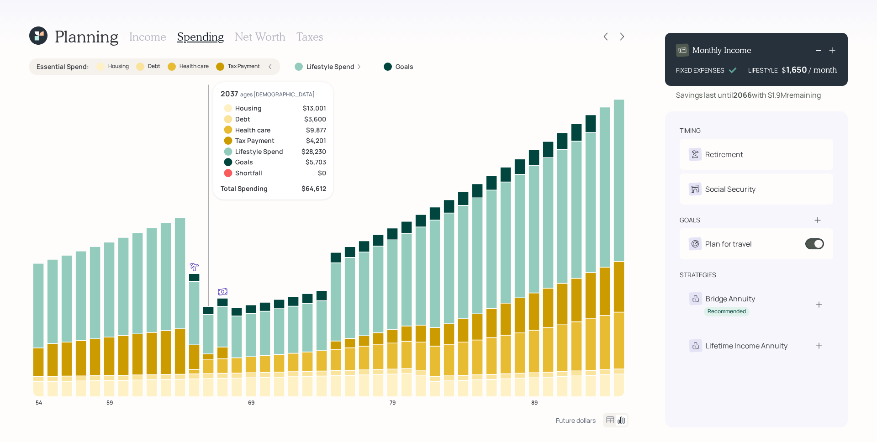
click at [209, 367] on icon at bounding box center [208, 367] width 11 height 14
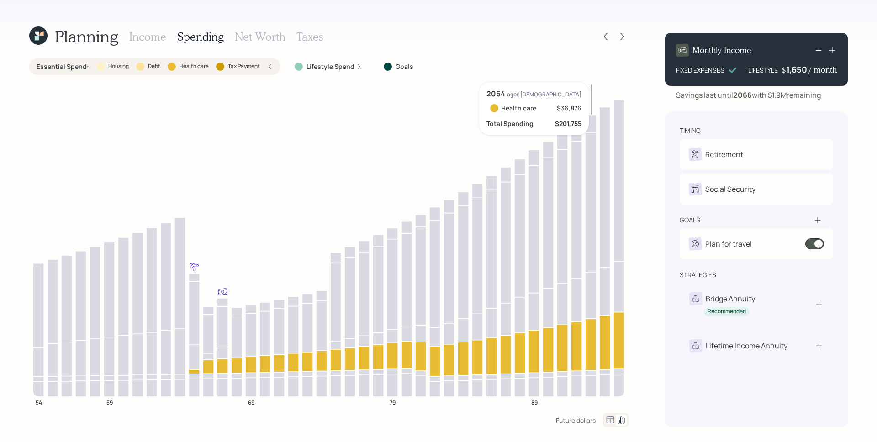
click at [598, 352] on icon "54 59 69 79 89" at bounding box center [328, 247] width 599 height 331
click at [585, 349] on icon at bounding box center [590, 345] width 11 height 52
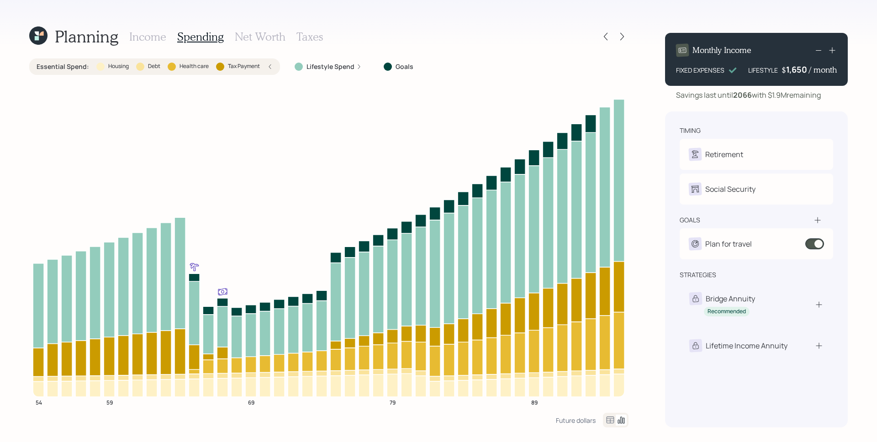
click at [264, 70] on div "Essential Spend : Housing Debt Health care Tax Payment" at bounding box center [155, 66] width 236 height 9
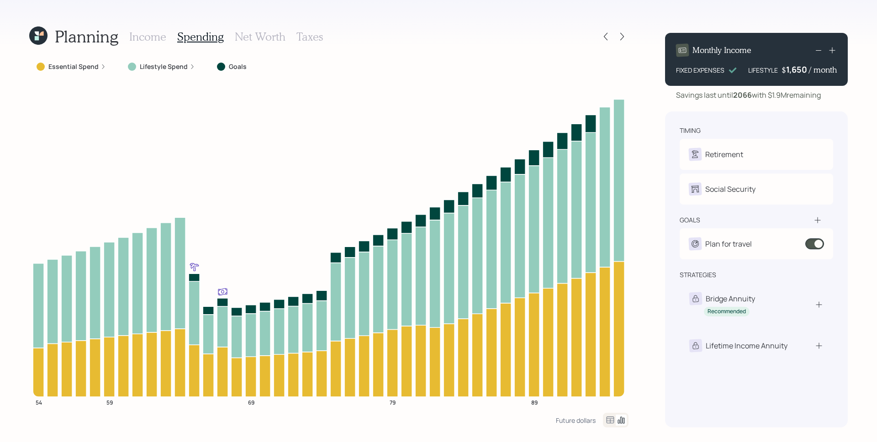
click at [190, 68] on icon at bounding box center [192, 66] width 5 height 5
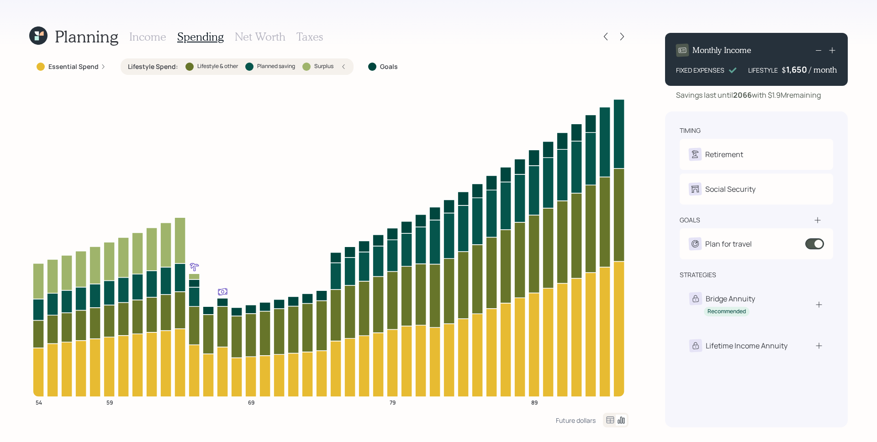
click at [159, 41] on h3 "Income" at bounding box center [147, 36] width 37 height 13
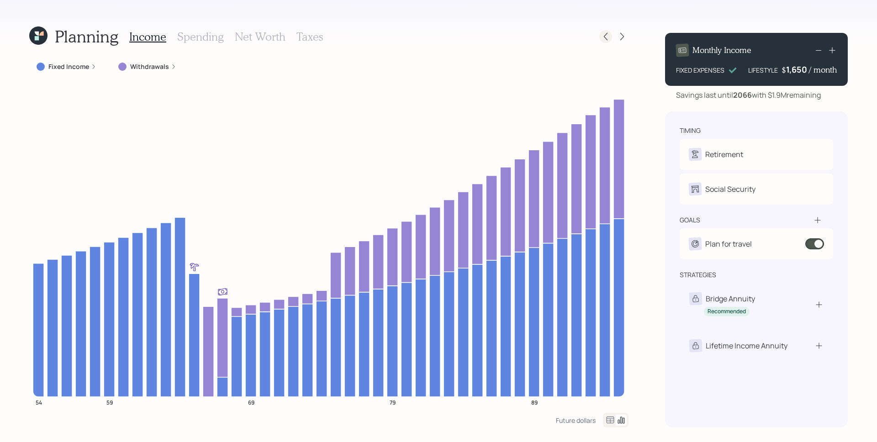
click at [609, 34] on icon at bounding box center [605, 36] width 9 height 9
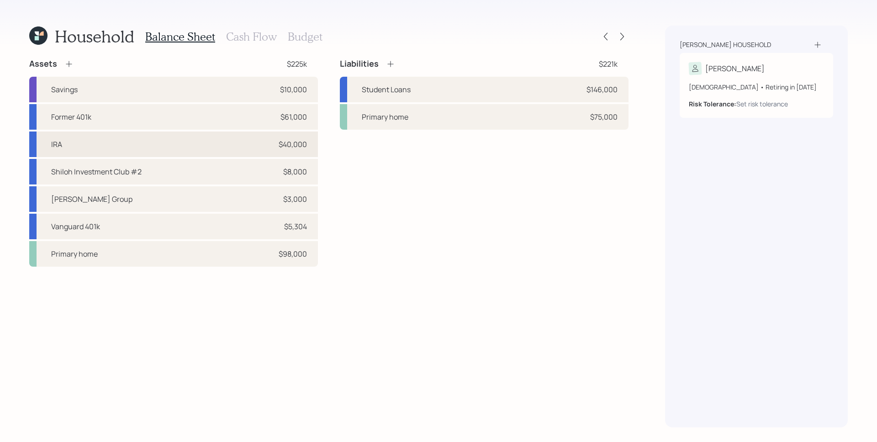
click at [190, 142] on div "IRA $40,000" at bounding box center [173, 145] width 289 height 26
select select "ira"
select select "balanced"
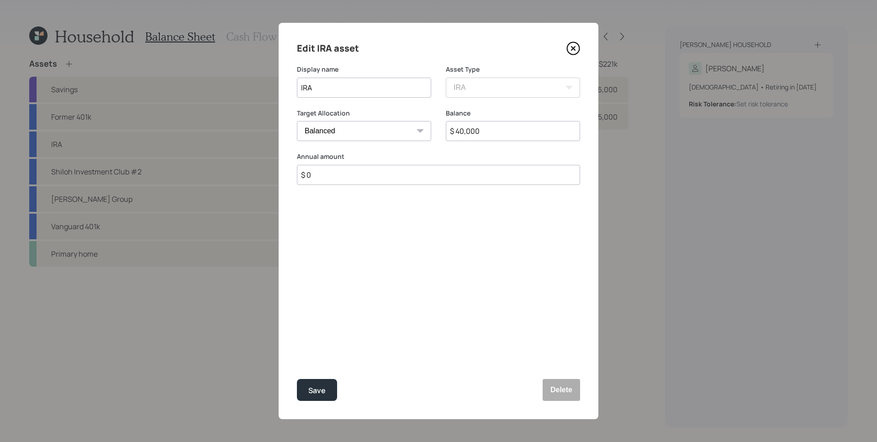
click at [324, 182] on input "$ 0" at bounding box center [438, 175] width 283 height 20
type input "$ 8,000"
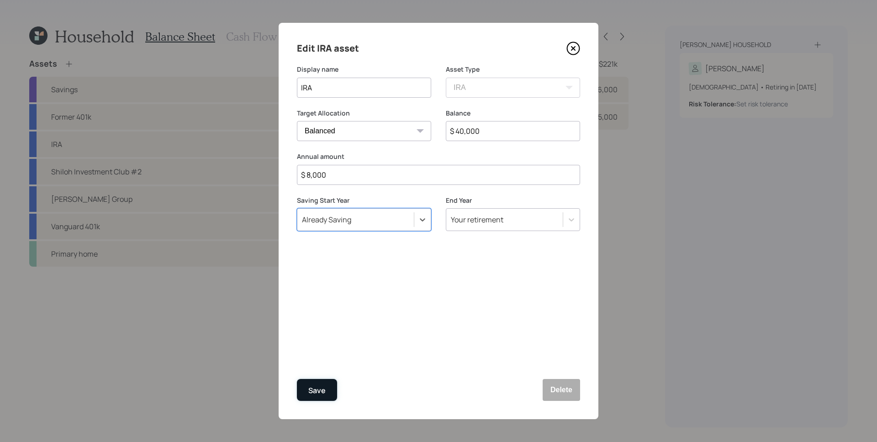
click at [329, 392] on button "Save" at bounding box center [317, 390] width 40 height 22
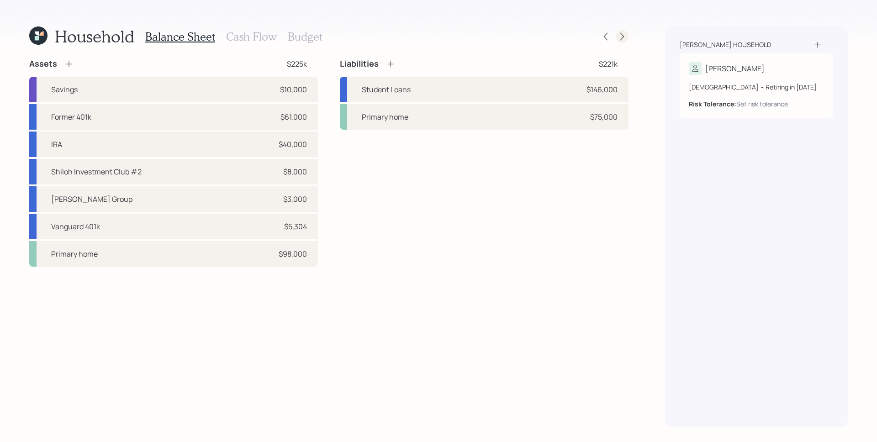
click at [623, 36] on icon at bounding box center [621, 36] width 9 height 9
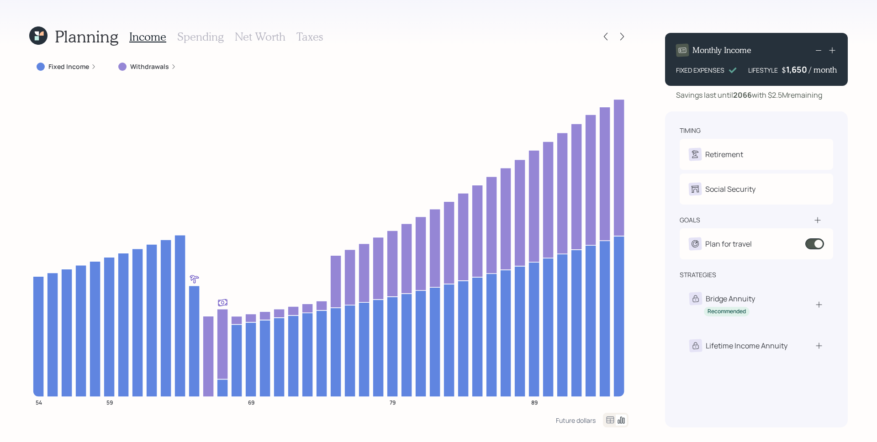
click at [198, 34] on h3 "Spending" at bounding box center [200, 36] width 47 height 13
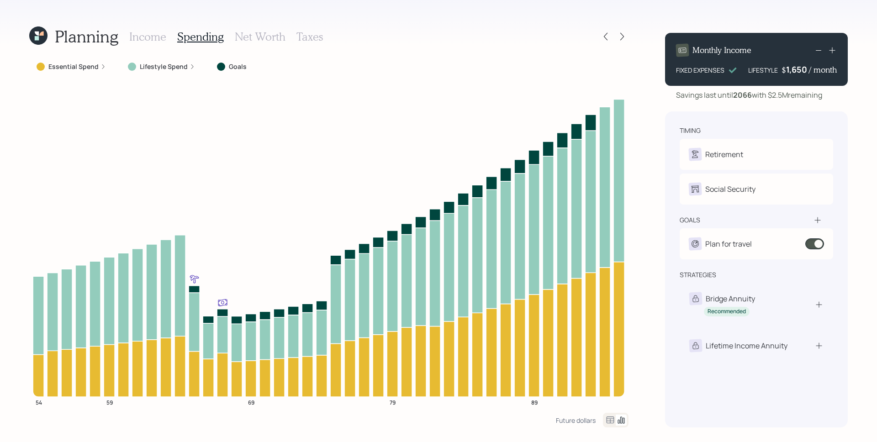
click at [186, 68] on div "Lifestyle Spend" at bounding box center [161, 66] width 67 height 9
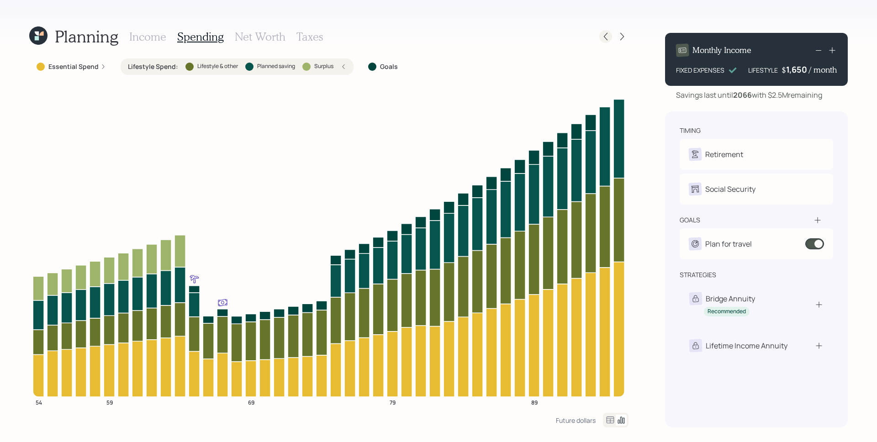
click at [604, 36] on icon at bounding box center [606, 37] width 4 height 8
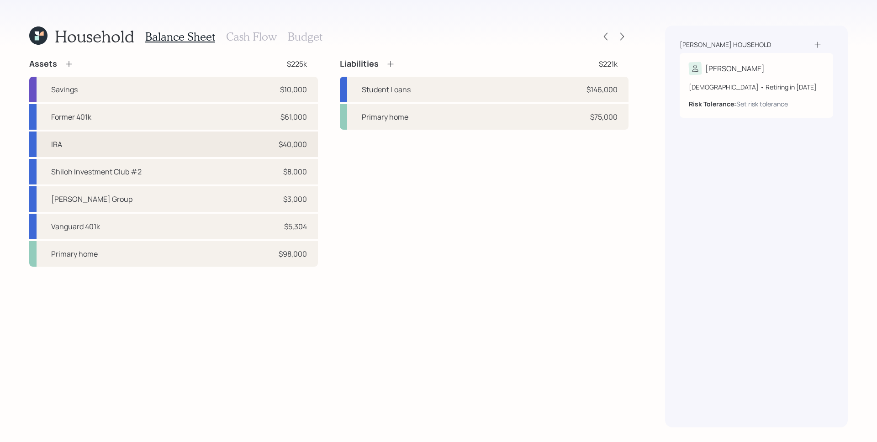
click at [129, 145] on div "IRA $40,000" at bounding box center [173, 145] width 289 height 26
select select "ira"
select select "balanced"
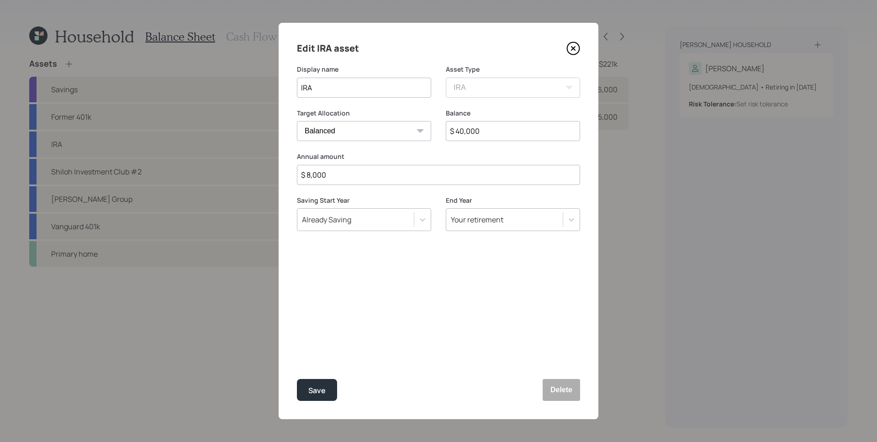
click at [344, 176] on input "$ 8,000" at bounding box center [438, 175] width 283 height 20
type input "$ 00"
click at [297, 379] on button "Save" at bounding box center [317, 390] width 40 height 22
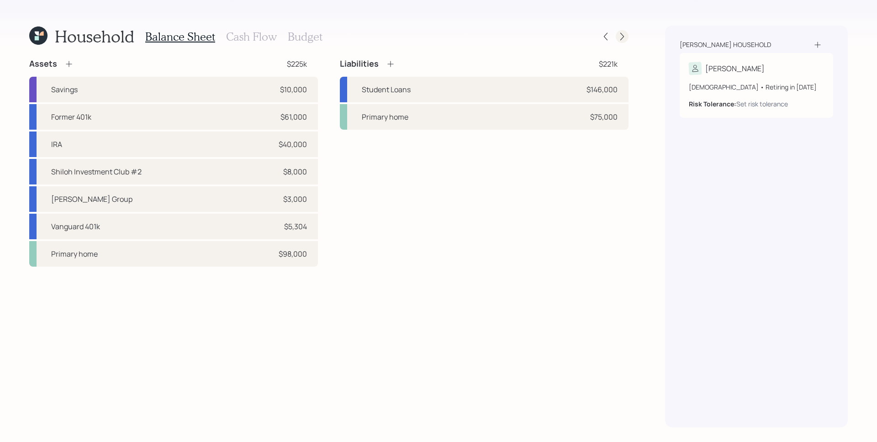
click at [620, 37] on icon at bounding box center [621, 36] width 9 height 9
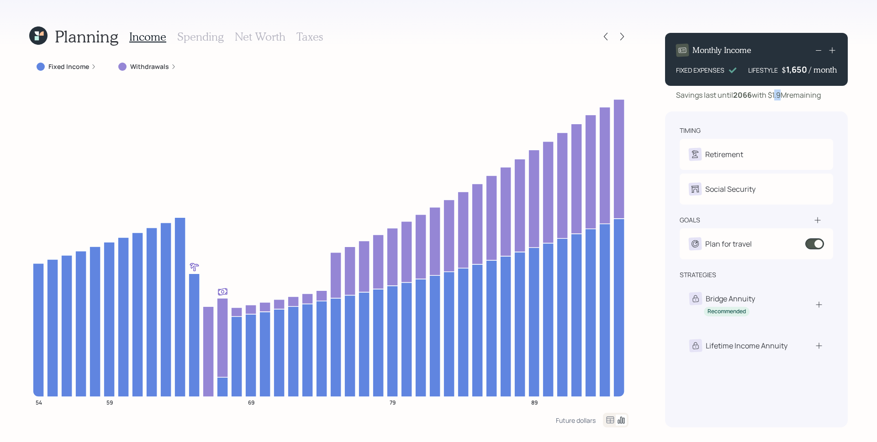
drag, startPoint x: 776, startPoint y: 96, endPoint x: 785, endPoint y: 99, distance: 9.2
click at [785, 99] on div "Savings last until [DATE] with $1.9M remaining" at bounding box center [748, 95] width 145 height 11
click at [594, 30] on div "Planning Income Spending Net Worth Taxes" at bounding box center [328, 37] width 599 height 22
click at [600, 33] on div at bounding box center [605, 36] width 13 height 13
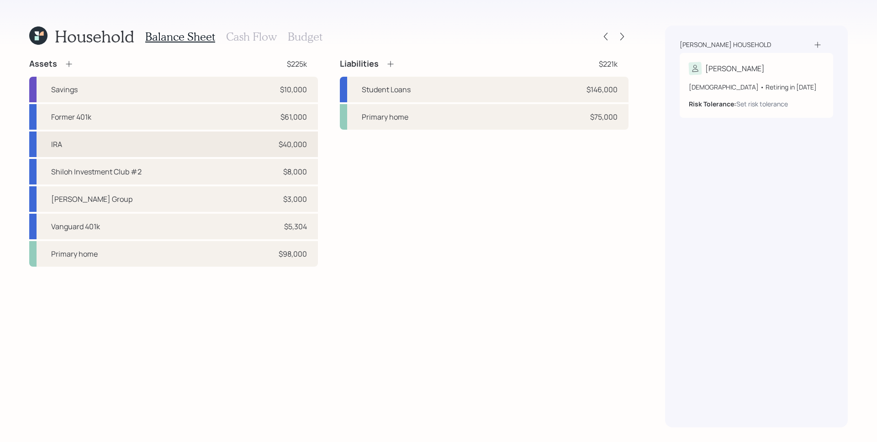
click at [142, 146] on div "IRA $40,000" at bounding box center [173, 145] width 289 height 26
select select "ira"
select select "balanced"
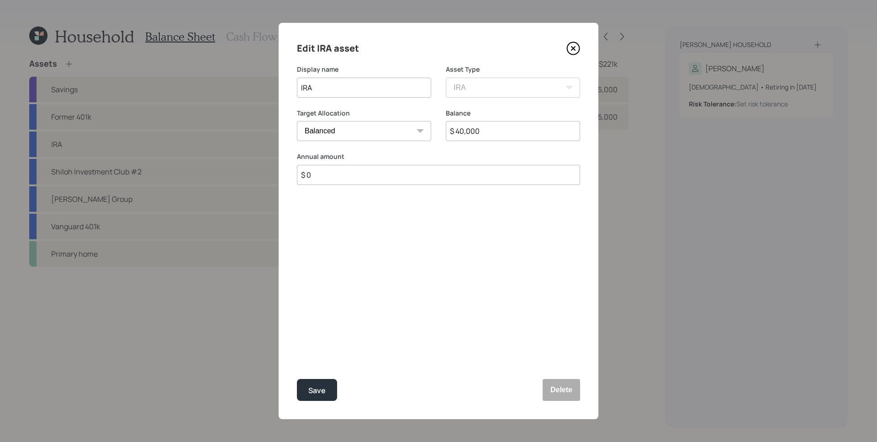
click at [391, 179] on input "$ 0" at bounding box center [438, 175] width 283 height 20
type input "$ 8,000"
click at [297, 379] on button "Save" at bounding box center [317, 390] width 40 height 22
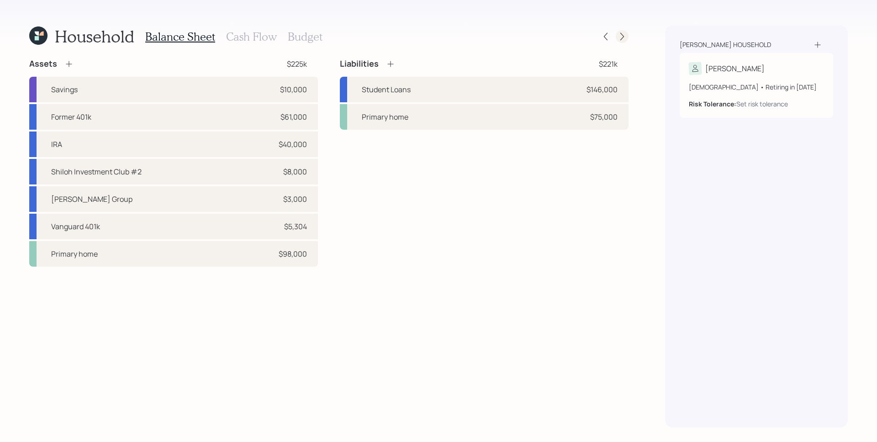
click at [624, 38] on icon at bounding box center [621, 36] width 9 height 9
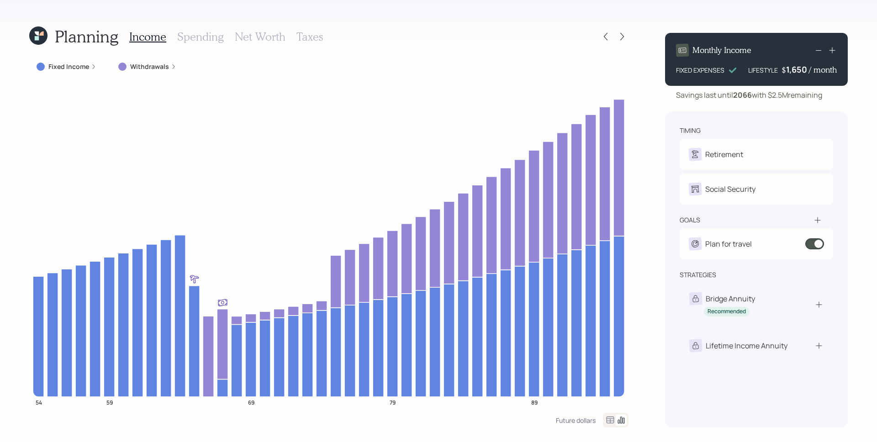
click at [211, 36] on h3 "Spending" at bounding box center [200, 36] width 47 height 13
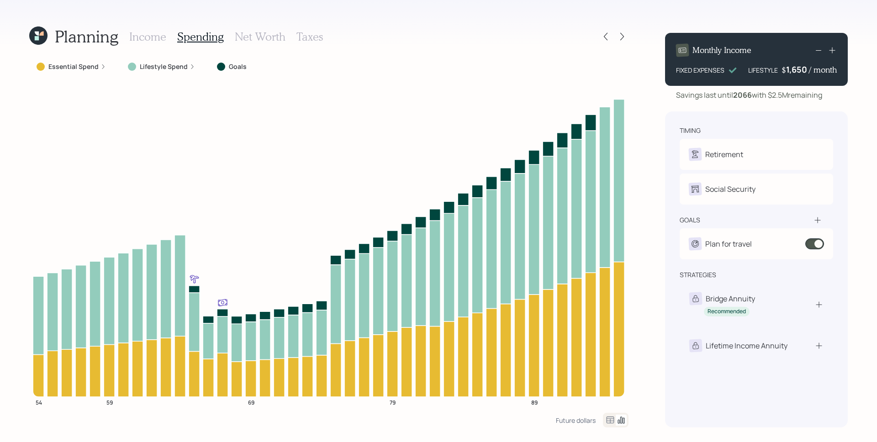
click at [184, 66] on label "Lifestyle Spend" at bounding box center [164, 66] width 48 height 9
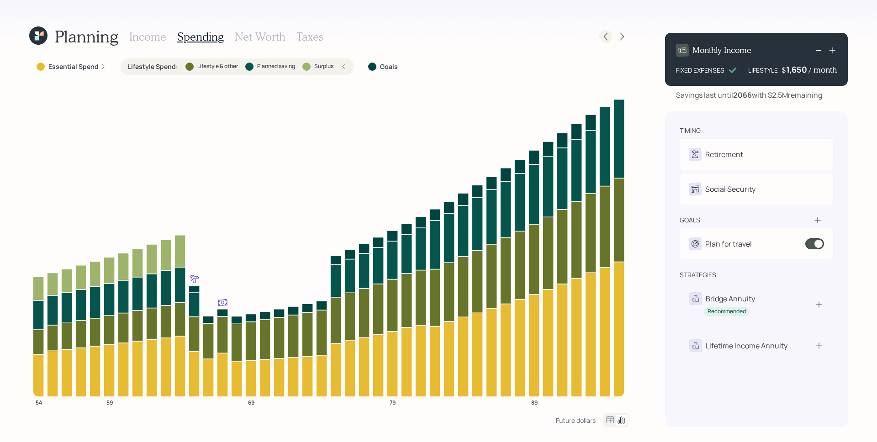
click at [605, 37] on icon at bounding box center [606, 37] width 4 height 8
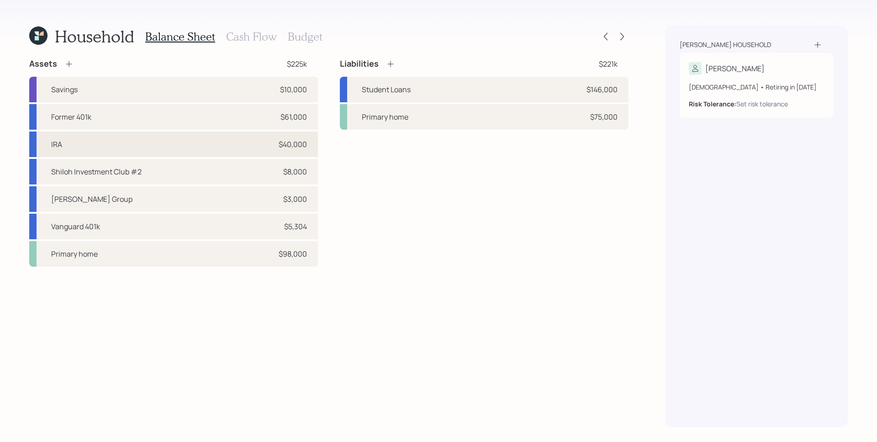
click at [150, 149] on div "IRA $40,000" at bounding box center [173, 145] width 289 height 26
select select "ira"
select select "balanced"
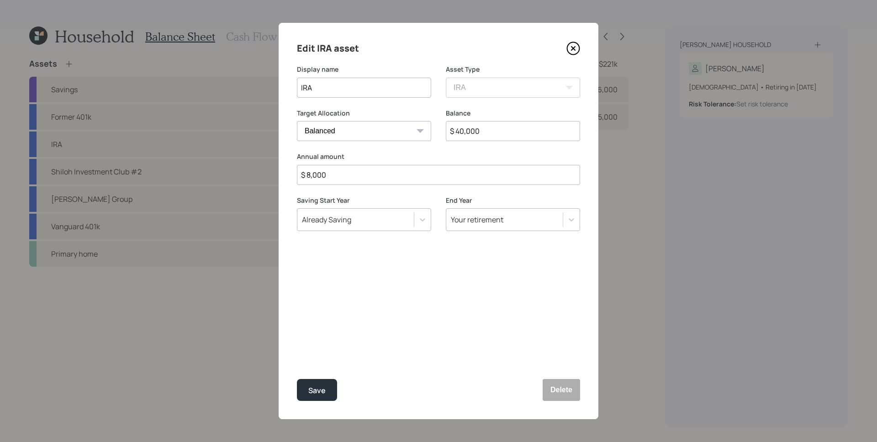
click at [336, 176] on input "$ 8,000" at bounding box center [438, 175] width 283 height 20
click at [335, 175] on input "$ 8,000" at bounding box center [438, 175] width 283 height 20
click at [575, 51] on icon at bounding box center [573, 49] width 14 height 14
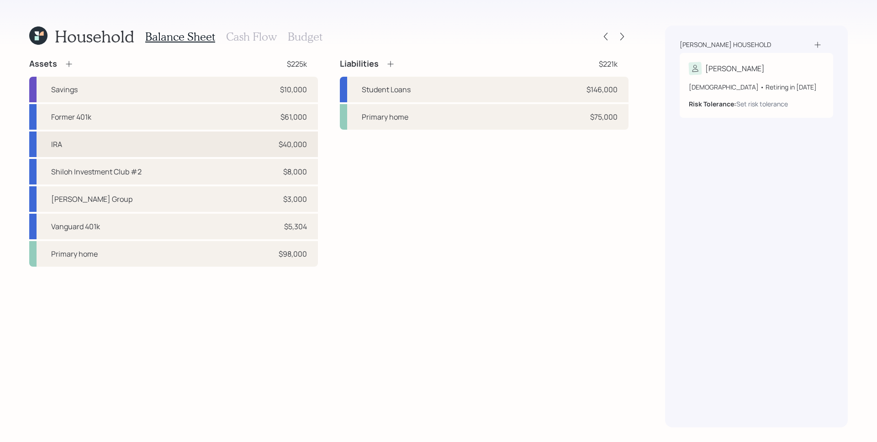
click at [168, 141] on div "IRA $40,000" at bounding box center [173, 145] width 289 height 26
select select "ira"
select select "balanced"
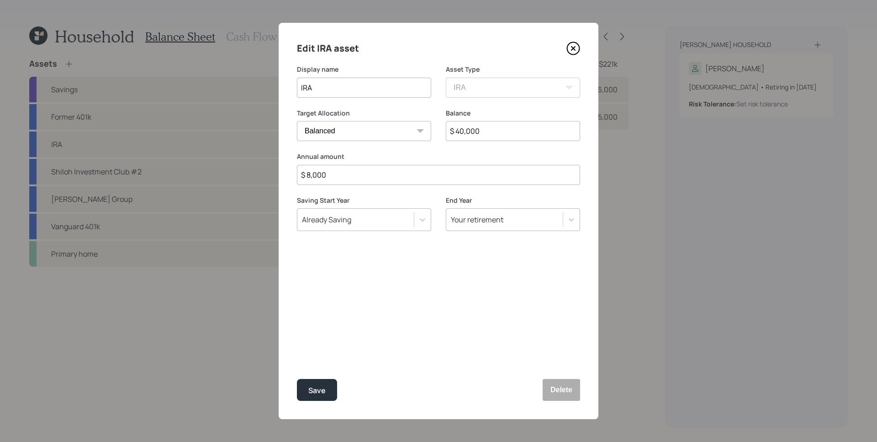
click at [344, 175] on input "$ 8,000" at bounding box center [438, 175] width 283 height 20
type input "$ 0"
click at [297, 379] on button "Save" at bounding box center [317, 390] width 40 height 22
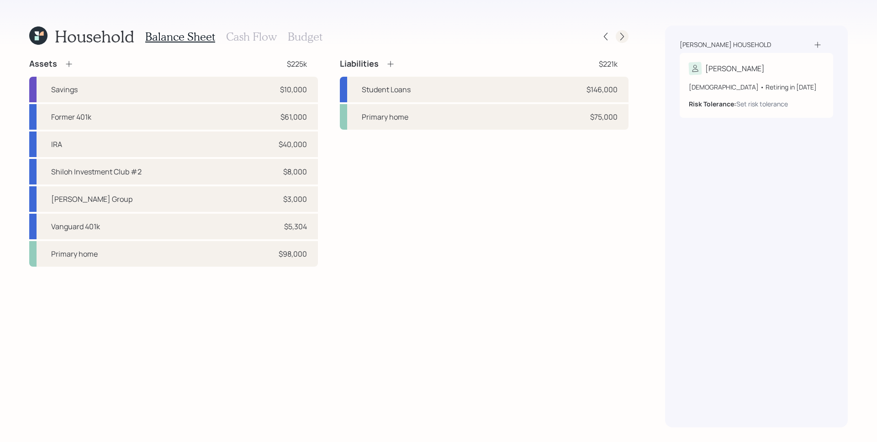
click at [622, 37] on icon at bounding box center [621, 36] width 9 height 9
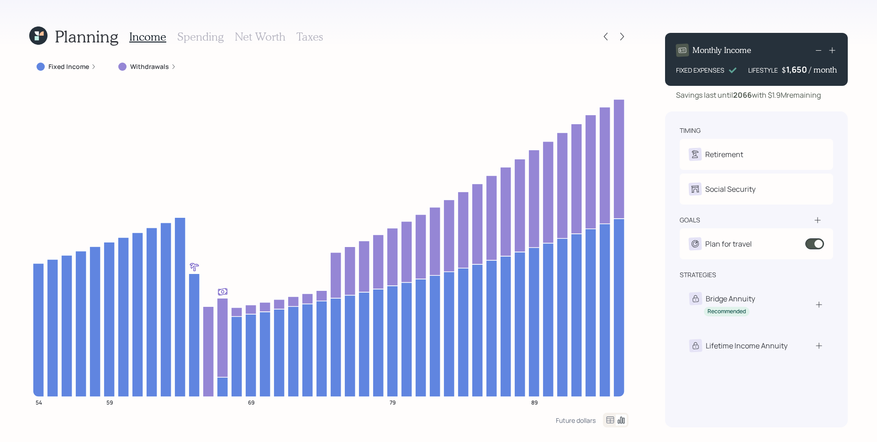
click at [308, 38] on h3 "Taxes" at bounding box center [309, 36] width 26 height 13
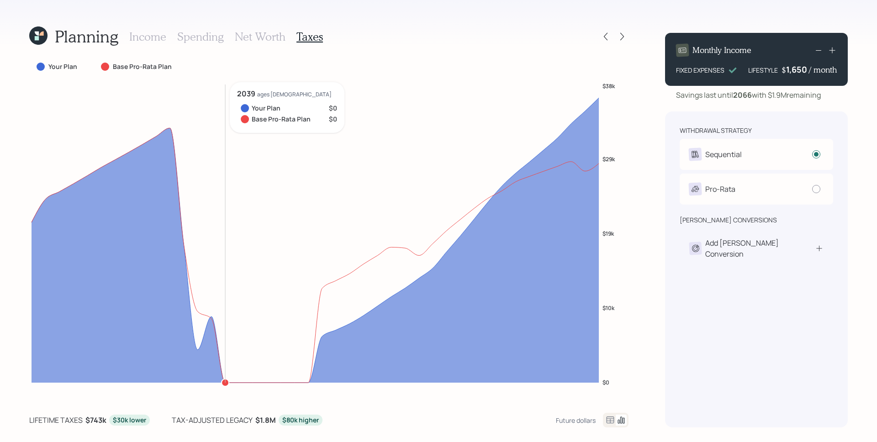
drag, startPoint x: 231, startPoint y: 322, endPoint x: 223, endPoint y: 325, distance: 8.7
click at [223, 325] on icon "$0 $10k $19k $29k $38k" at bounding box center [328, 240] width 599 height 316
click at [745, 253] on div "Add [PERSON_NAME] Conversion" at bounding box center [756, 248] width 153 height 41
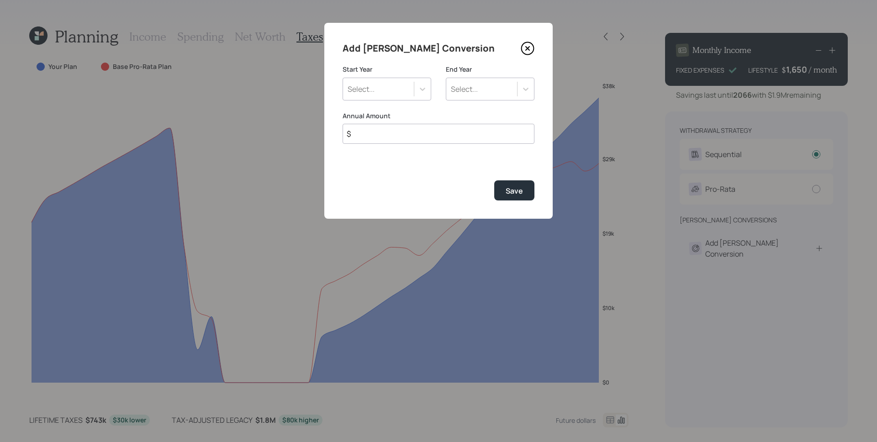
click at [528, 51] on icon at bounding box center [528, 49] width 14 height 14
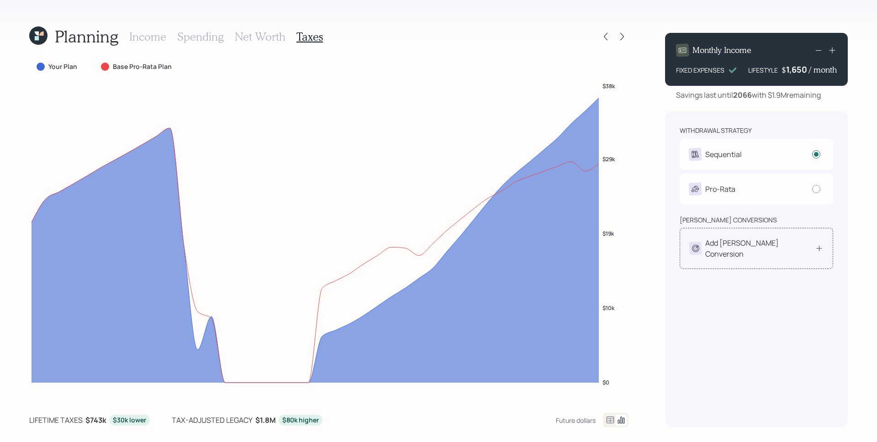
click at [742, 245] on div "Add [PERSON_NAME] Conversion" at bounding box center [760, 248] width 110 height 22
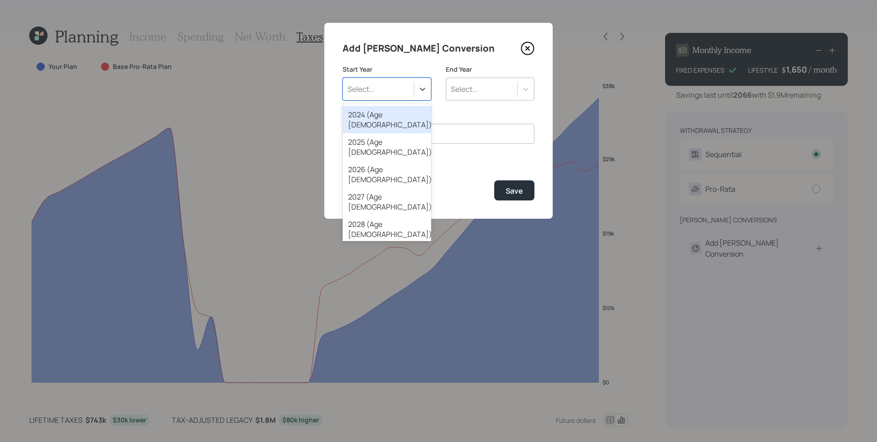
click at [381, 98] on div "Select..." at bounding box center [387, 89] width 89 height 23
click at [527, 45] on icon at bounding box center [528, 49] width 14 height 14
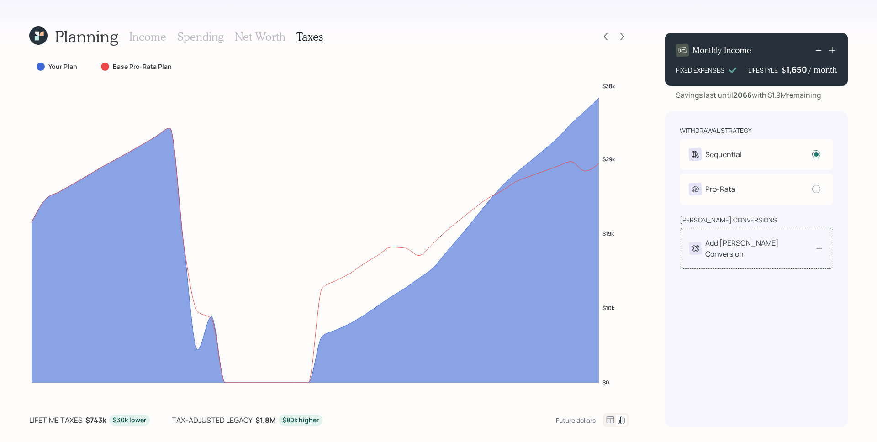
click at [761, 264] on div "withdrawal strategy Sequential Withdraw from accounts in order: Taxable → Tax-D…" at bounding box center [756, 269] width 183 height 316
click at [743, 252] on div "Add [PERSON_NAME] Conversion" at bounding box center [756, 248] width 153 height 41
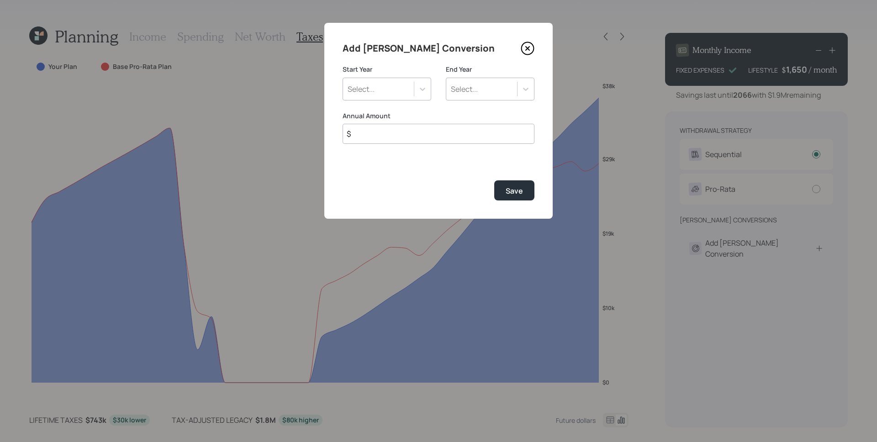
click at [406, 99] on div "Select..." at bounding box center [387, 89] width 89 height 23
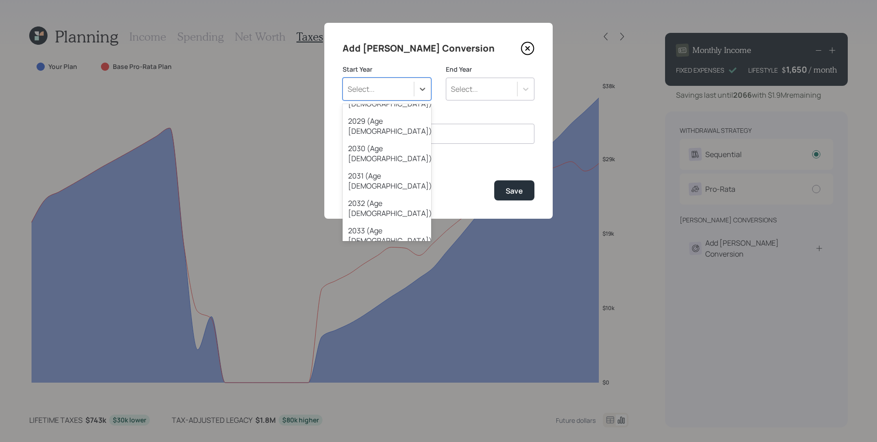
scroll to position [169, 0]
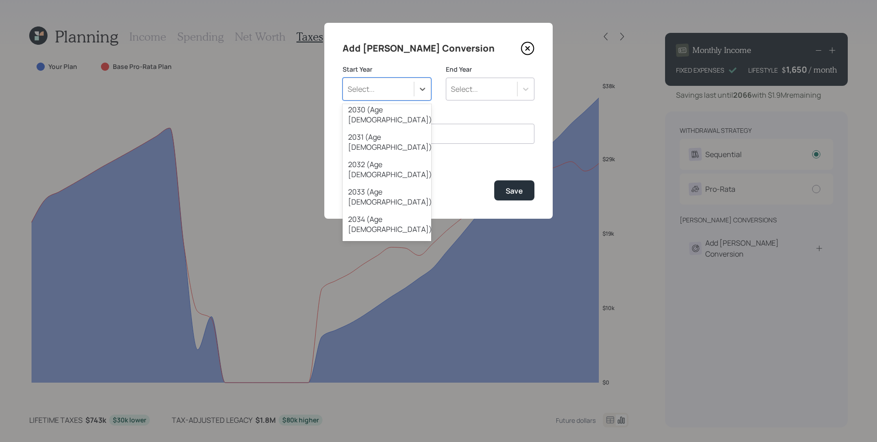
click at [387, 348] on div "2039 (Age [DEMOGRAPHIC_DATA])" at bounding box center [387, 361] width 89 height 27
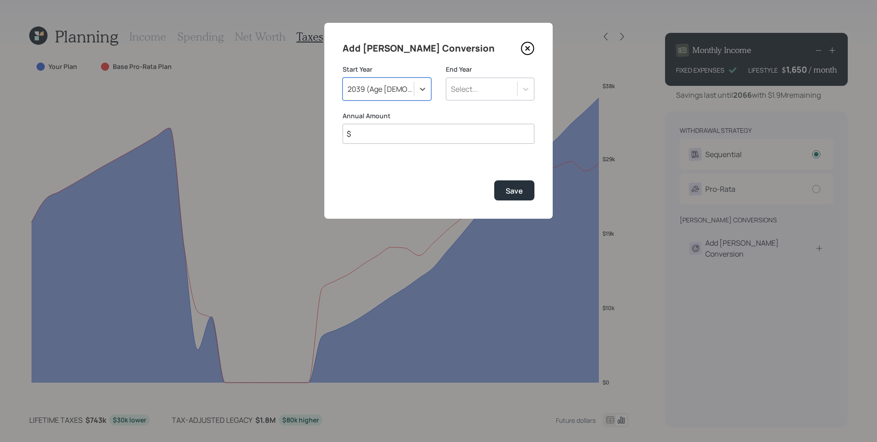
click at [464, 81] on div "Select..." at bounding box center [481, 89] width 71 height 16
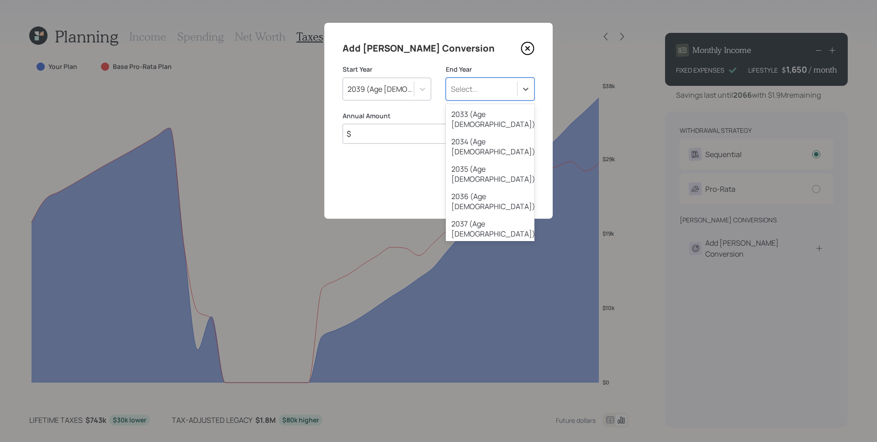
scroll to position [248, 0]
click at [500, 434] on div "2045 (Age [DEMOGRAPHIC_DATA])" at bounding box center [490, 447] width 89 height 27
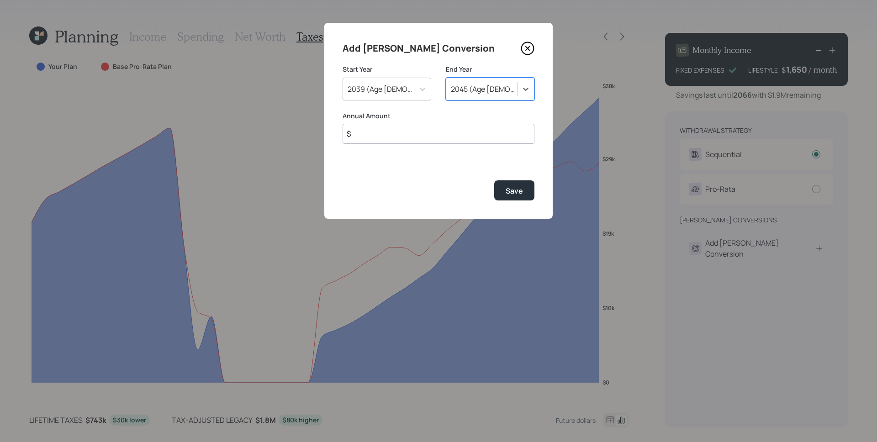
click at [424, 129] on input "$" at bounding box center [439, 134] width 192 height 20
type input "$ 20,000"
click at [494, 180] on button "Save" at bounding box center [514, 190] width 40 height 20
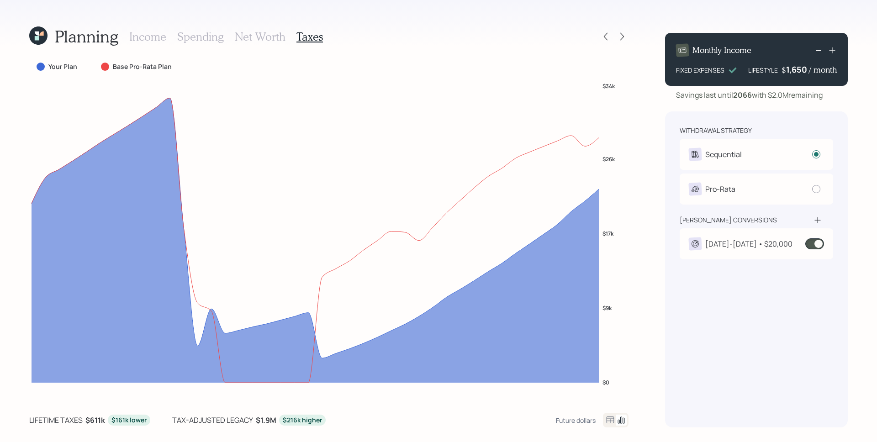
click at [710, 235] on div "[DATE]-[DATE] • $20,000" at bounding box center [756, 243] width 153 height 31
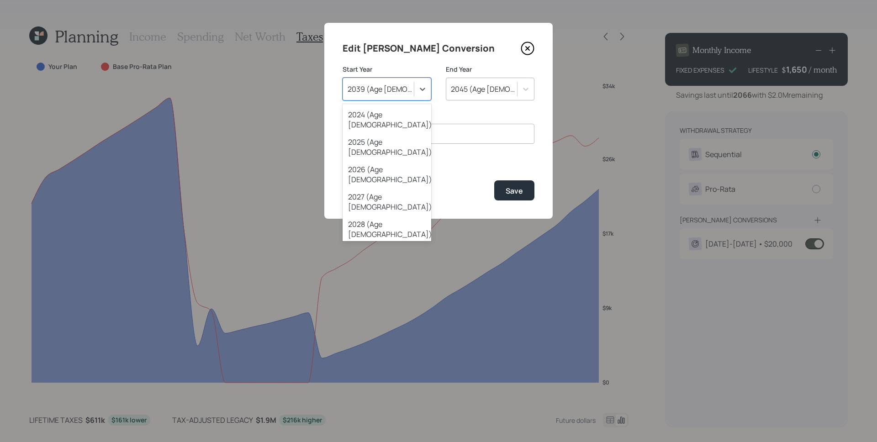
click at [397, 81] on div "2039 (Age [DEMOGRAPHIC_DATA])" at bounding box center [378, 89] width 71 height 16
click at [399, 161] on div "2026 (Age [DEMOGRAPHIC_DATA])" at bounding box center [387, 174] width 89 height 27
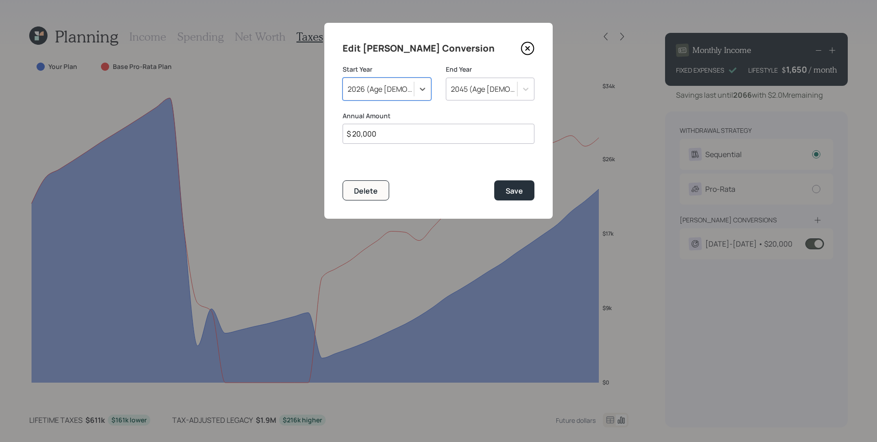
click at [501, 103] on div "End Year [DATE] (Age [DEMOGRAPHIC_DATA])" at bounding box center [490, 88] width 89 height 47
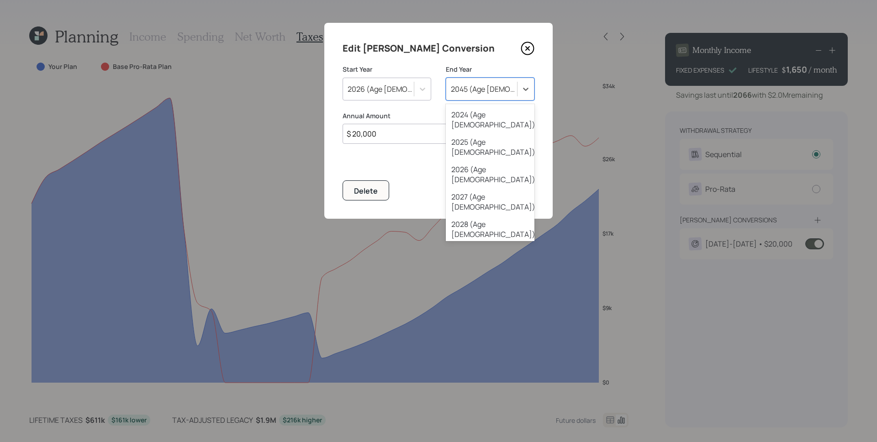
click at [494, 91] on div "2045 (Age [DEMOGRAPHIC_DATA])" at bounding box center [484, 89] width 67 height 10
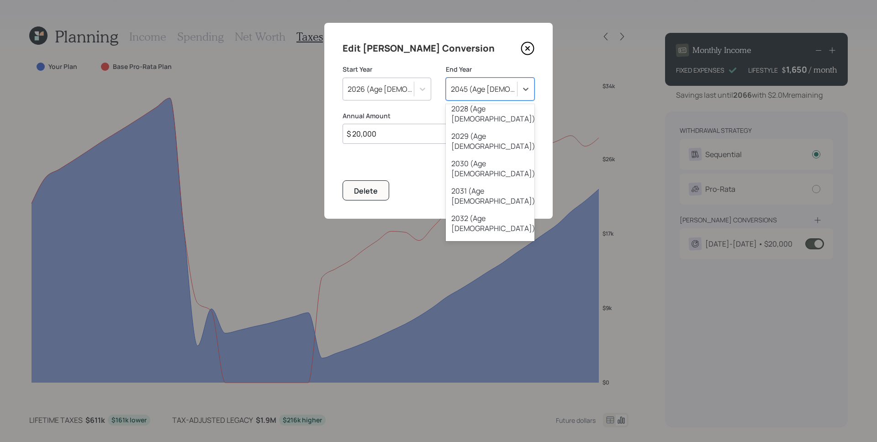
click at [505, 319] on div "2036 (Age [DEMOGRAPHIC_DATA])" at bounding box center [490, 332] width 89 height 27
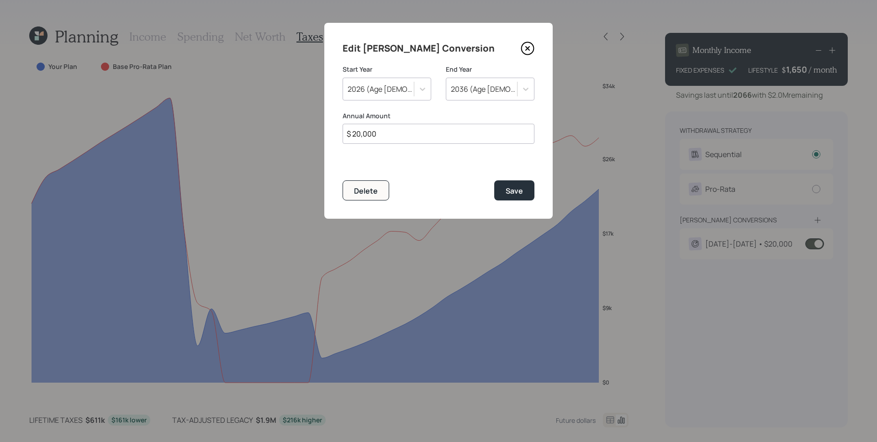
click at [375, 138] on input "$ 20,000" at bounding box center [439, 134] width 192 height 20
click at [375, 137] on input "$ 20,000" at bounding box center [439, 134] width 192 height 20
type input "$ 10,000"
click at [494, 180] on button "Save" at bounding box center [514, 190] width 40 height 20
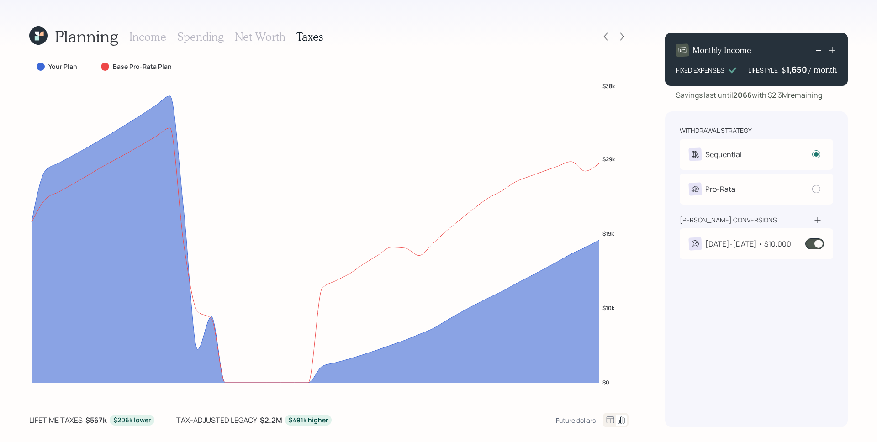
click at [721, 237] on div "[DATE]-[DATE] • $10,000" at bounding box center [756, 243] width 153 height 31
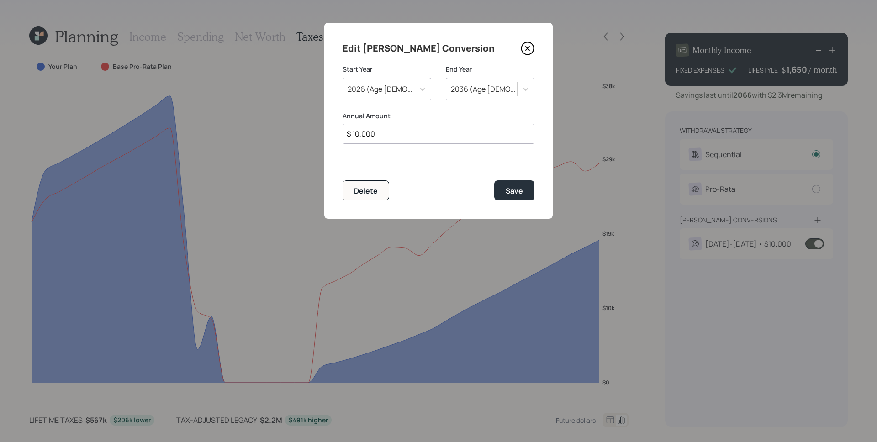
click at [411, 95] on div "2026 (Age [DEMOGRAPHIC_DATA])" at bounding box center [378, 89] width 71 height 16
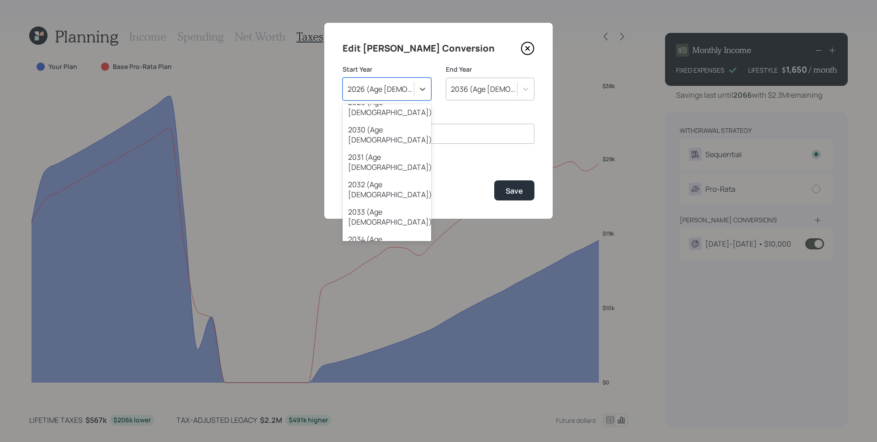
scroll to position [150, 0]
click at [395, 367] on div "2039 (Age [DEMOGRAPHIC_DATA])" at bounding box center [387, 380] width 89 height 27
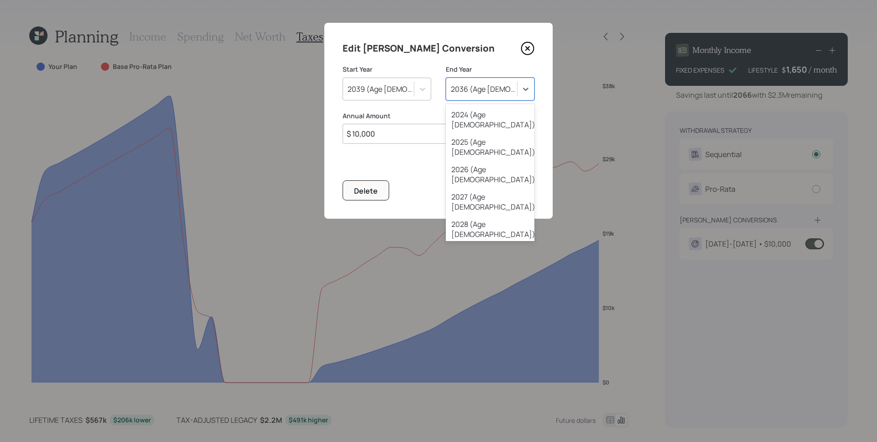
click at [496, 89] on div "2036 (Age [DEMOGRAPHIC_DATA])" at bounding box center [484, 89] width 67 height 10
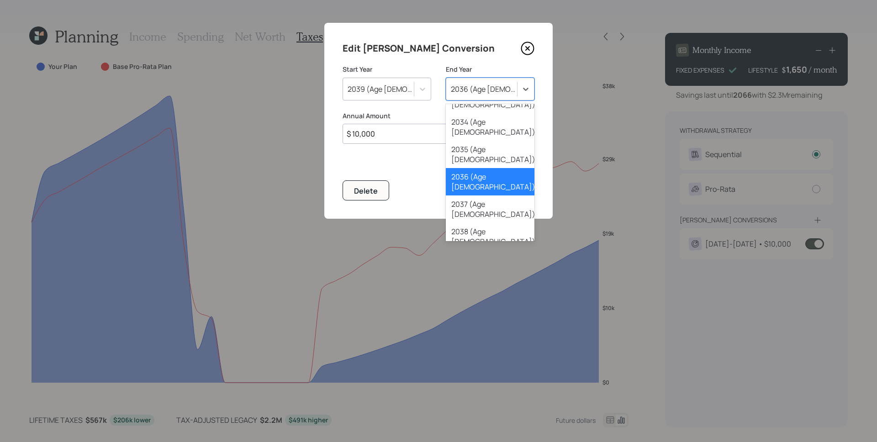
scroll to position [269, 0]
click at [496, 413] on div "2045 (Age [DEMOGRAPHIC_DATA])" at bounding box center [490, 426] width 89 height 27
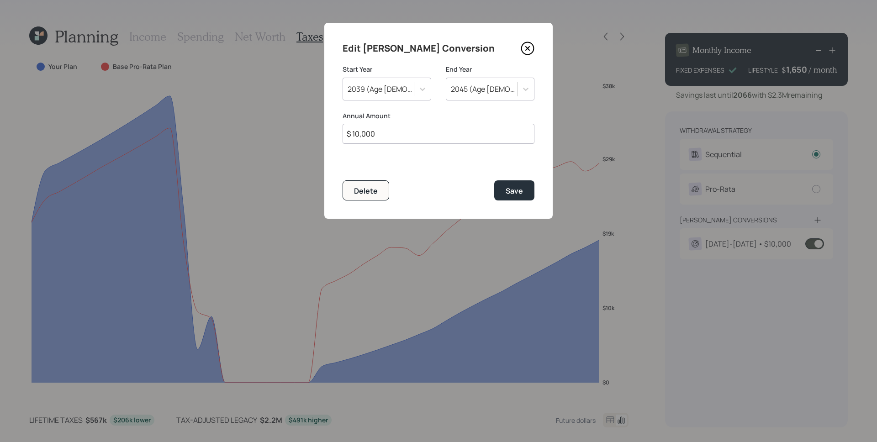
click at [390, 141] on input "$ 10,000" at bounding box center [439, 134] width 192 height 20
type input "$ 20,000"
click at [494, 180] on button "Save" at bounding box center [514, 190] width 40 height 20
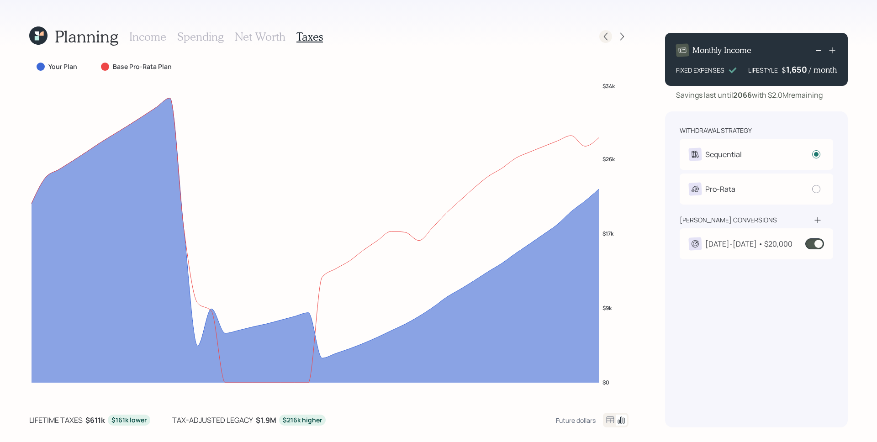
click at [609, 37] on icon at bounding box center [605, 36] width 9 height 9
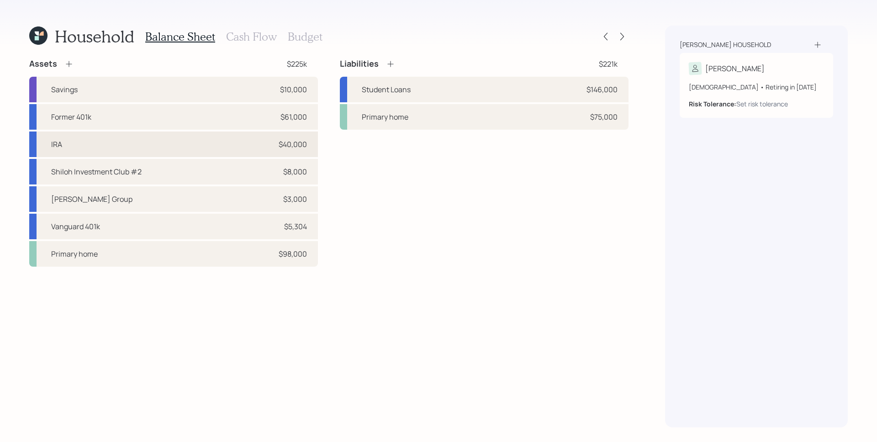
click at [258, 146] on div "IRA $40,000" at bounding box center [173, 145] width 289 height 26
select select "ira"
select select "balanced"
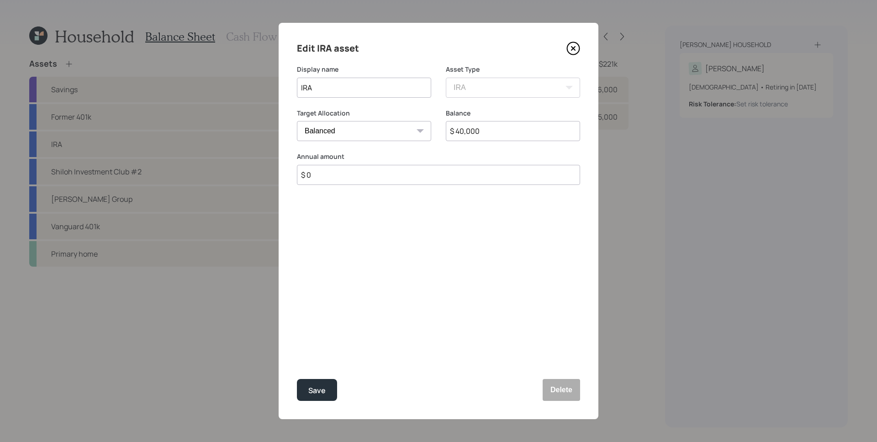
click at [571, 47] on icon at bounding box center [573, 49] width 4 height 4
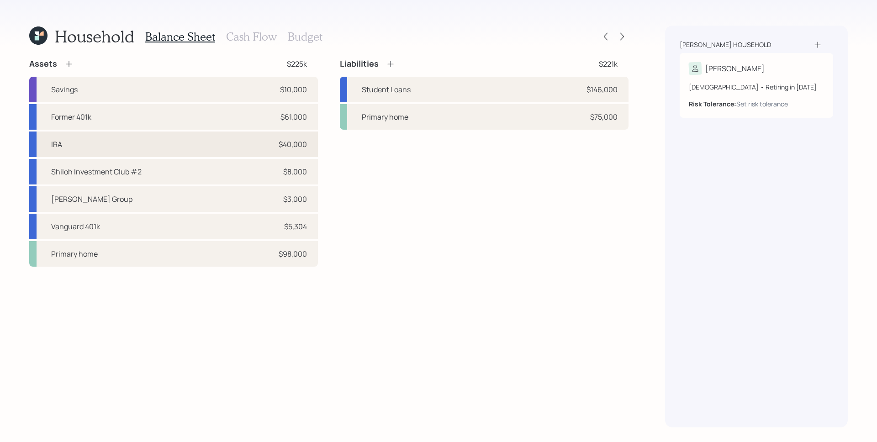
click at [187, 152] on div "IRA $40,000" at bounding box center [173, 145] width 289 height 26
select select "ira"
select select "balanced"
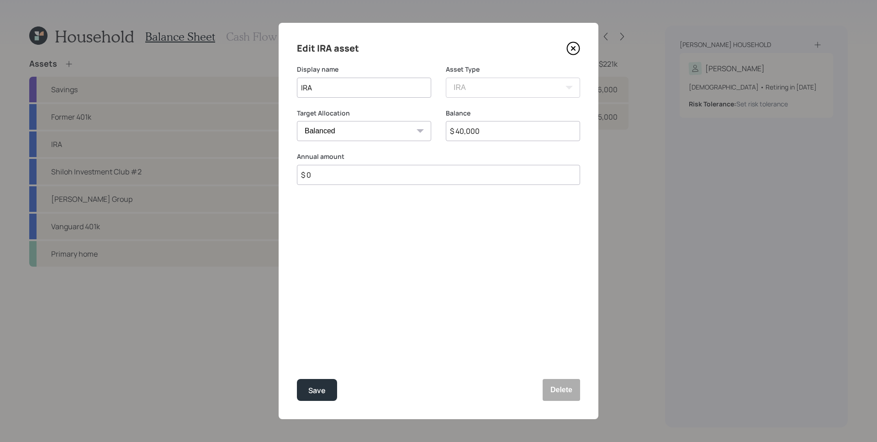
click at [333, 182] on input "$ 0" at bounding box center [438, 175] width 283 height 20
click at [333, 180] on input "$ 0" at bounding box center [438, 175] width 283 height 20
type input "$ 8,000"
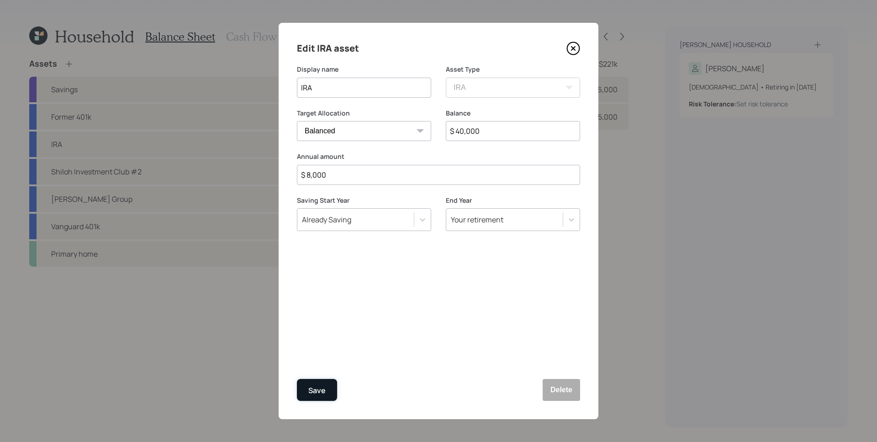
click at [321, 386] on div "Save" at bounding box center [316, 391] width 17 height 12
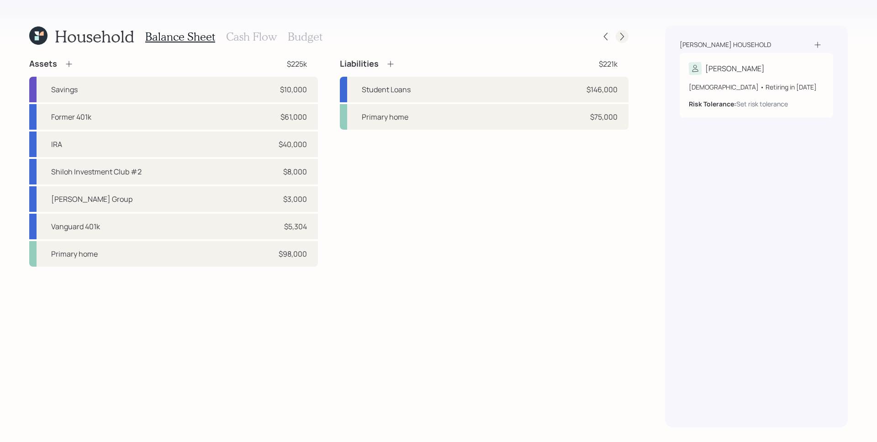
click at [619, 40] on icon at bounding box center [621, 36] width 9 height 9
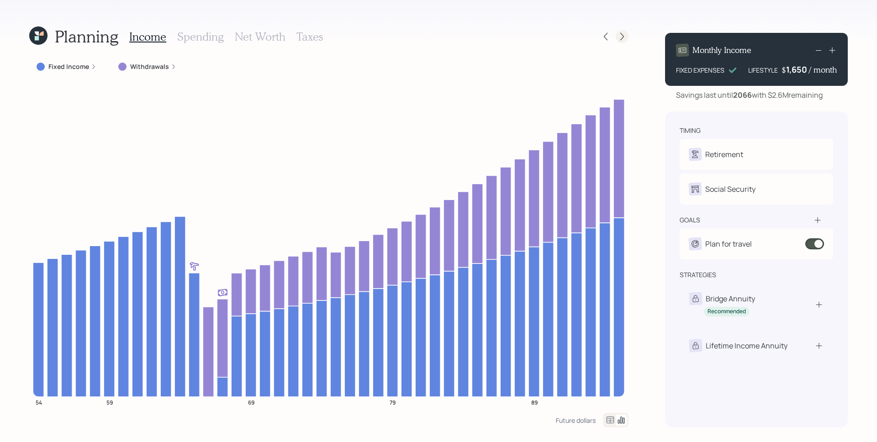
click at [623, 40] on icon at bounding box center [621, 36] width 9 height 9
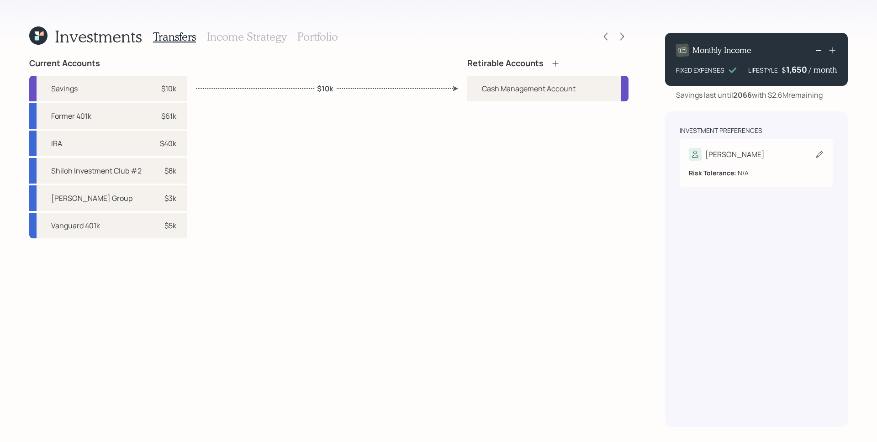
click at [738, 153] on div "[PERSON_NAME]" at bounding box center [756, 154] width 135 height 13
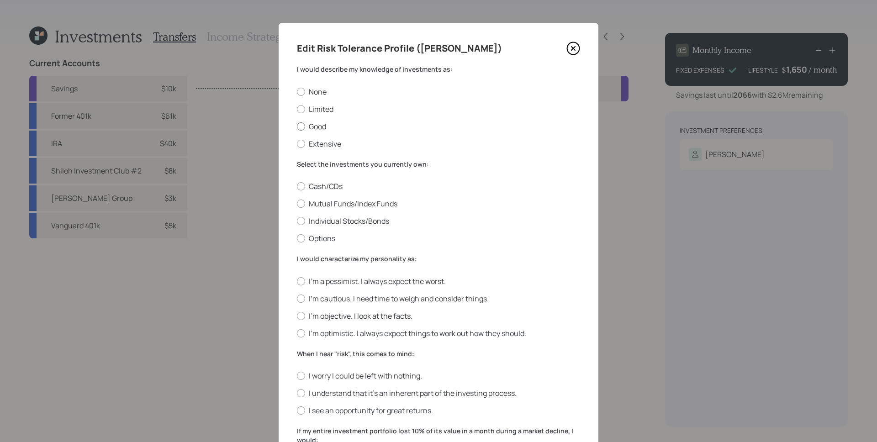
click at [310, 123] on label "Good" at bounding box center [438, 126] width 283 height 10
click at [297, 126] on input "Good" at bounding box center [296, 126] width 0 height 0
radio input "true"
click at [352, 224] on label "Individual Stocks/Bonds" at bounding box center [438, 221] width 283 height 10
click at [297, 221] on input "Individual Stocks/Bonds" at bounding box center [296, 221] width 0 height 0
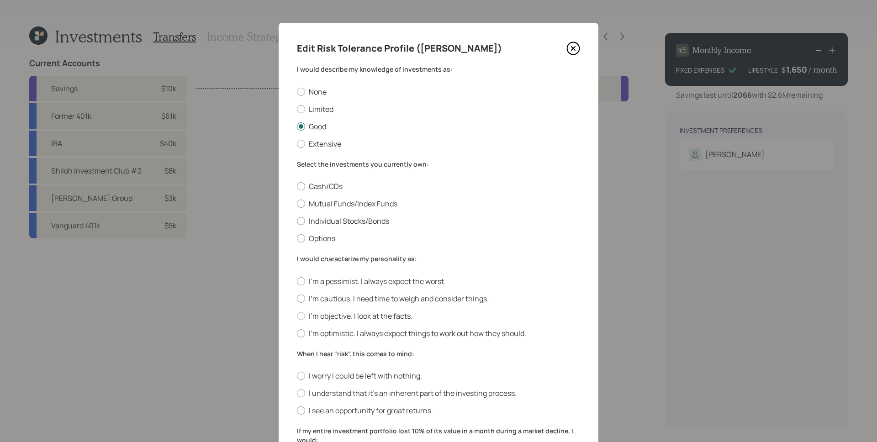
radio input "true"
click at [351, 316] on label "I'm objective. I look at the facts." at bounding box center [438, 316] width 283 height 10
click at [297, 316] on input "I'm objective. I look at the facts." at bounding box center [296, 316] width 0 height 0
radio input "true"
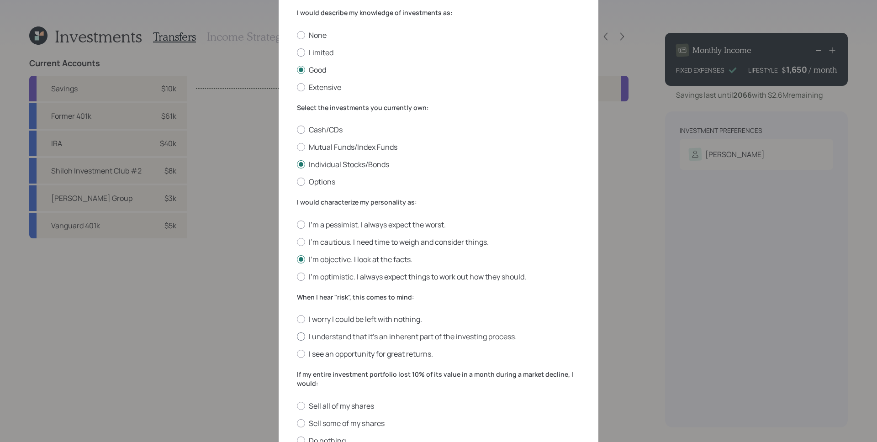
click at [374, 338] on label "I understand that it’s an inherent part of the investing process." at bounding box center [438, 337] width 283 height 10
click at [297, 337] on input "I understand that it’s an inherent part of the investing process." at bounding box center [296, 337] width 0 height 0
radio input "true"
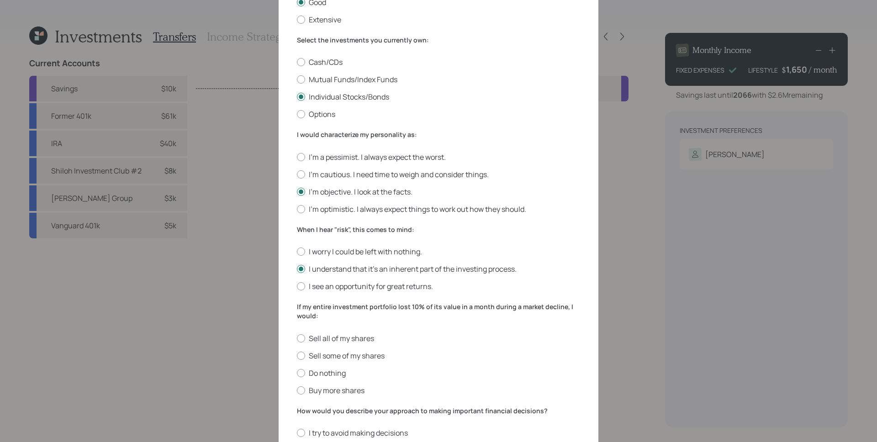
click at [322, 378] on div "Sell all of my shares Sell some of my shares Do nothing Buy more shares" at bounding box center [438, 364] width 283 height 62
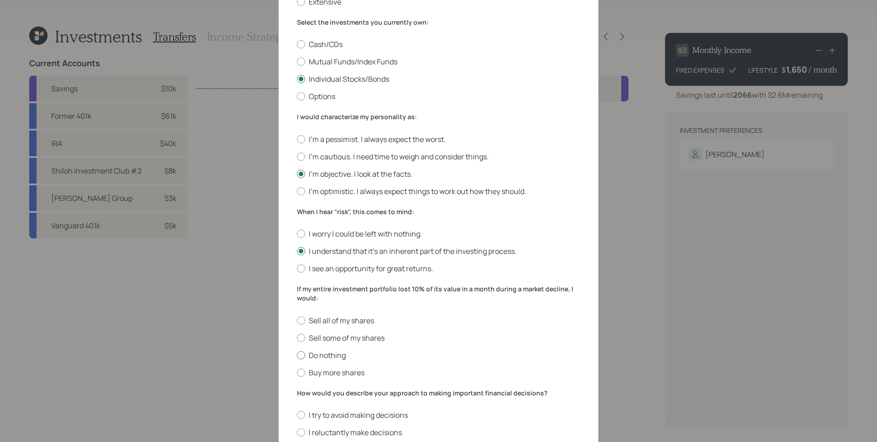
drag, startPoint x: 322, startPoint y: 354, endPoint x: 338, endPoint y: 360, distance: 17.1
click at [323, 354] on label "Do nothing" at bounding box center [438, 355] width 283 height 10
click at [297, 355] on input "Do nothing" at bounding box center [296, 355] width 0 height 0
radio input "true"
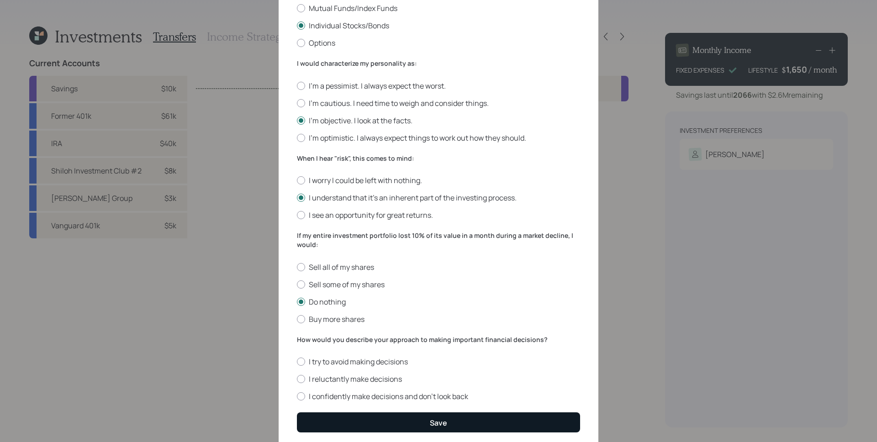
scroll to position [222, 0]
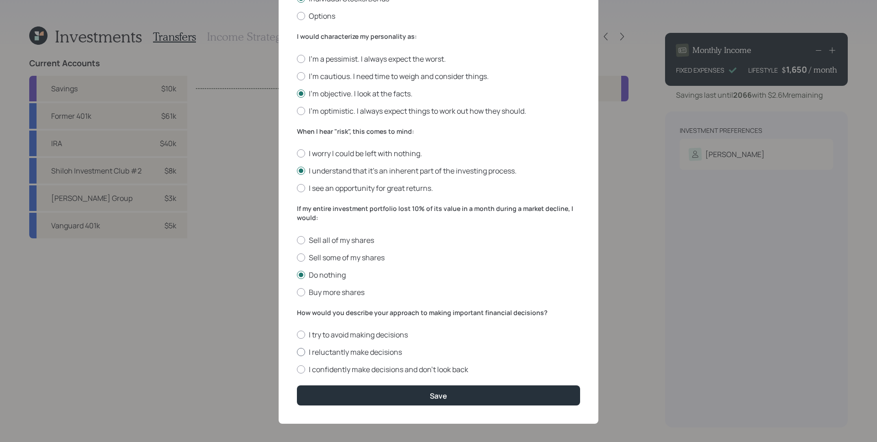
click at [354, 354] on label "I reluctantly make decisions" at bounding box center [438, 352] width 283 height 10
click at [297, 353] on input "I reluctantly make decisions" at bounding box center [296, 352] width 0 height 0
radio input "true"
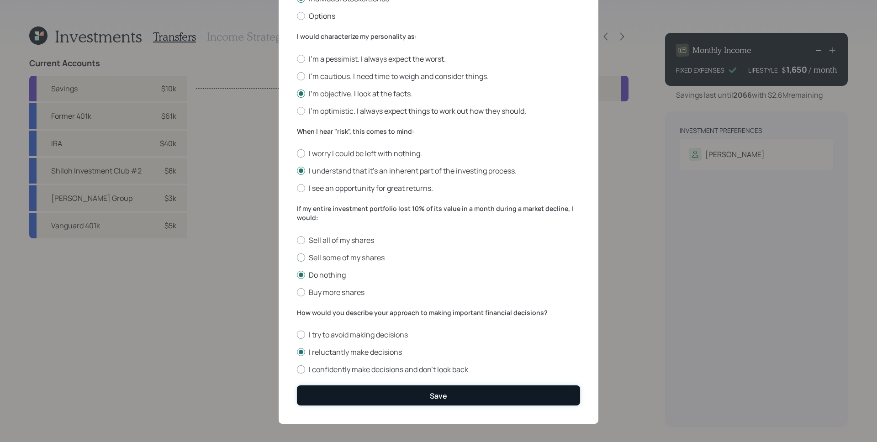
click at [397, 389] on button "Save" at bounding box center [438, 395] width 283 height 20
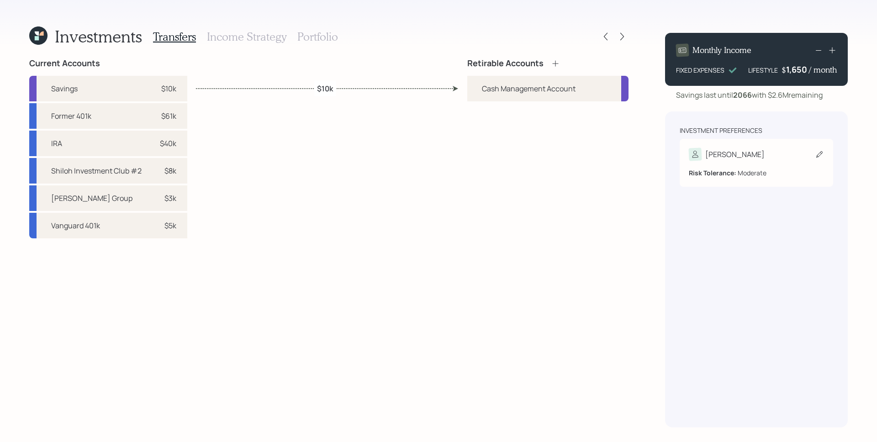
click at [780, 156] on div "[PERSON_NAME]" at bounding box center [756, 154] width 135 height 13
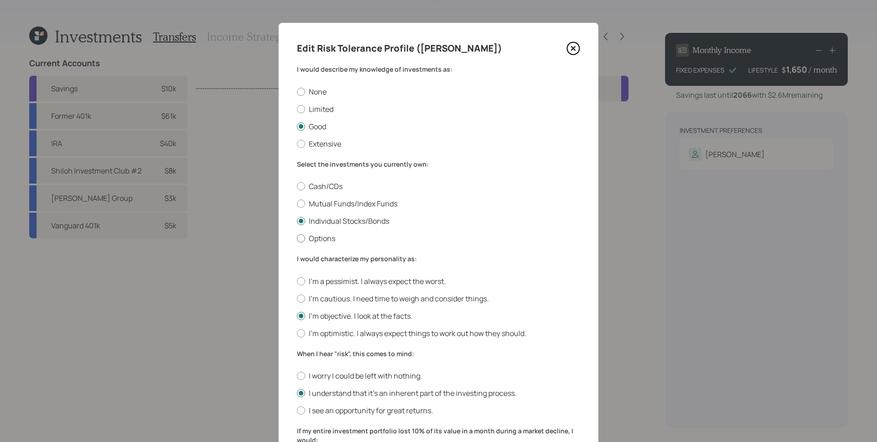
click at [325, 243] on label "Options" at bounding box center [438, 238] width 283 height 10
click at [297, 239] on input "Options" at bounding box center [296, 238] width 0 height 0
radio input "true"
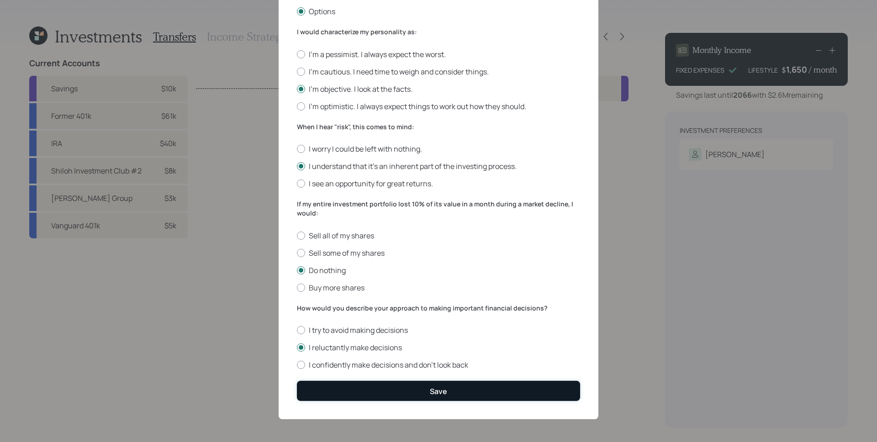
click at [439, 392] on div "Save" at bounding box center [438, 391] width 17 height 10
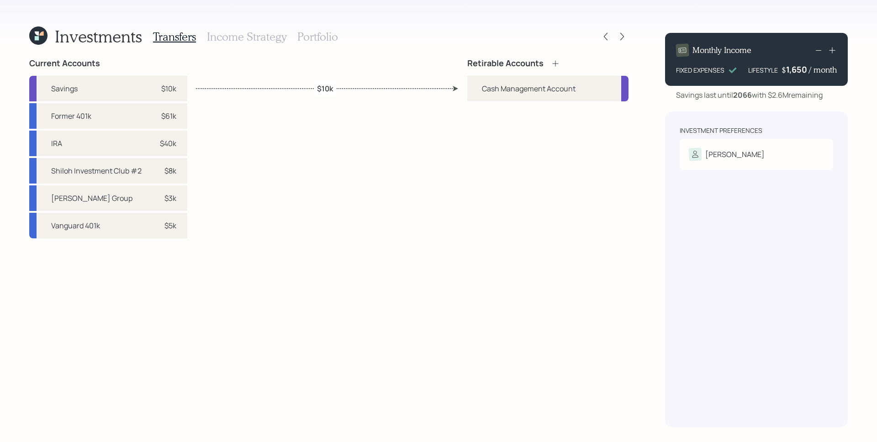
click at [555, 66] on icon at bounding box center [555, 63] width 6 height 6
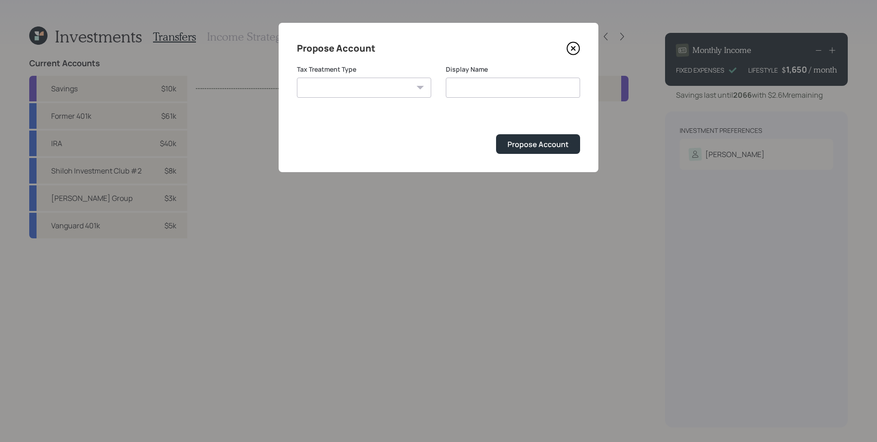
click at [385, 87] on select "[PERSON_NAME] Taxable Traditional" at bounding box center [364, 88] width 134 height 20
select select "traditional"
click at [297, 78] on select "[PERSON_NAME] Taxable Traditional" at bounding box center [364, 88] width 134 height 20
click at [504, 90] on input "Traditional" at bounding box center [513, 88] width 134 height 20
type input "Traditional IRA"
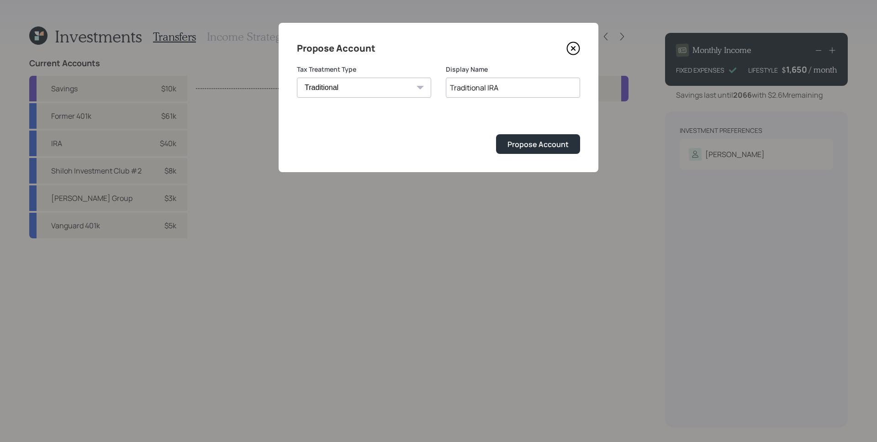
click at [496, 134] on button "Propose Account" at bounding box center [538, 144] width 84 height 20
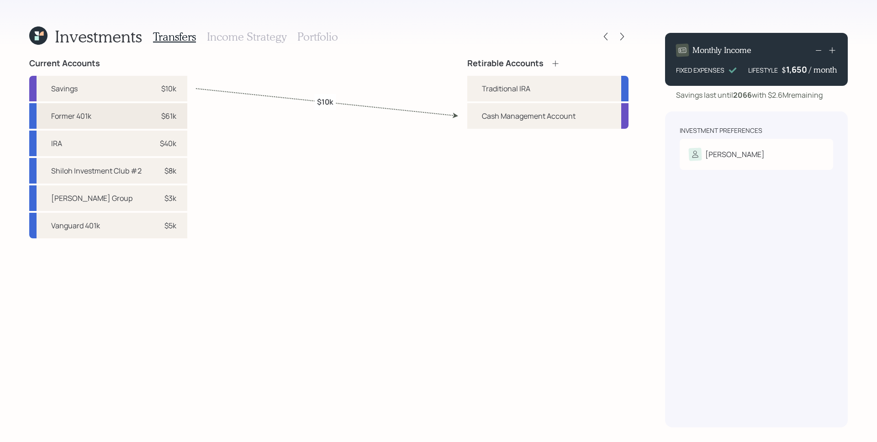
click at [170, 128] on div "Former 401k $61k" at bounding box center [108, 116] width 158 height 26
click at [489, 90] on div "Traditional IRA" at bounding box center [506, 88] width 48 height 11
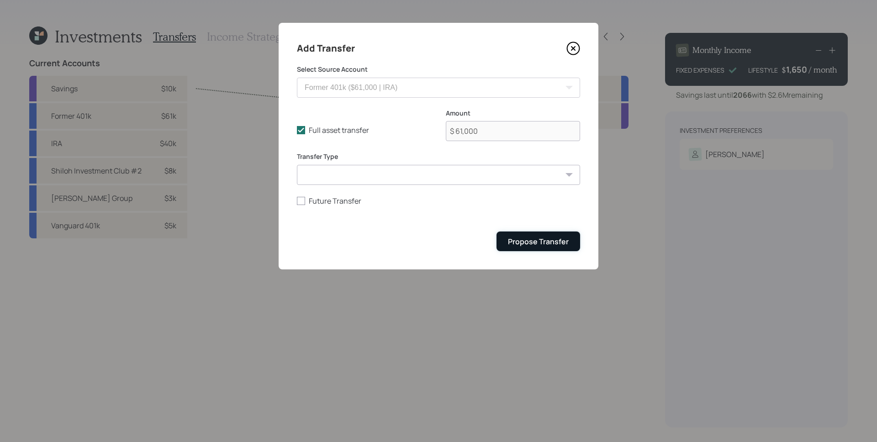
click at [563, 246] on div "Propose Transfer" at bounding box center [538, 242] width 61 height 10
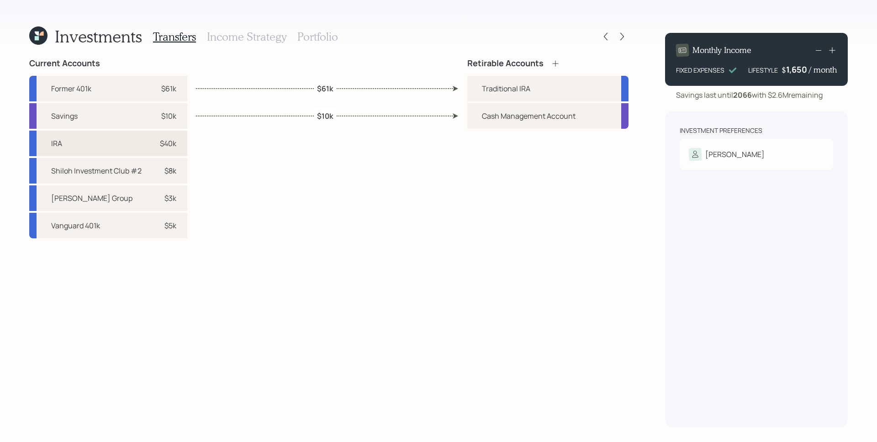
click at [176, 147] on div "IRA $40k" at bounding box center [108, 144] width 158 height 26
click at [482, 91] on div "Traditional IRA" at bounding box center [506, 88] width 48 height 11
select select "7c397811-0e4a-4470-8c96-19dd87f17869"
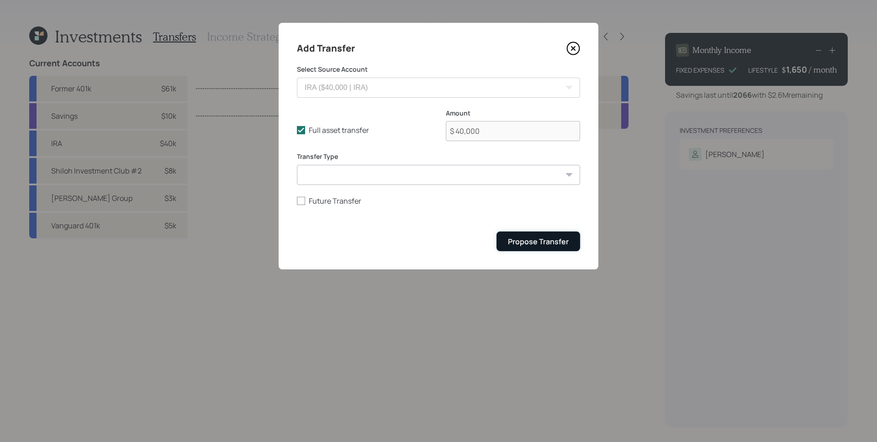
click at [536, 248] on button "Propose Transfer" at bounding box center [538, 242] width 84 height 20
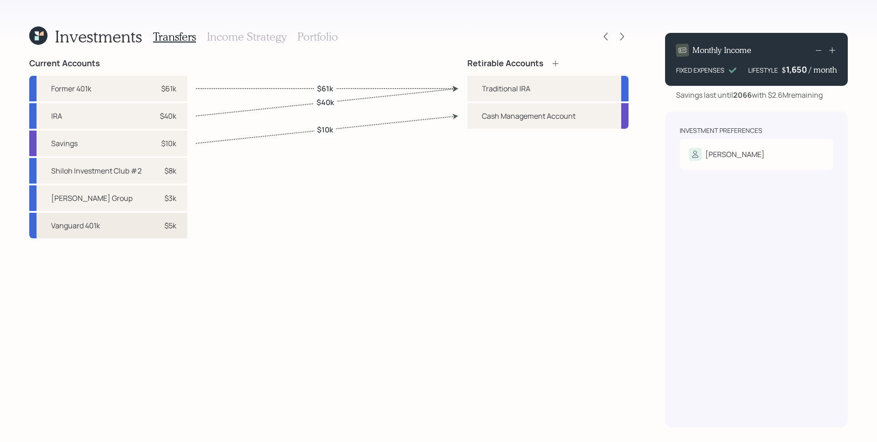
click at [156, 228] on div "$5k" at bounding box center [162, 225] width 27 height 11
click at [474, 90] on div "Traditional IRA" at bounding box center [547, 89] width 161 height 26
select select "af892b6e-5297-456c-9011-1238f774806a"
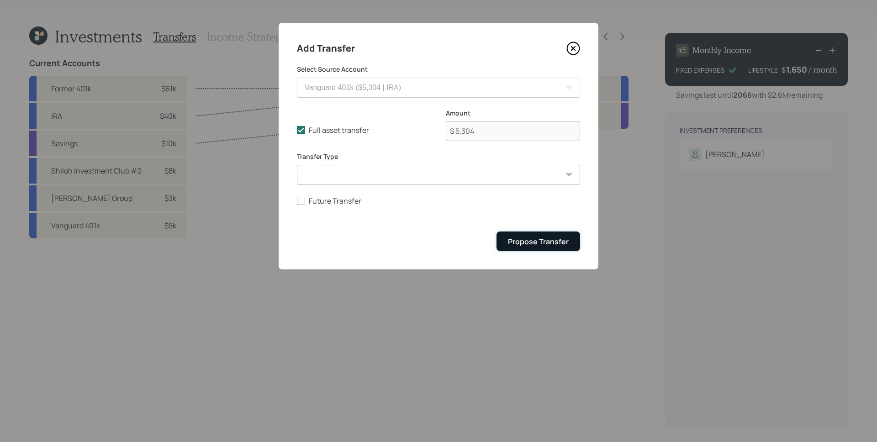
click at [546, 249] on button "Propose Transfer" at bounding box center [538, 242] width 84 height 20
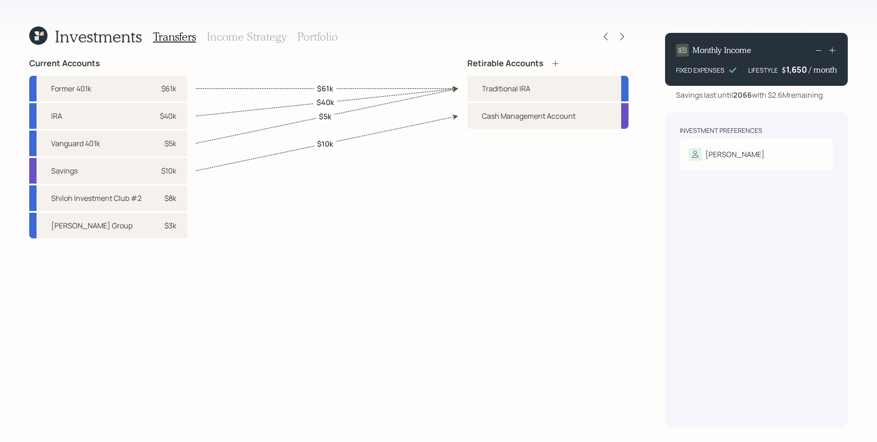
click at [258, 38] on h3 "Income Strategy" at bounding box center [246, 36] width 79 height 13
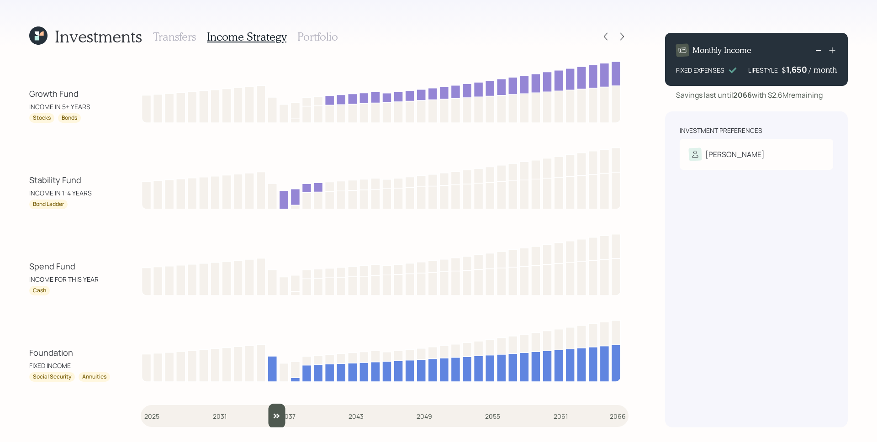
drag, startPoint x: 153, startPoint y: 425, endPoint x: 272, endPoint y: 408, distance: 120.3
click at [272, 408] on input "slider" at bounding box center [385, 416] width 488 height 25
drag, startPoint x: 279, startPoint y: 419, endPoint x: 285, endPoint y: 414, distance: 8.1
type input "2037"
click at [285, 414] on input "slider" at bounding box center [385, 416] width 488 height 25
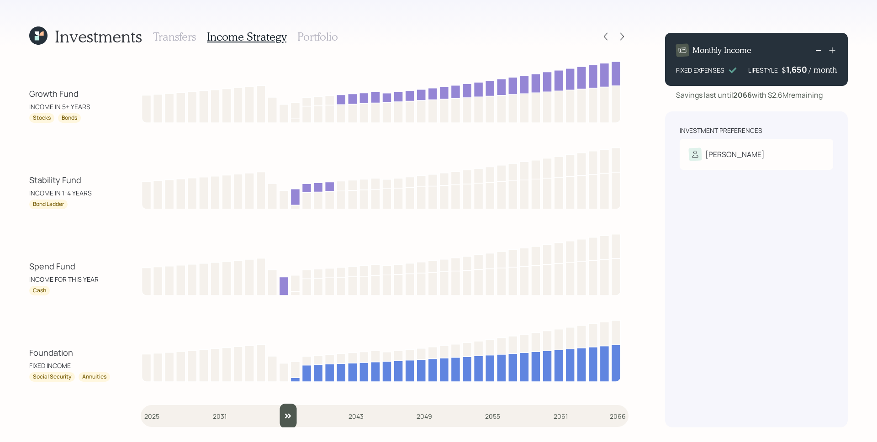
click at [331, 41] on h3 "Portfolio" at bounding box center [317, 36] width 41 height 13
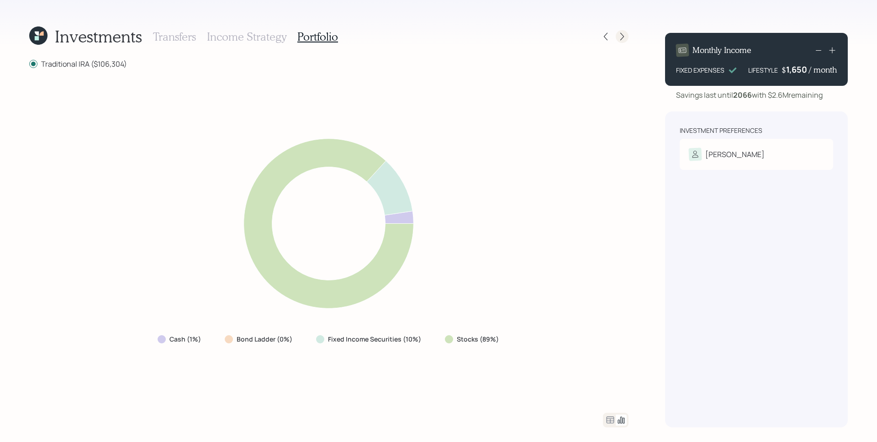
click at [625, 35] on icon at bounding box center [621, 36] width 9 height 9
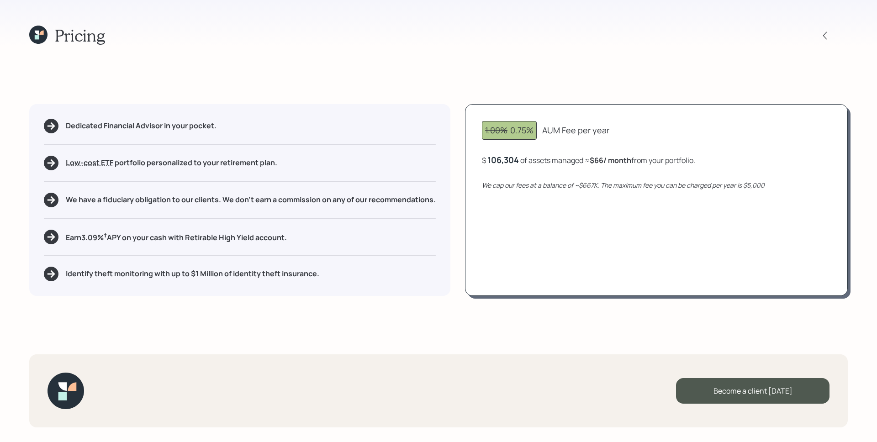
click at [781, 211] on div "1.00% 0.75% AUM Fee per year $ 106,304 of assets managed ≈ $66 / month from you…" at bounding box center [656, 200] width 383 height 192
click at [584, 190] on div "1.00% 0.75% AUM Fee per year $ 106,304 of assets managed ≈ $66 / month from you…" at bounding box center [656, 200] width 383 height 192
click at [584, 254] on div "1.00% 0.75% AUM Fee per year $ 106,304 of assets managed ≈ $66 / month from you…" at bounding box center [656, 200] width 383 height 192
click at [257, 287] on div "Dedicated Financial Advisor in your pocket. Low-cost ETF Retirable uses diversi…" at bounding box center [239, 200] width 421 height 192
click at [31, 32] on icon at bounding box center [38, 35] width 18 height 18
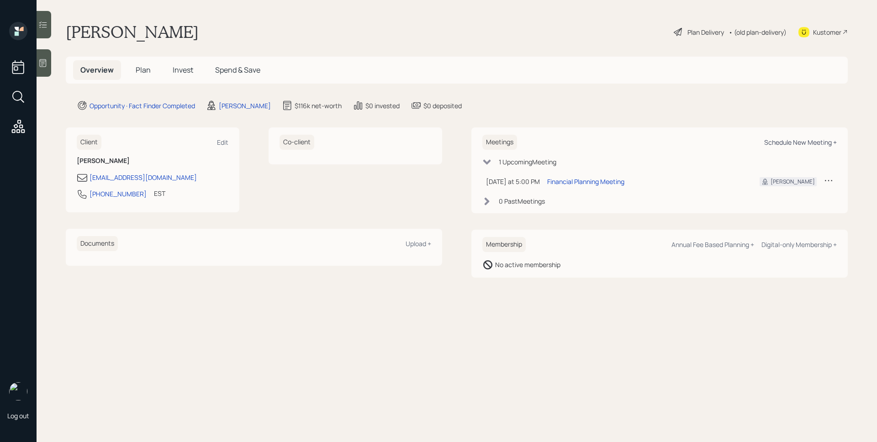
click at [809, 144] on div "Schedule New Meeting +" at bounding box center [800, 142] width 73 height 9
select select "d946c976-65aa-4529-ac9d-02c4f1114fc0"
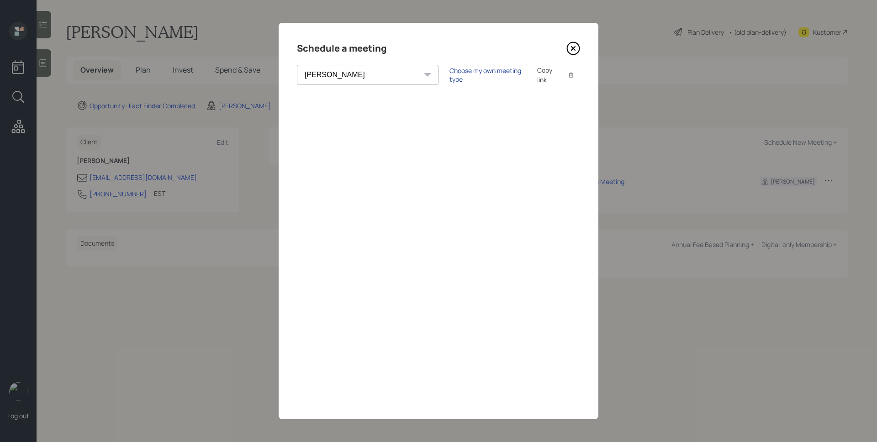
click at [453, 75] on div "Choose my own meeting type" at bounding box center [487, 74] width 77 height 17
click at [575, 44] on icon at bounding box center [573, 49] width 14 height 14
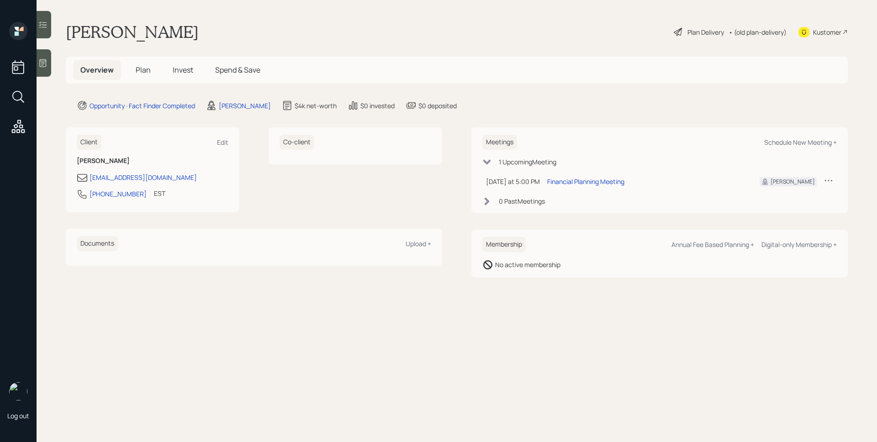
click at [148, 69] on span "Plan" at bounding box center [143, 70] width 15 height 10
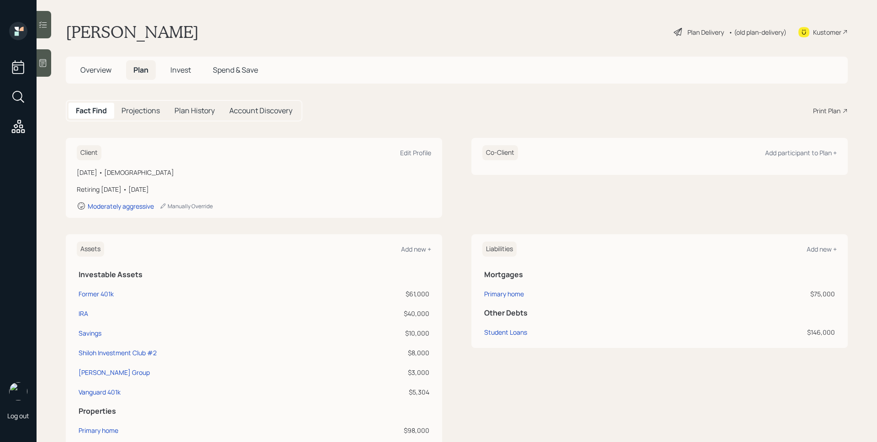
click at [819, 114] on div "Print Plan" at bounding box center [826, 111] width 27 height 10
